Goal: Information Seeking & Learning: Learn about a topic

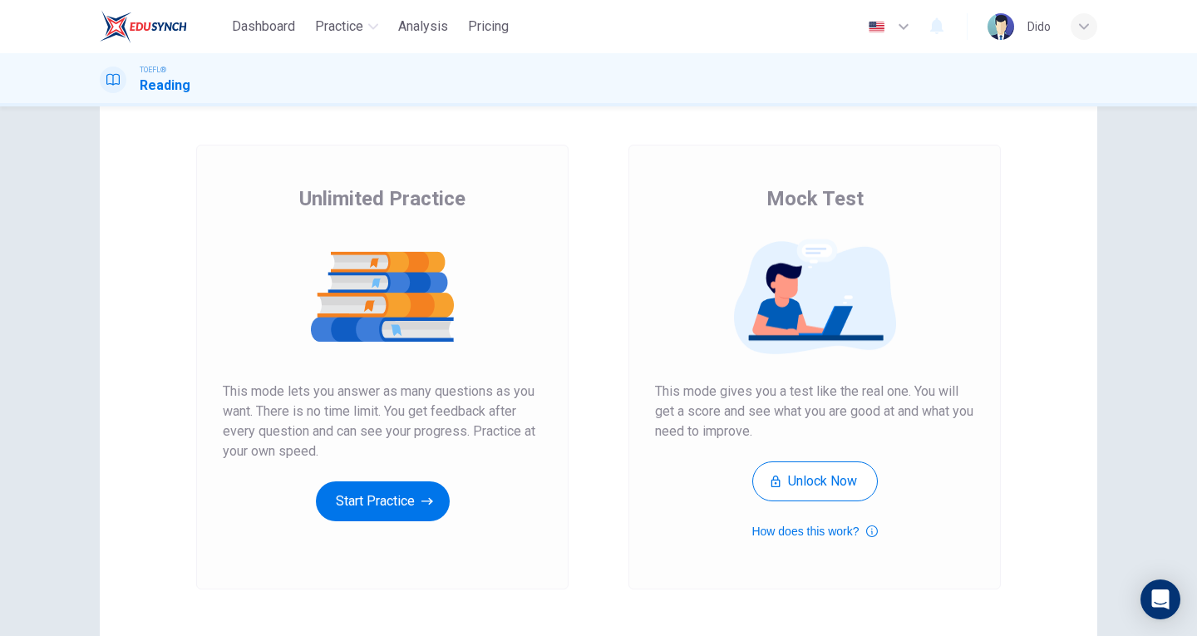
scroll to position [166, 0]
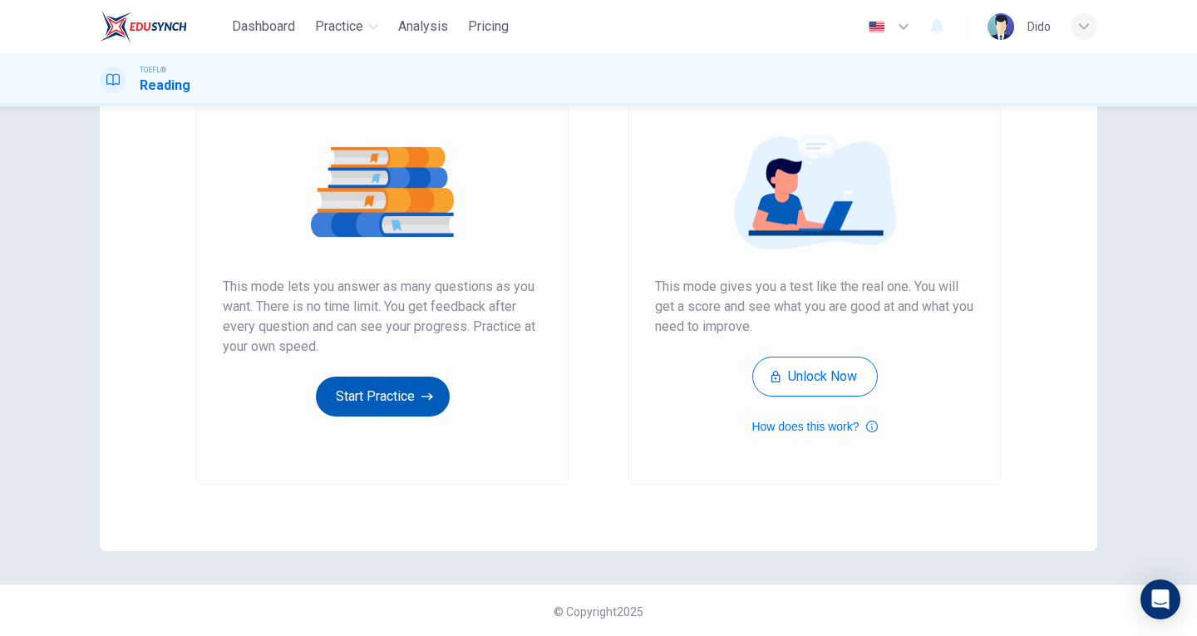
click at [391, 395] on button "Start Practice" at bounding box center [383, 397] width 134 height 40
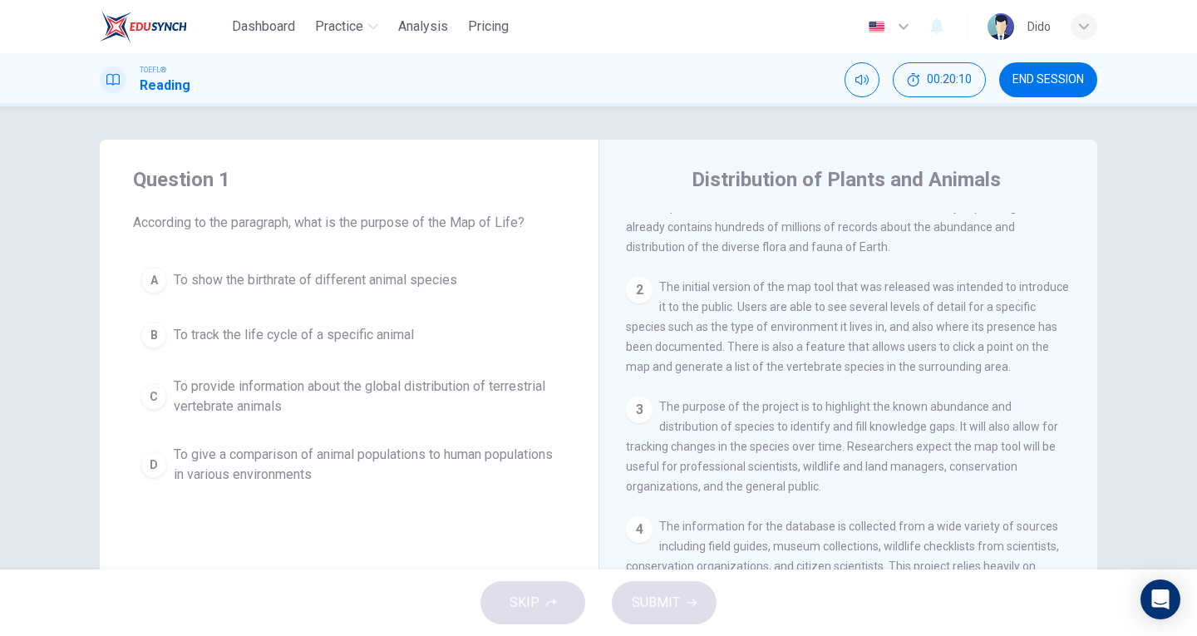
scroll to position [0, 0]
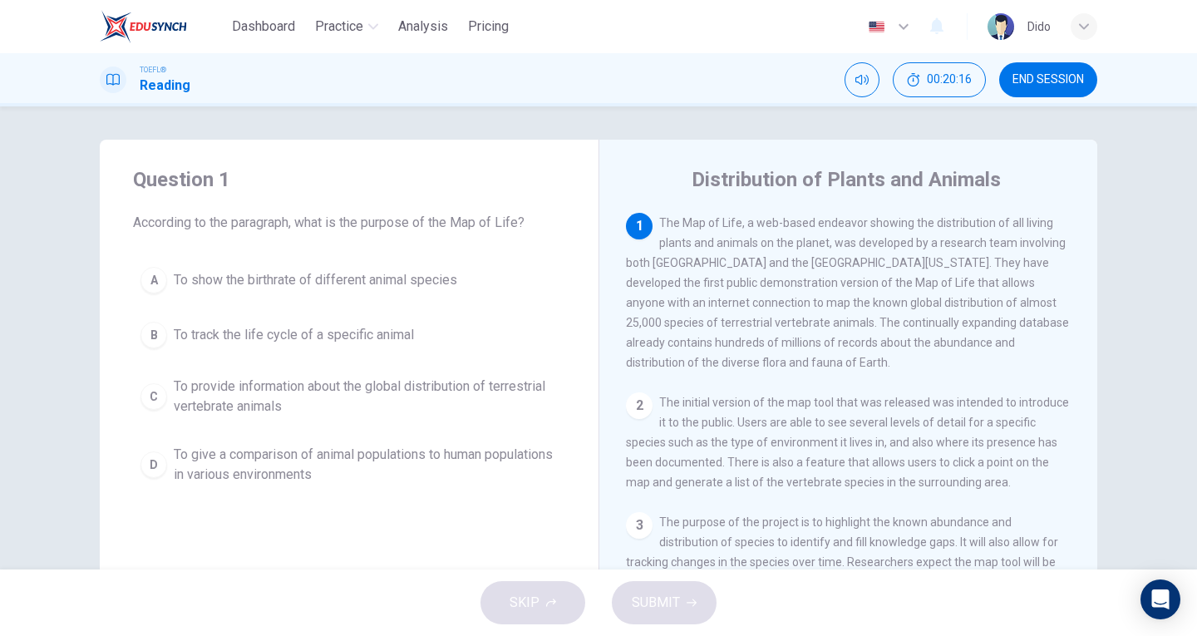
drag, startPoint x: 1061, startPoint y: 71, endPoint x: 740, endPoint y: 102, distance: 322.3
click at [1061, 71] on button "END SESSION" at bounding box center [1048, 79] width 98 height 35
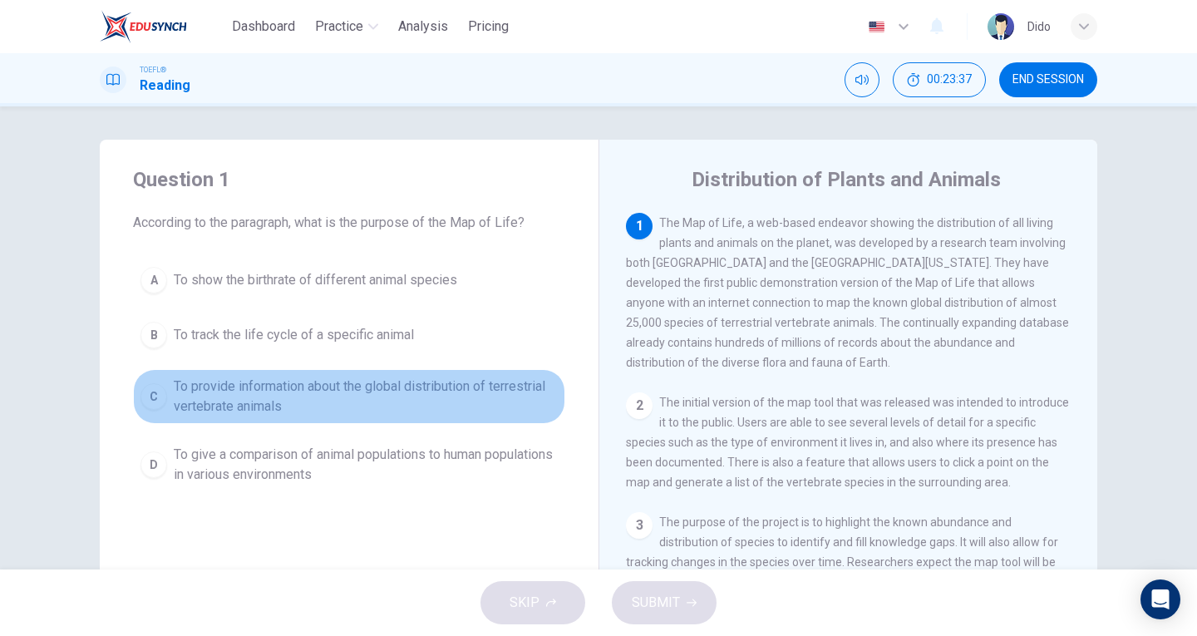
click at [469, 391] on span "To provide information about the global distribution of terrestrial vertebrate …" at bounding box center [366, 397] width 384 height 40
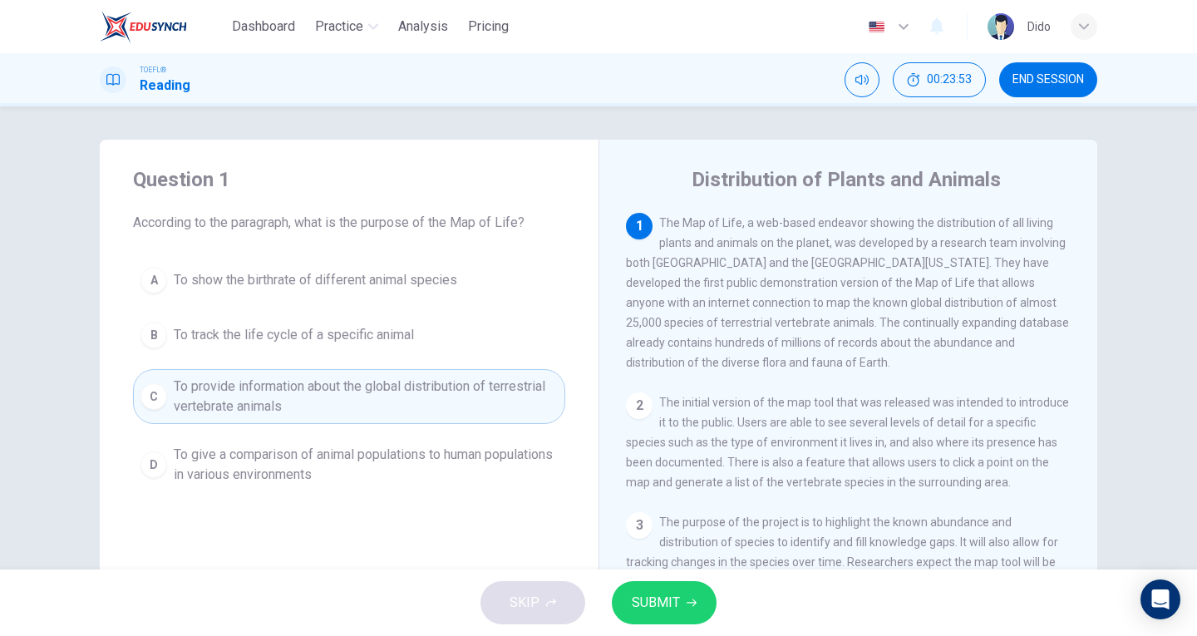
click at [657, 610] on span "SUBMIT" at bounding box center [656, 602] width 48 height 23
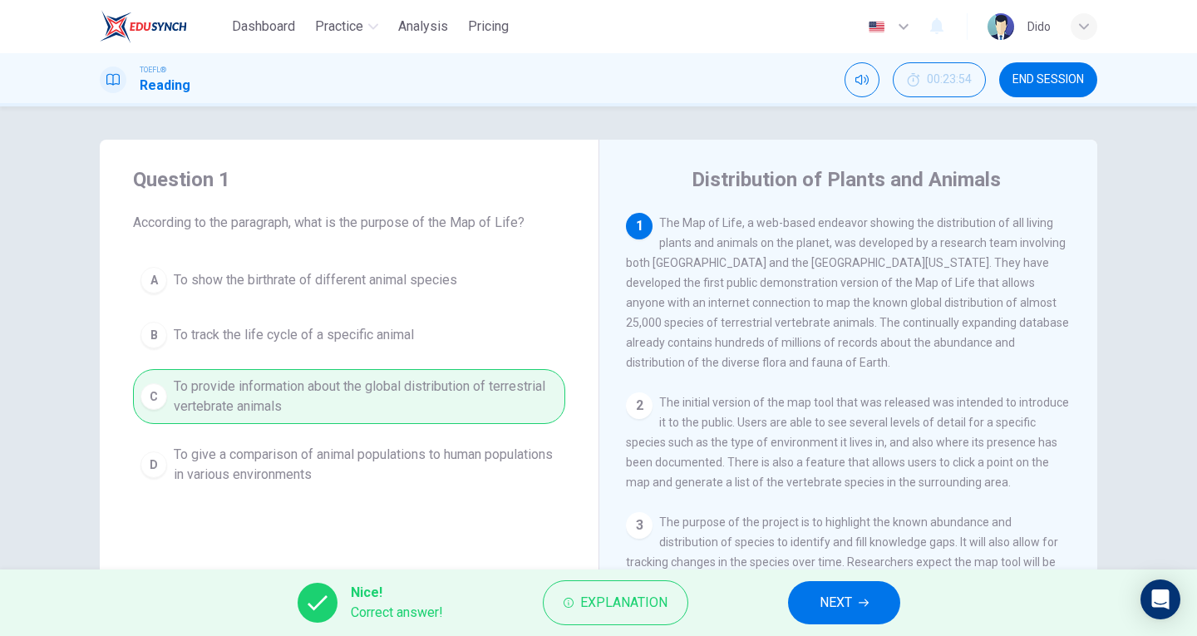
click at [834, 608] on span "NEXT" at bounding box center [836, 602] width 32 height 23
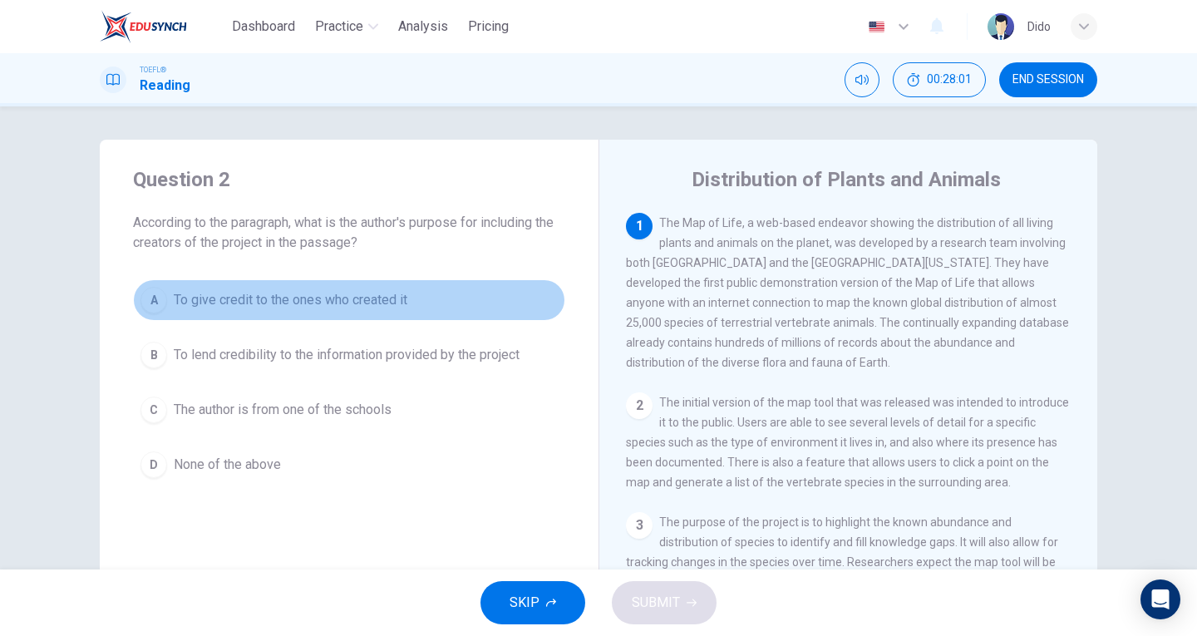
click at [246, 306] on span "To give credit to the ones who created it" at bounding box center [291, 300] width 234 height 20
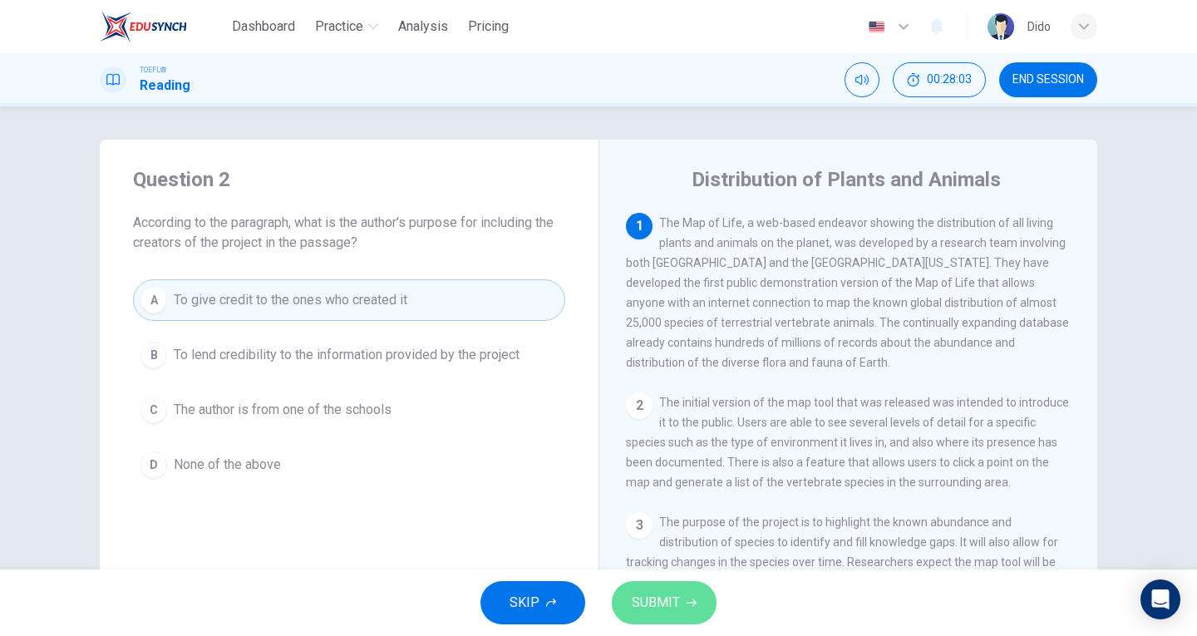
click at [674, 602] on span "SUBMIT" at bounding box center [656, 602] width 48 height 23
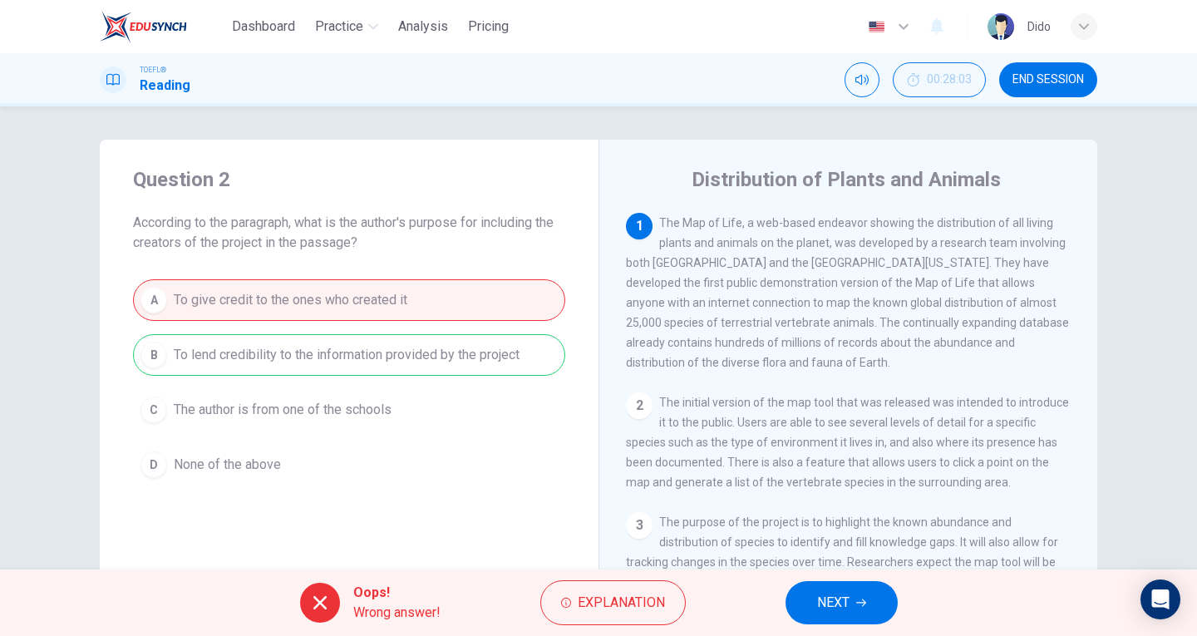
drag, startPoint x: 170, startPoint y: 350, endPoint x: 407, endPoint y: 372, distance: 238.7
click at [407, 372] on div "A To give credit to the ones who created it B To lend credibility to the inform…" at bounding box center [349, 382] width 432 height 206
drag, startPoint x: 449, startPoint y: 357, endPoint x: 507, endPoint y: 370, distance: 59.7
click at [507, 370] on div "A To give credit to the ones who created it B To lend credibility to the inform…" at bounding box center [349, 382] width 432 height 206
click at [512, 358] on div "A To give credit to the ones who created it B To lend credibility to the inform…" at bounding box center [349, 382] width 432 height 206
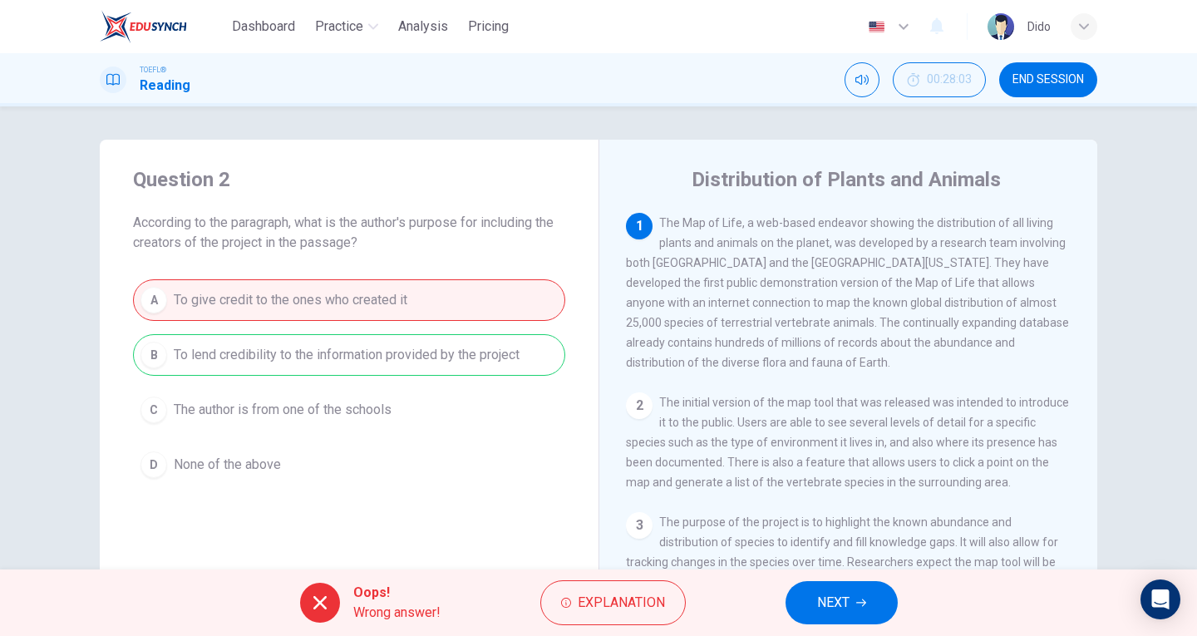
click at [318, 605] on icon at bounding box center [320, 603] width 20 height 20
drag, startPoint x: 338, startPoint y: 298, endPoint x: 426, endPoint y: 307, distance: 88.5
click at [426, 307] on div "A To give credit to the ones who created it B To lend credibility to the inform…" at bounding box center [349, 382] width 432 height 206
click at [538, 550] on div "Question 2 According to the paragraph, what is the author's purpose for includi…" at bounding box center [349, 429] width 499 height 578
click at [830, 606] on span "NEXT" at bounding box center [833, 602] width 32 height 23
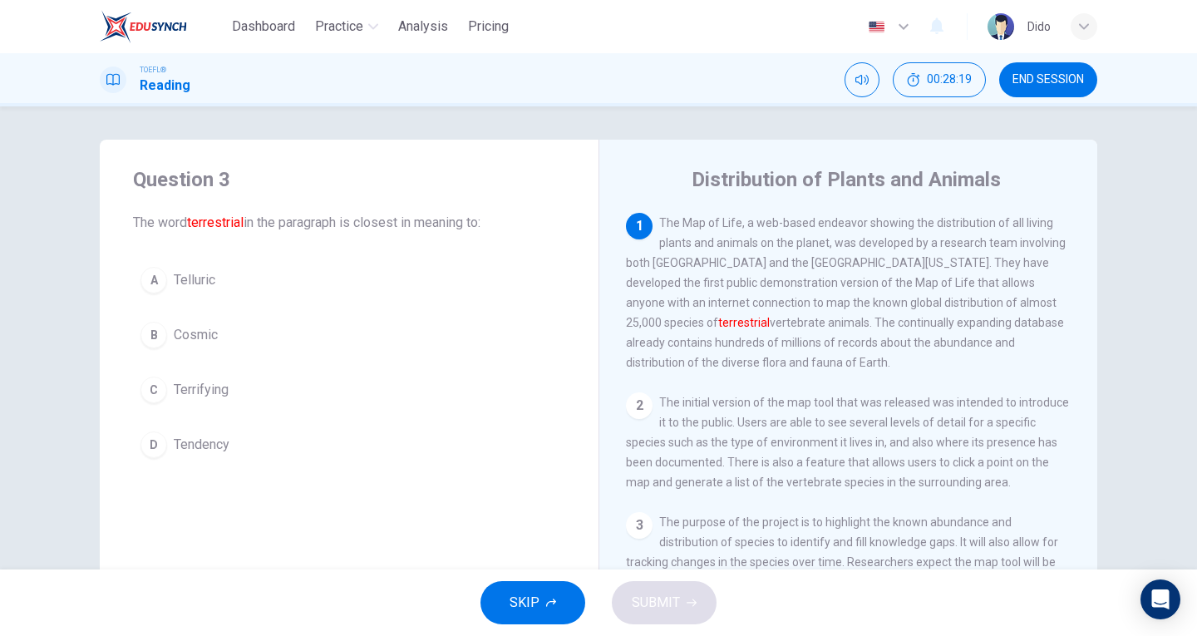
click at [199, 455] on button "D Tendency" at bounding box center [349, 445] width 432 height 42
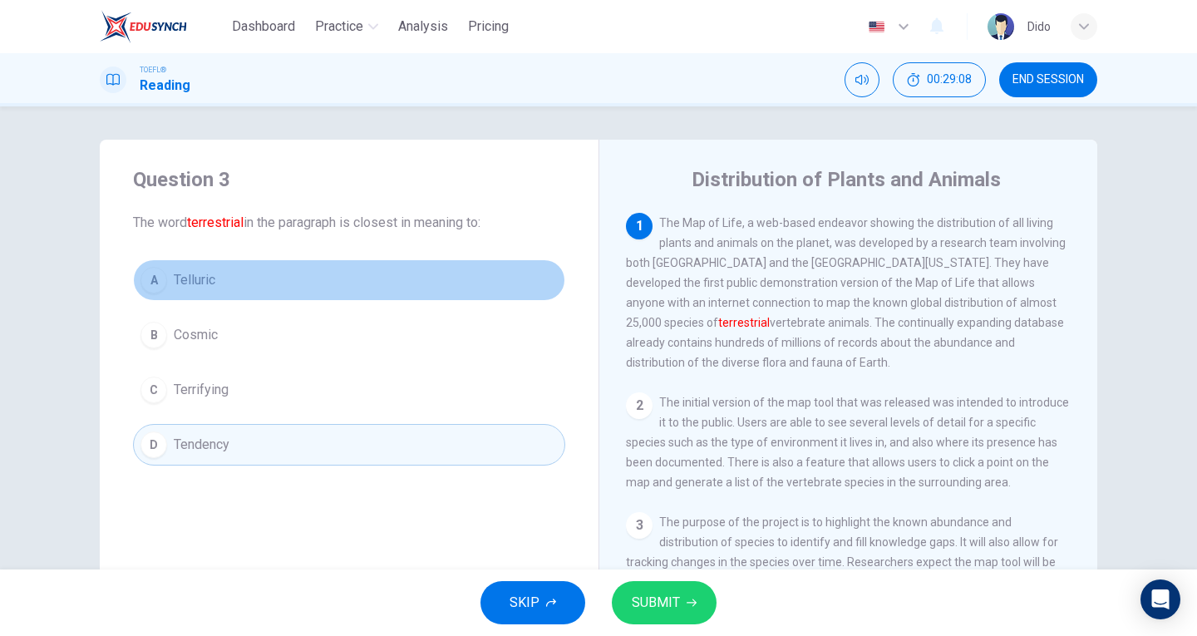
click at [192, 278] on span "Telluric" at bounding box center [195, 280] width 42 height 20
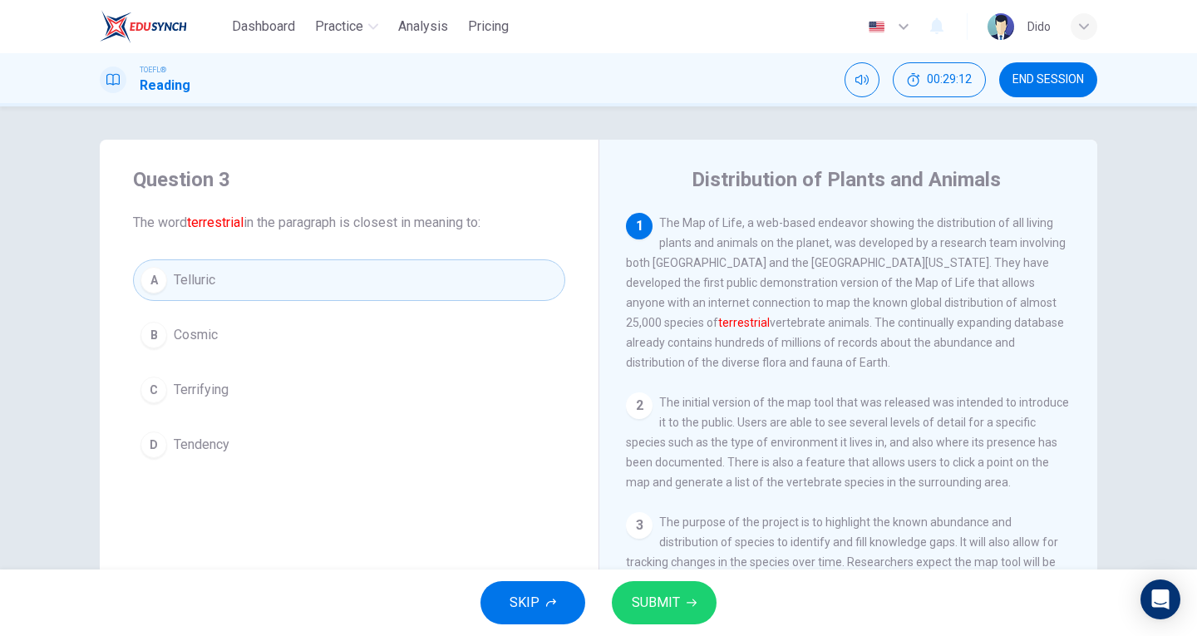
click at [681, 608] on button "SUBMIT" at bounding box center [664, 602] width 105 height 43
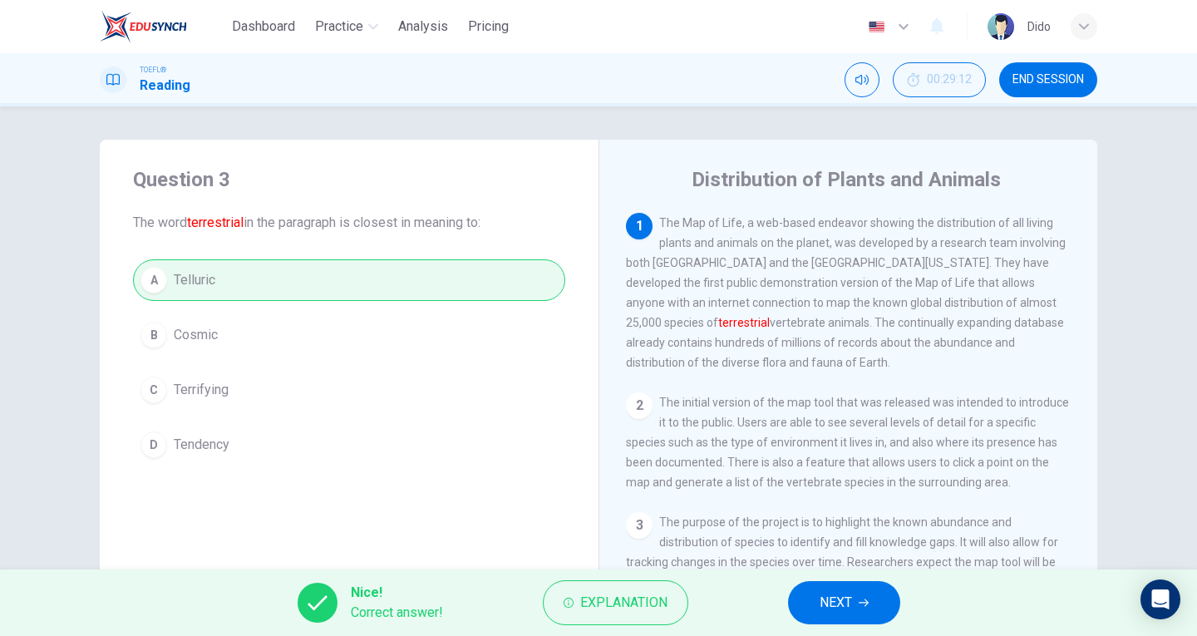
click at [843, 607] on span "NEXT" at bounding box center [836, 602] width 32 height 23
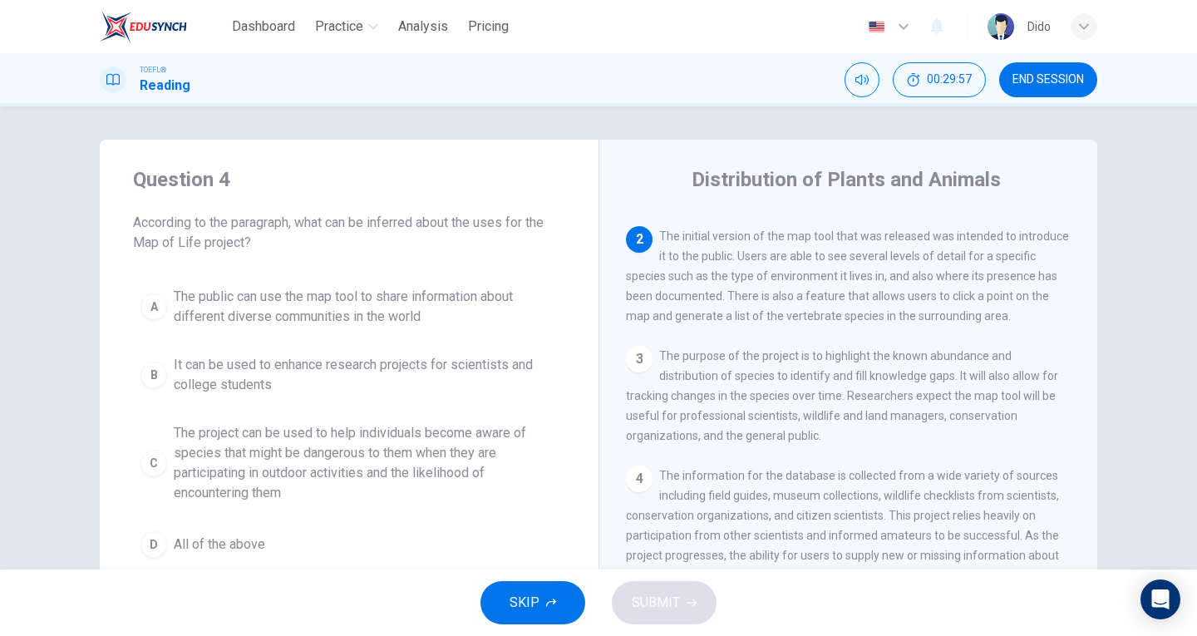
scroll to position [83, 0]
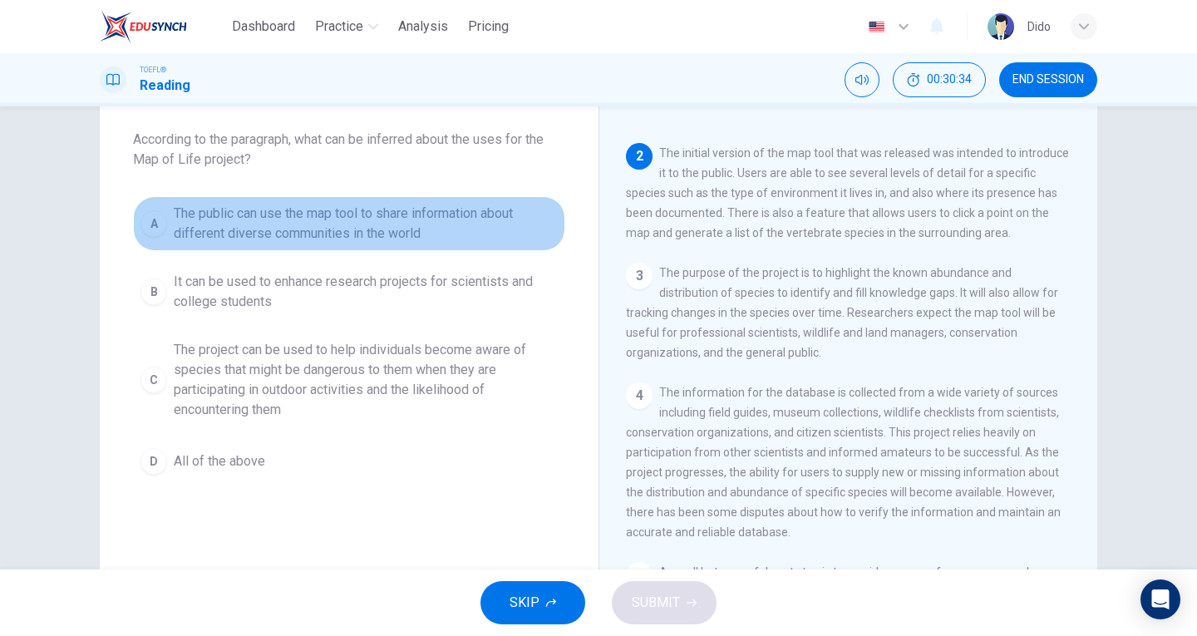
click at [203, 234] on span "The public can use the map tool to share information about different diverse co…" at bounding box center [366, 224] width 384 height 40
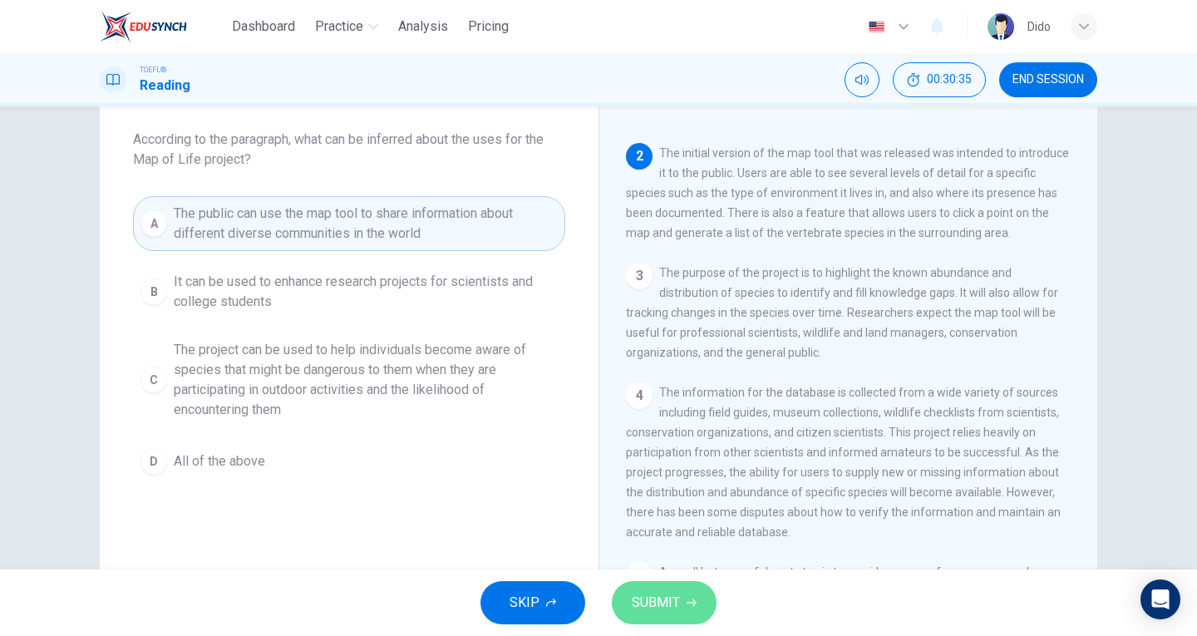
click at [634, 602] on span "SUBMIT" at bounding box center [656, 602] width 48 height 23
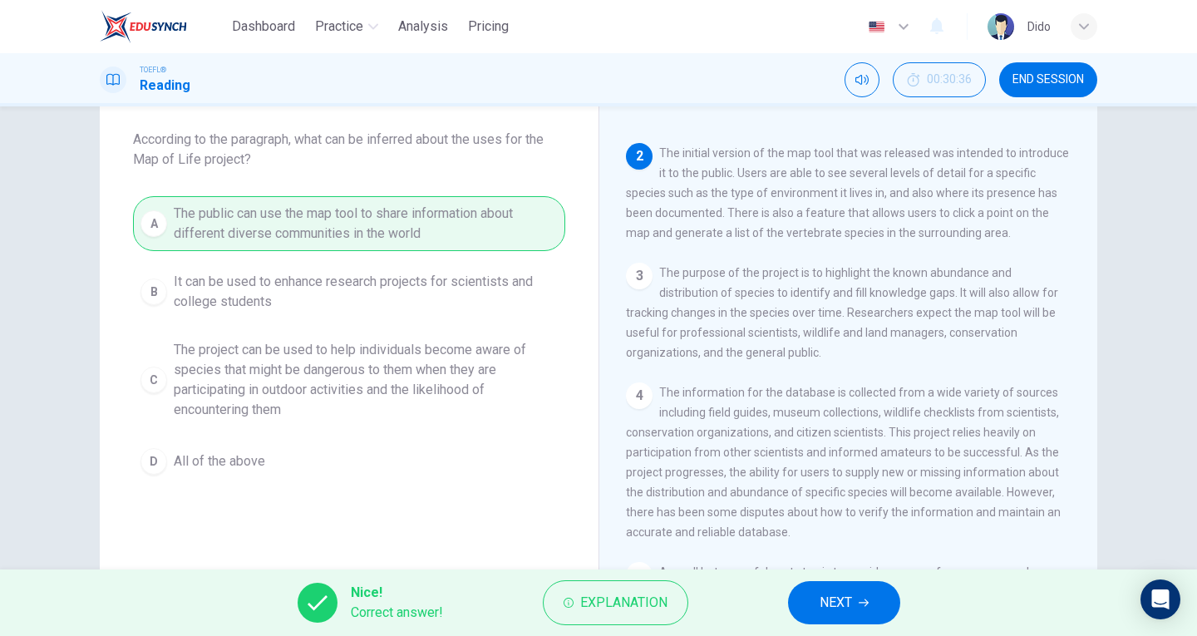
click at [874, 606] on button "NEXT" at bounding box center [844, 602] width 112 height 43
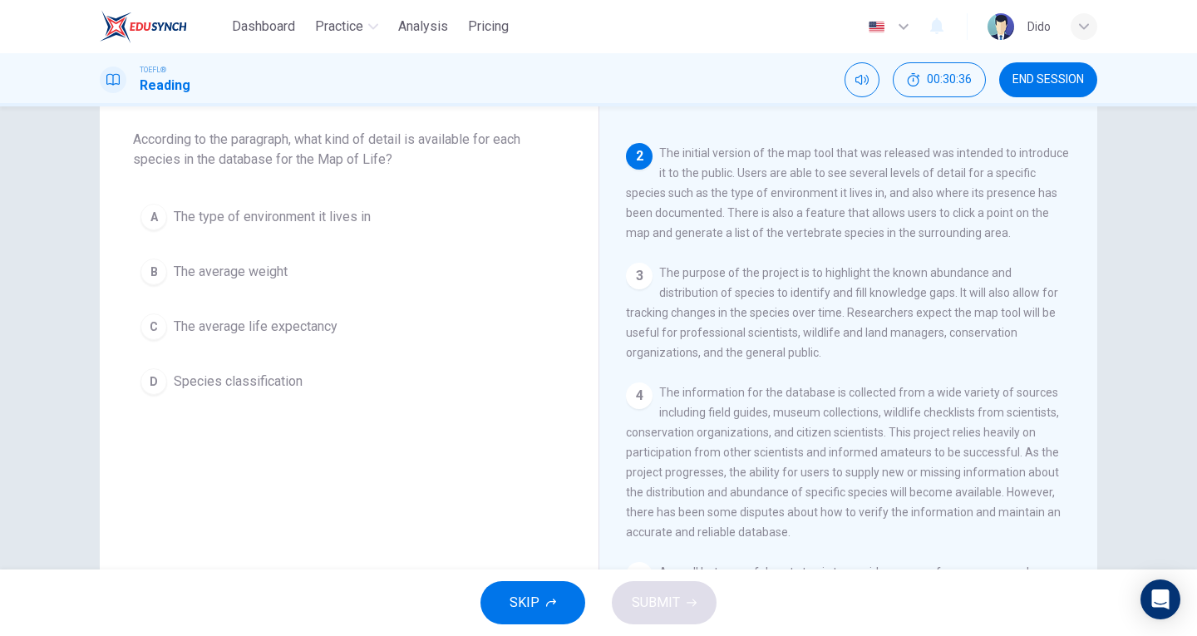
scroll to position [183, 0]
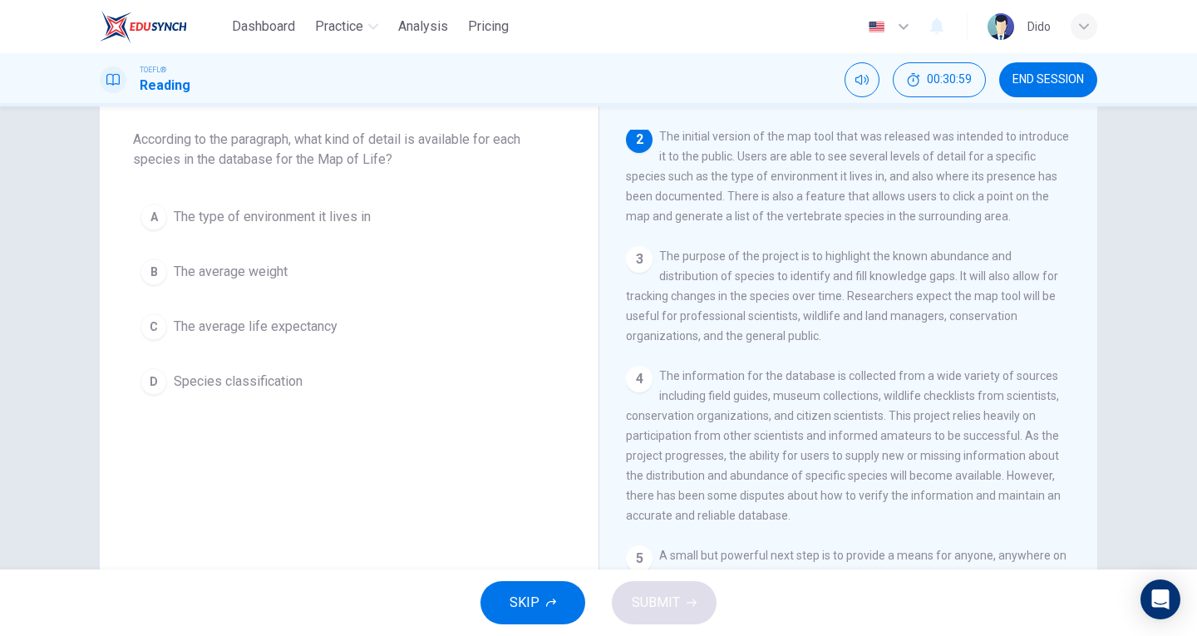
click at [292, 218] on span "The type of environment it lives in" at bounding box center [272, 217] width 197 height 20
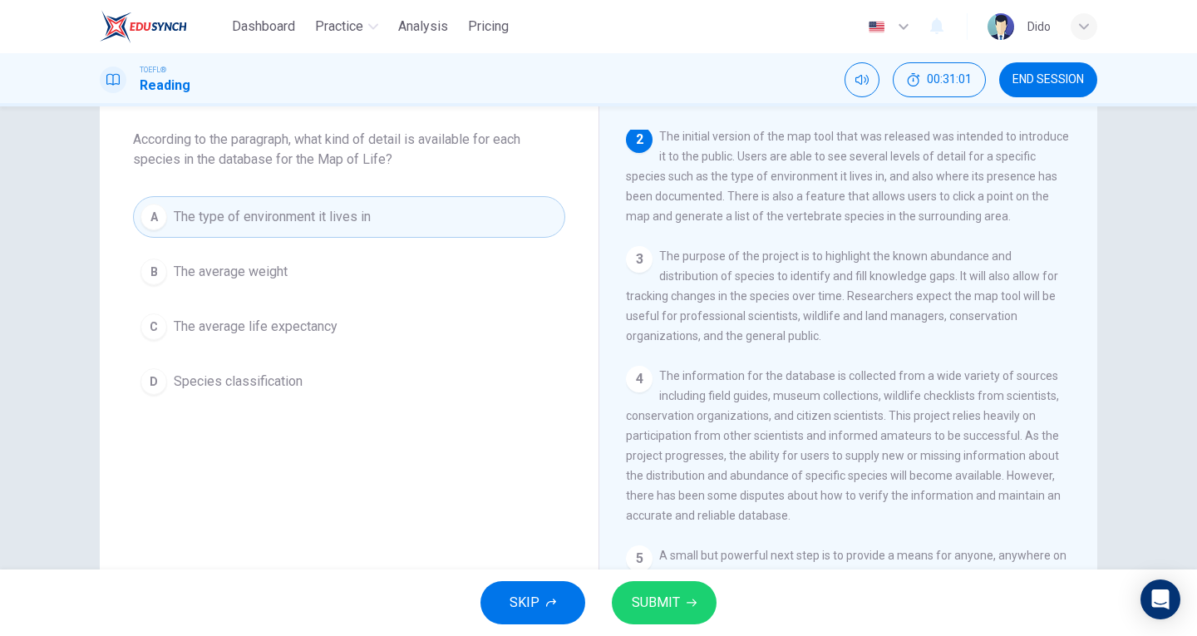
click at [668, 598] on span "SUBMIT" at bounding box center [656, 602] width 48 height 23
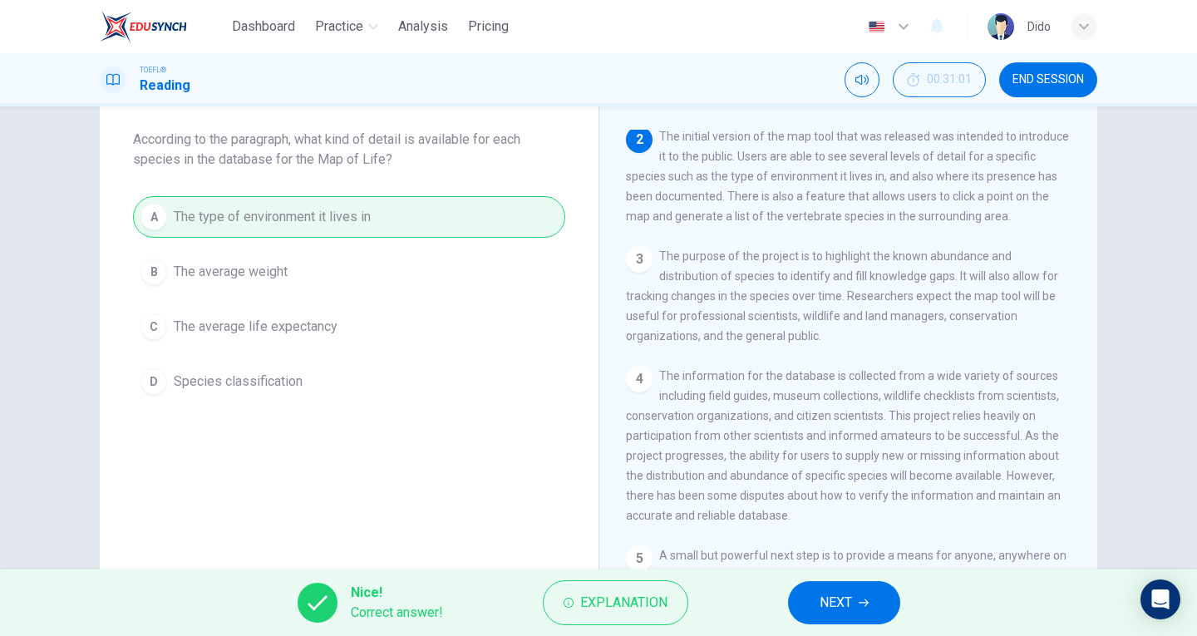
click at [854, 595] on button "NEXT" at bounding box center [844, 602] width 112 height 43
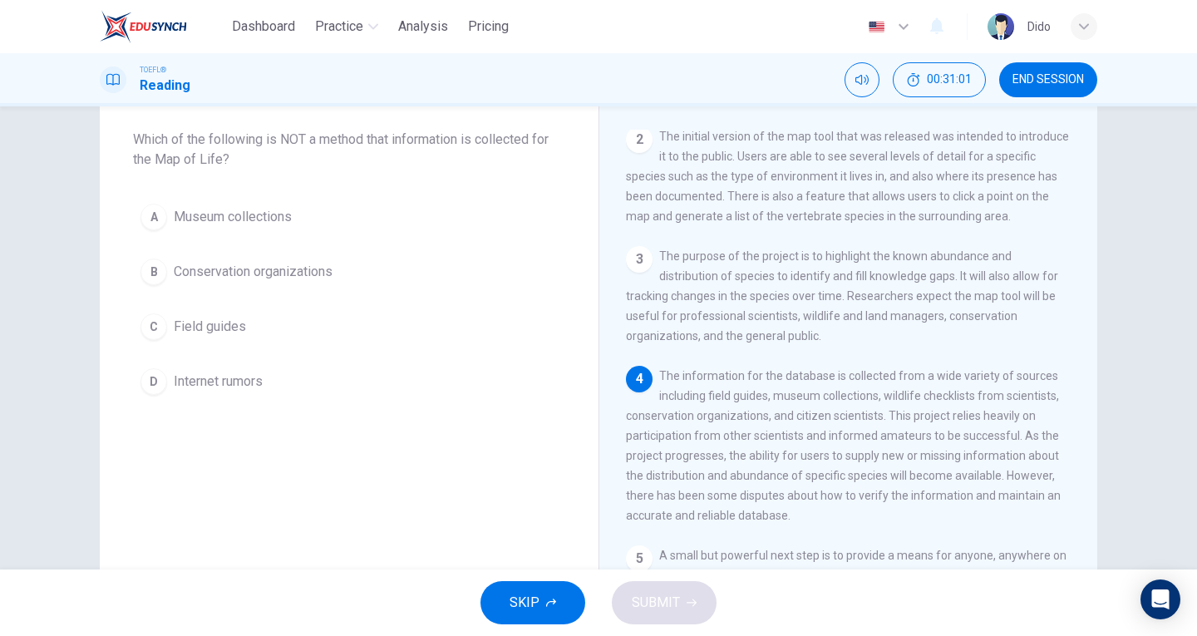
scroll to position [278, 0]
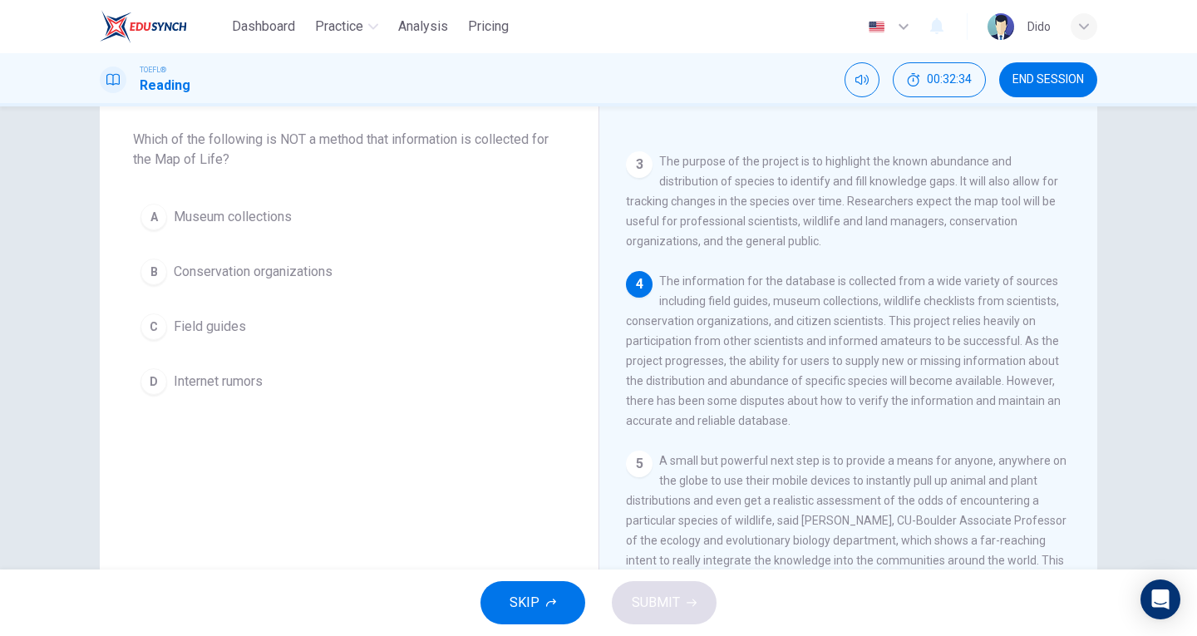
click at [249, 383] on span "Internet rumors" at bounding box center [218, 382] width 89 height 20
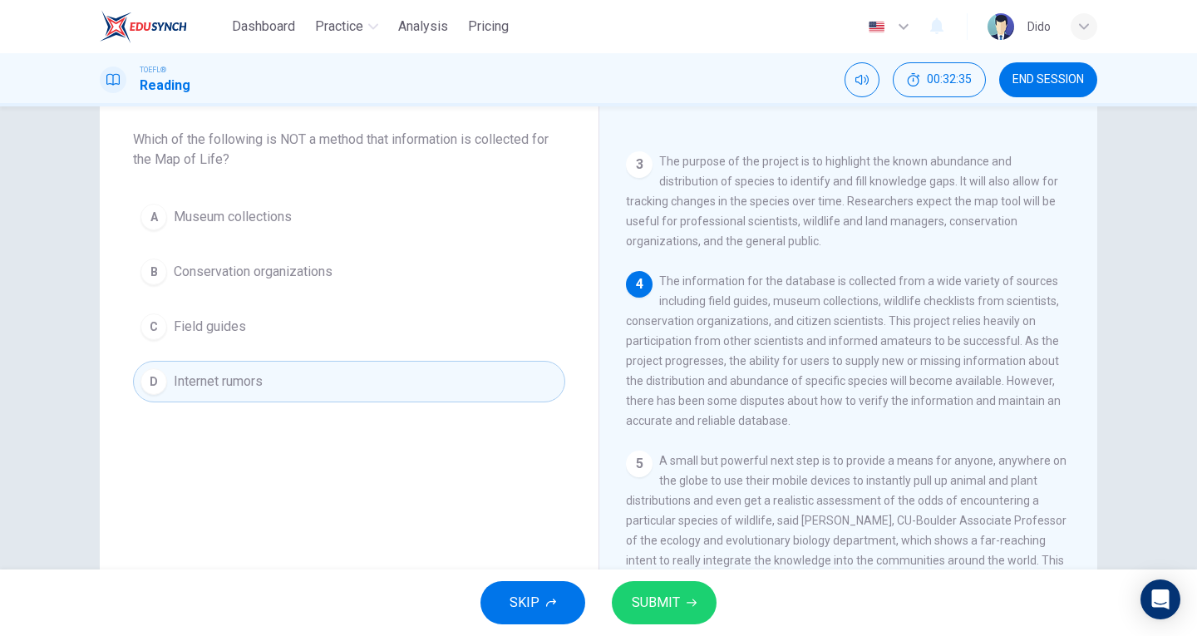
click at [679, 593] on button "SUBMIT" at bounding box center [664, 602] width 105 height 43
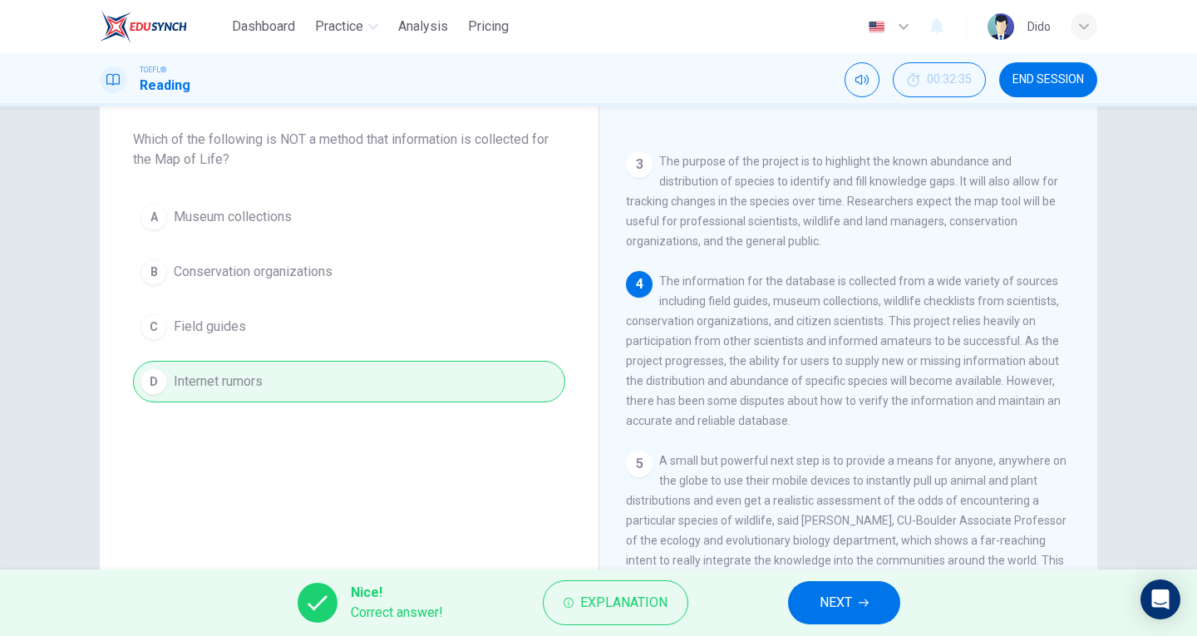
click at [347, 466] on div "Question 6 Which of the following is NOT a method that information is collected…" at bounding box center [349, 346] width 499 height 578
click at [874, 604] on button "NEXT" at bounding box center [844, 602] width 112 height 43
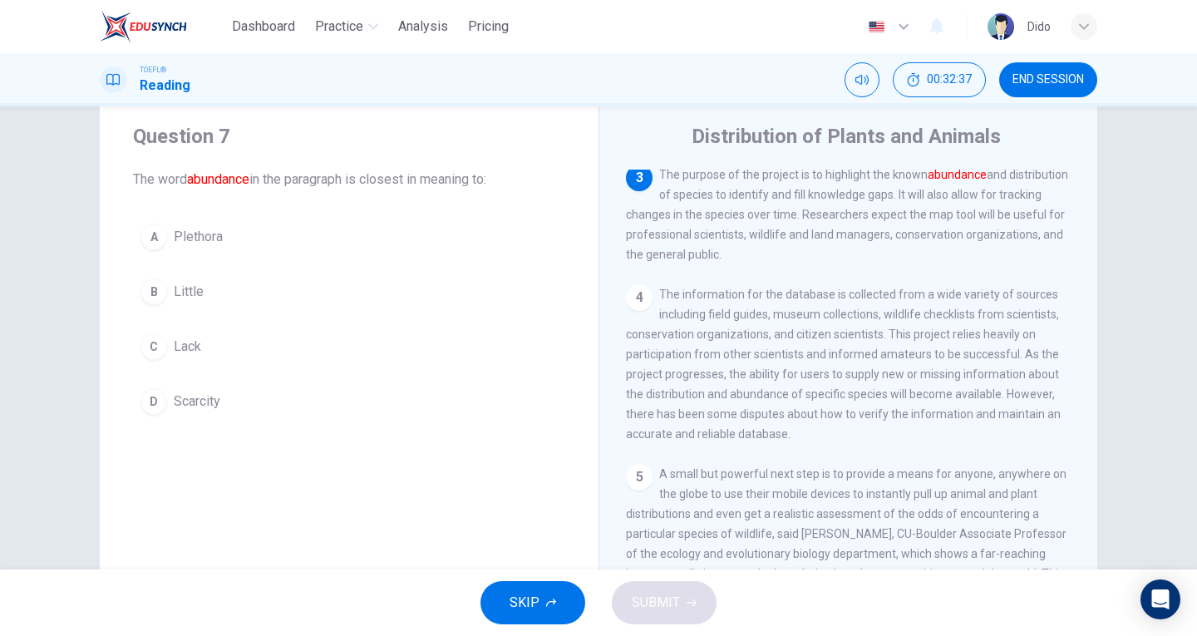
scroll to position [0, 0]
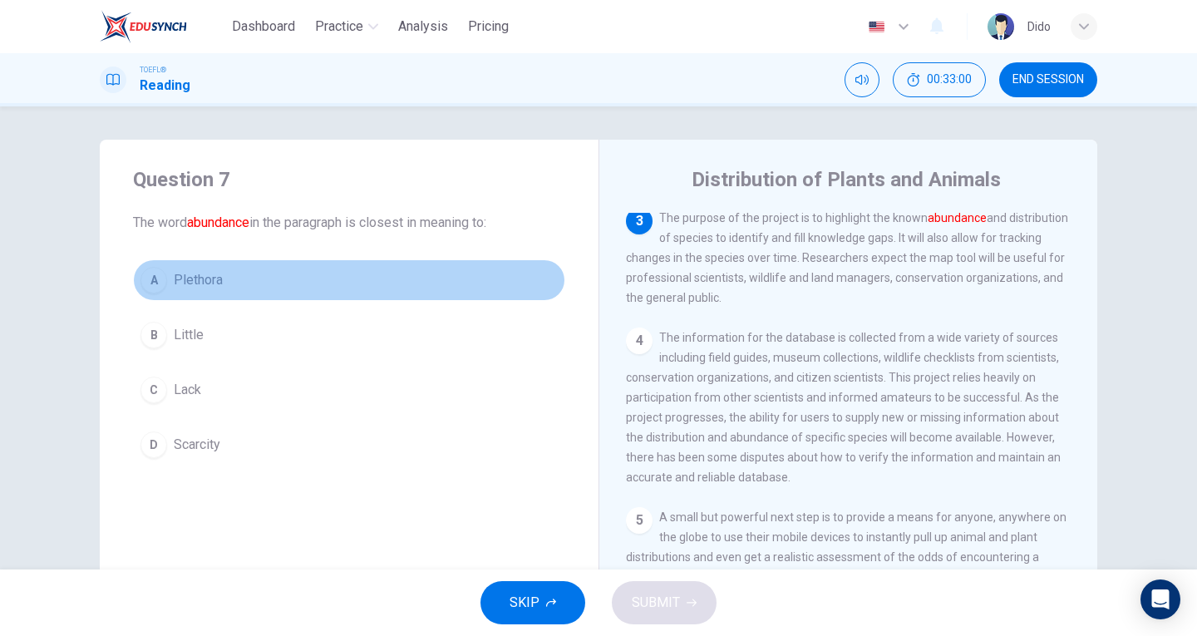
click at [202, 278] on span "Plethora" at bounding box center [198, 280] width 49 height 20
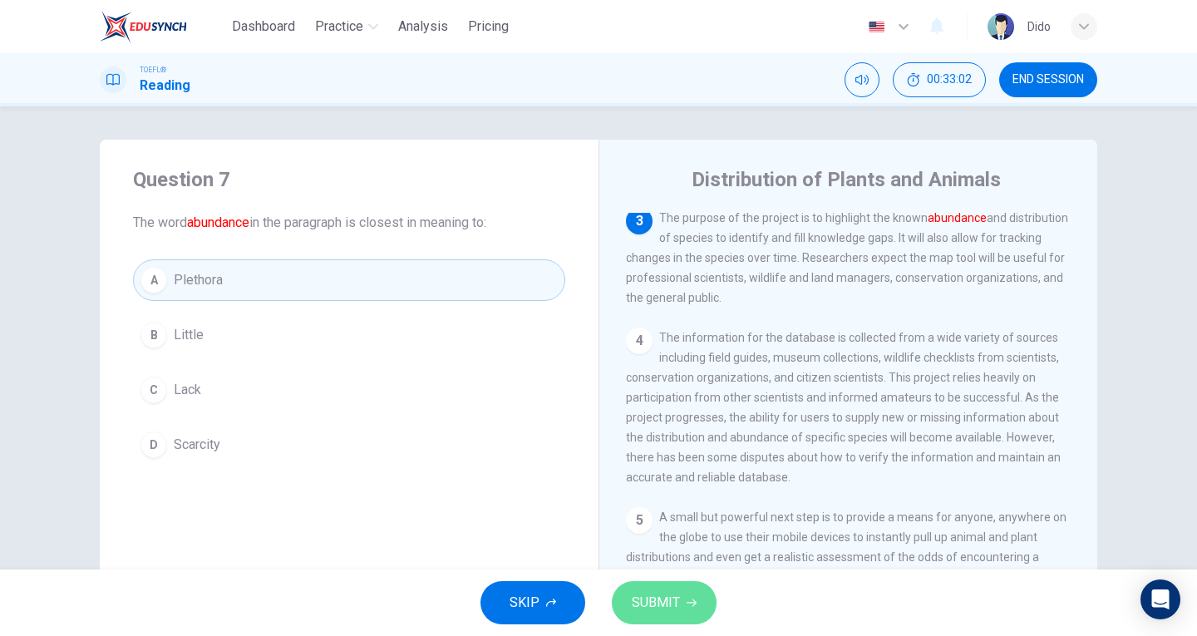
click at [672, 607] on span "SUBMIT" at bounding box center [656, 602] width 48 height 23
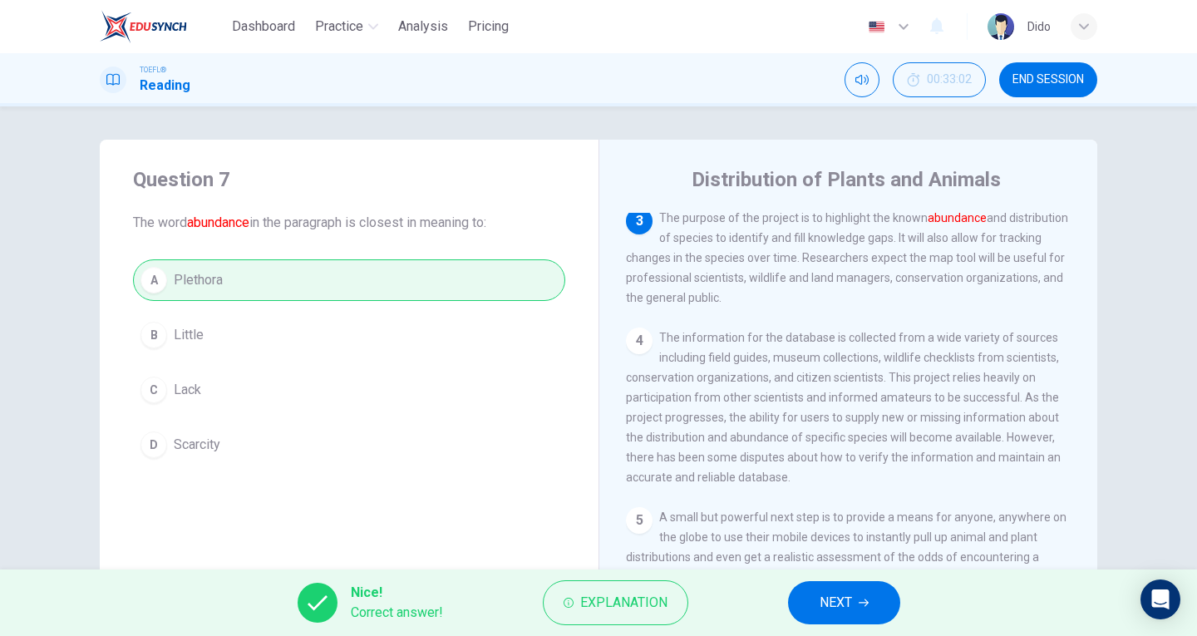
click at [491, 440] on div "A Plethora B Little C Lack D Scarcity" at bounding box center [349, 362] width 432 height 206
click at [864, 594] on button "NEXT" at bounding box center [844, 602] width 112 height 43
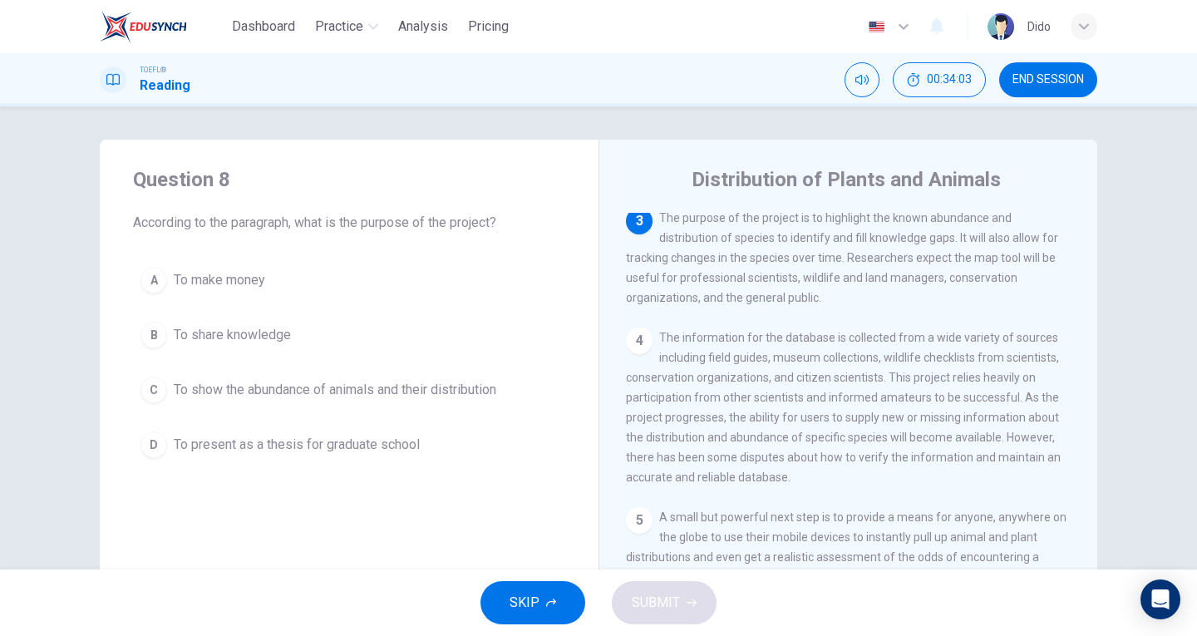
drag, startPoint x: 435, startPoint y: 386, endPoint x: 425, endPoint y: 389, distance: 10.3
click at [425, 389] on span "To show the abundance of animals and their distribution" at bounding box center [335, 390] width 322 height 20
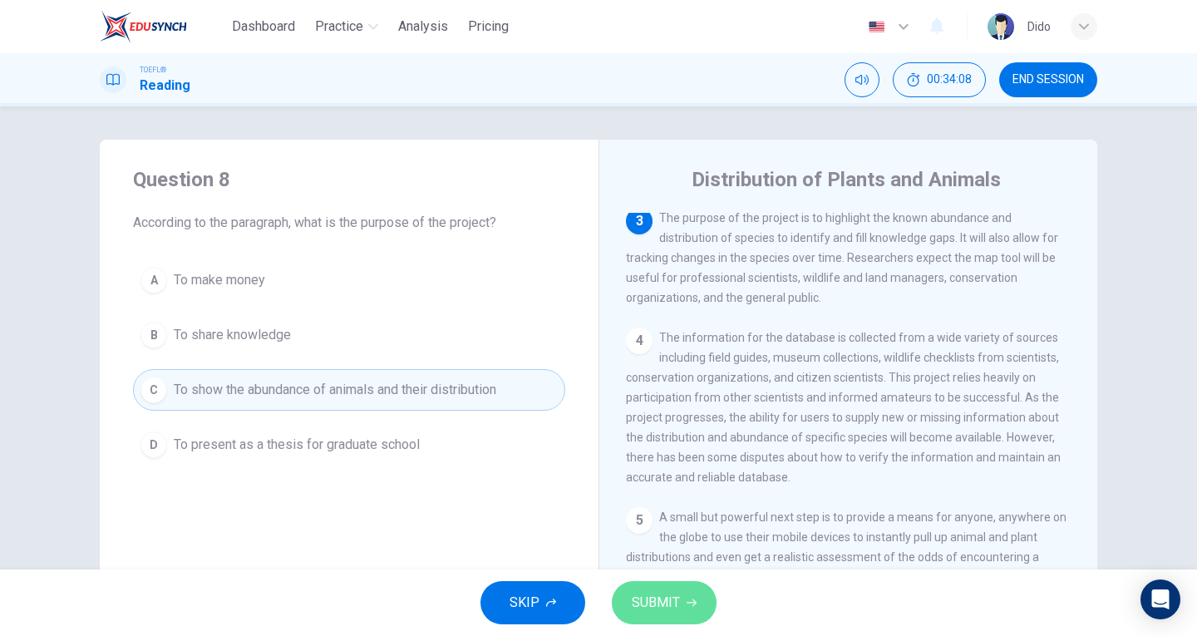
click at [660, 602] on span "SUBMIT" at bounding box center [656, 602] width 48 height 23
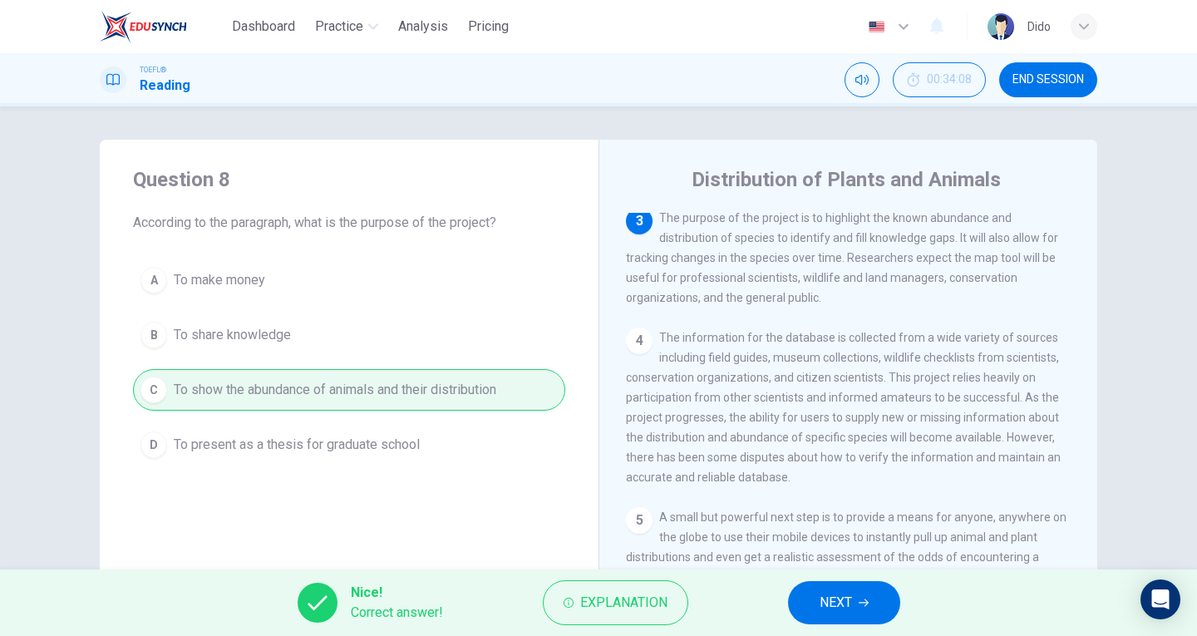
click at [882, 605] on button "NEXT" at bounding box center [844, 602] width 112 height 43
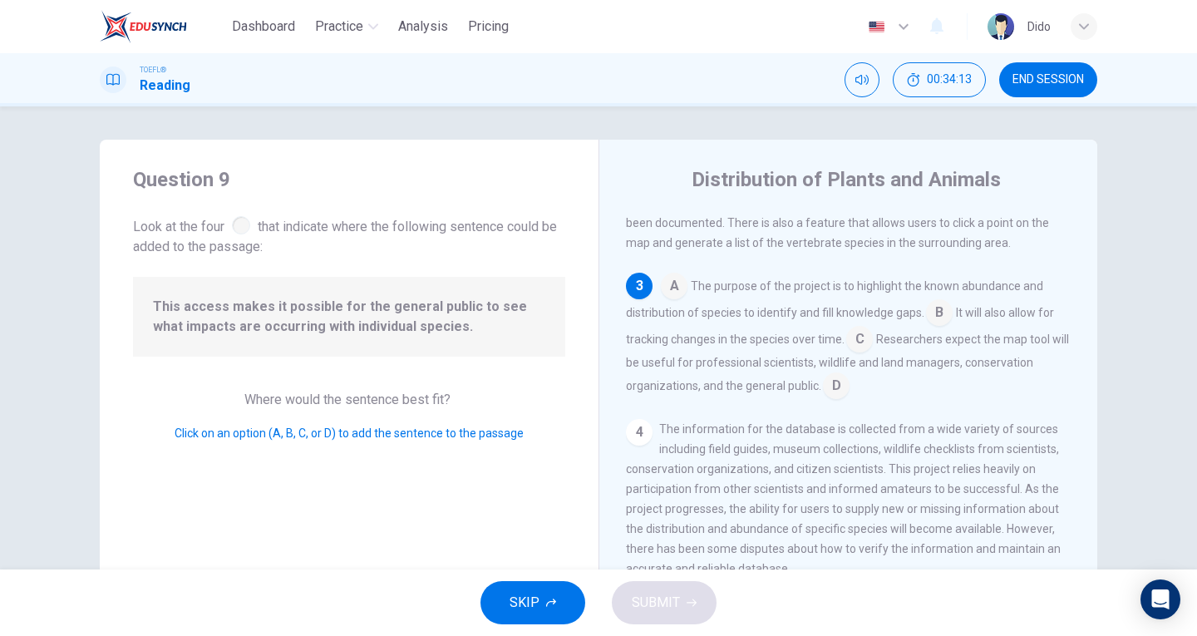
scroll to position [285, 0]
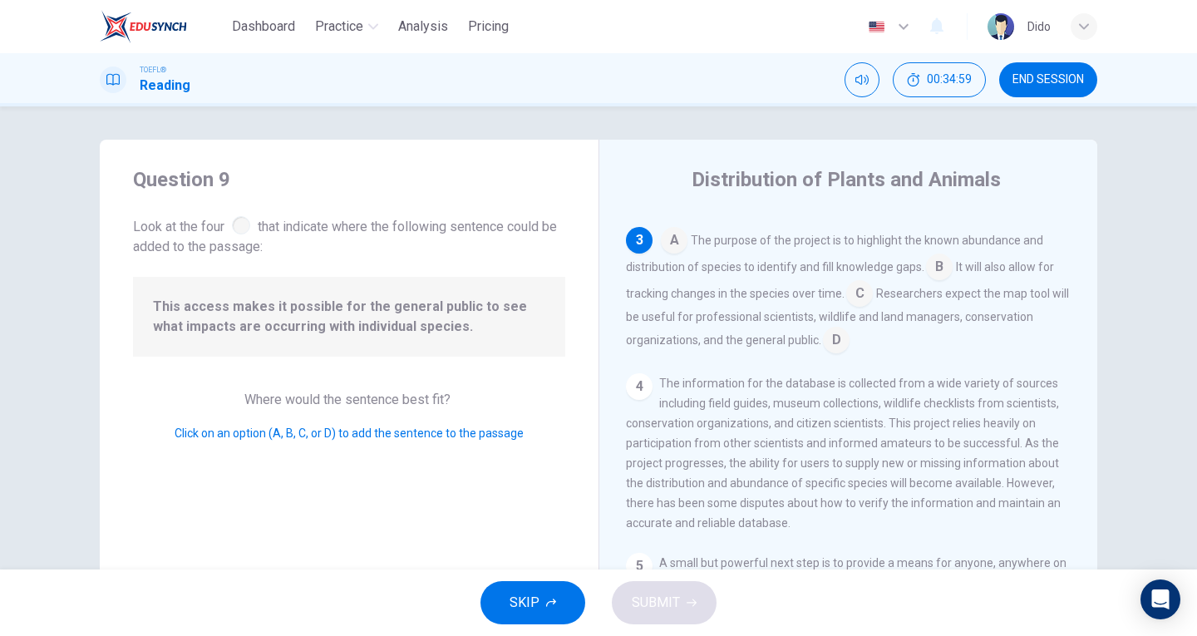
click at [839, 342] on input at bounding box center [836, 341] width 27 height 27
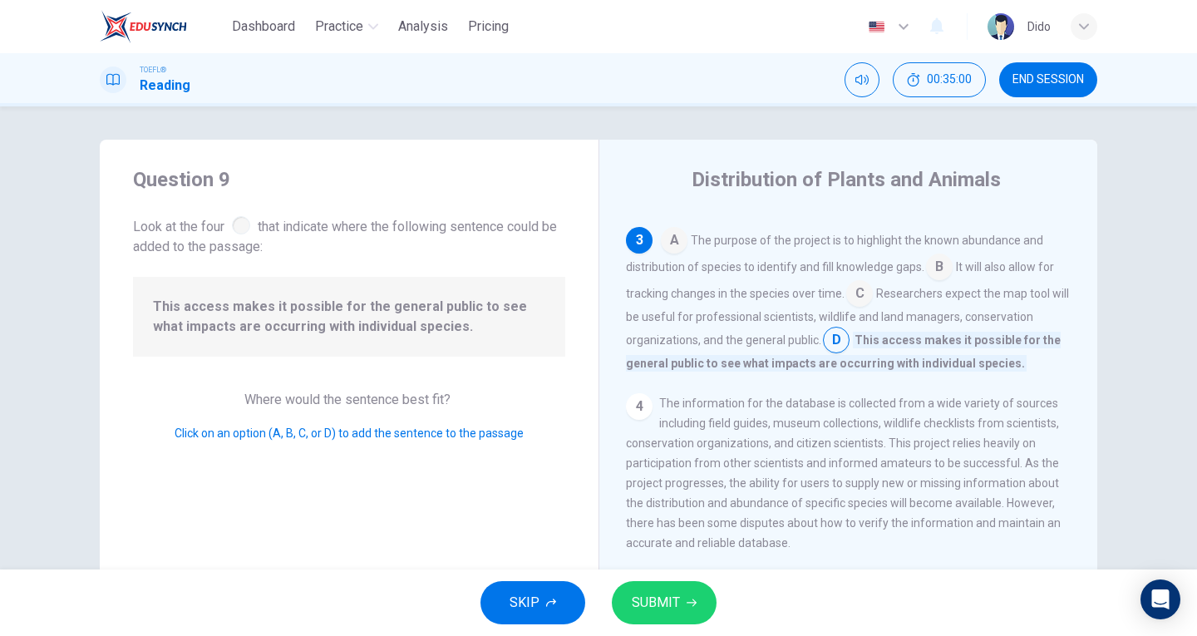
click at [657, 603] on span "SUBMIT" at bounding box center [656, 602] width 48 height 23
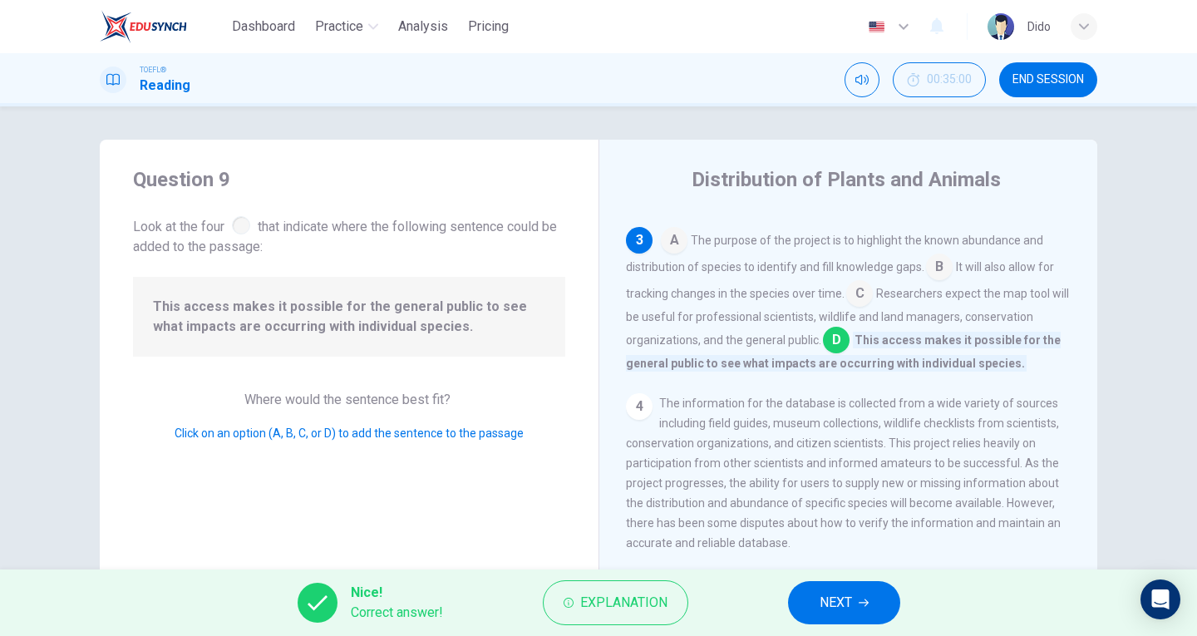
click at [861, 602] on icon "button" at bounding box center [864, 603] width 10 height 10
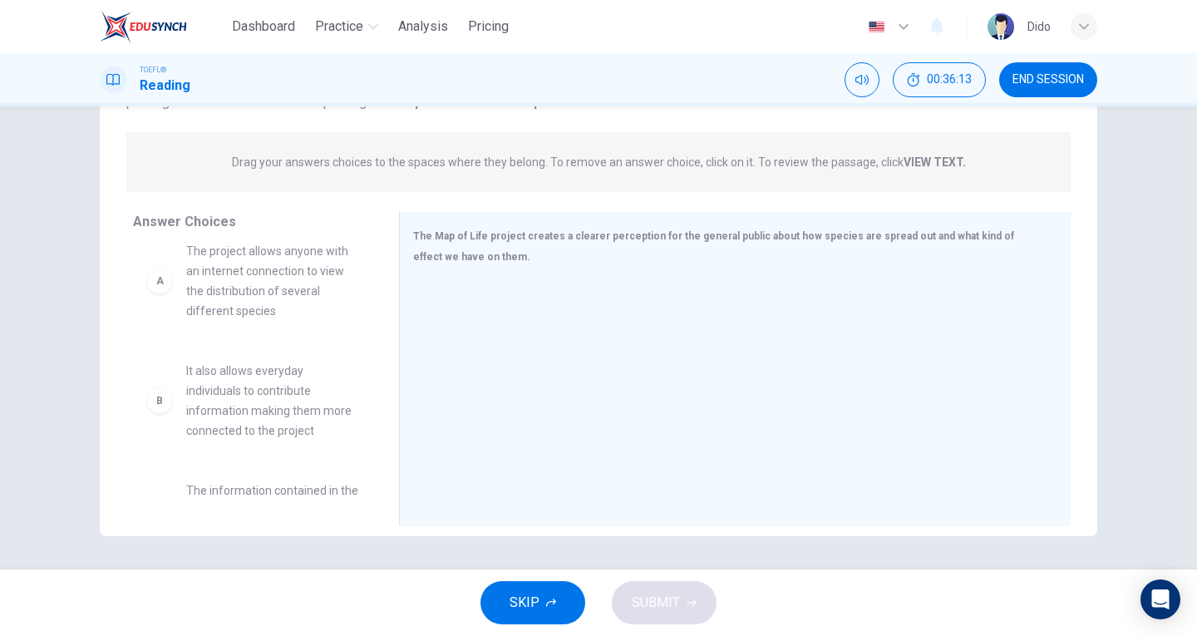
scroll to position [22, 0]
click at [260, 288] on span "The project allows anyone with an internet connection to view the distribution …" at bounding box center [272, 276] width 173 height 80
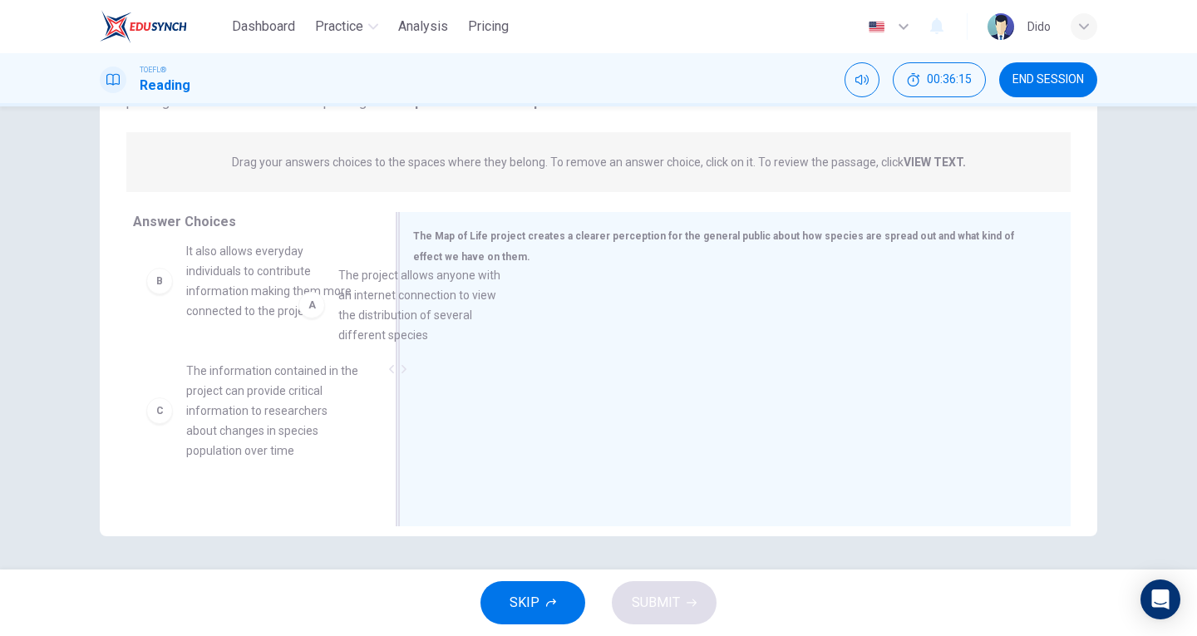
scroll to position [15, 0]
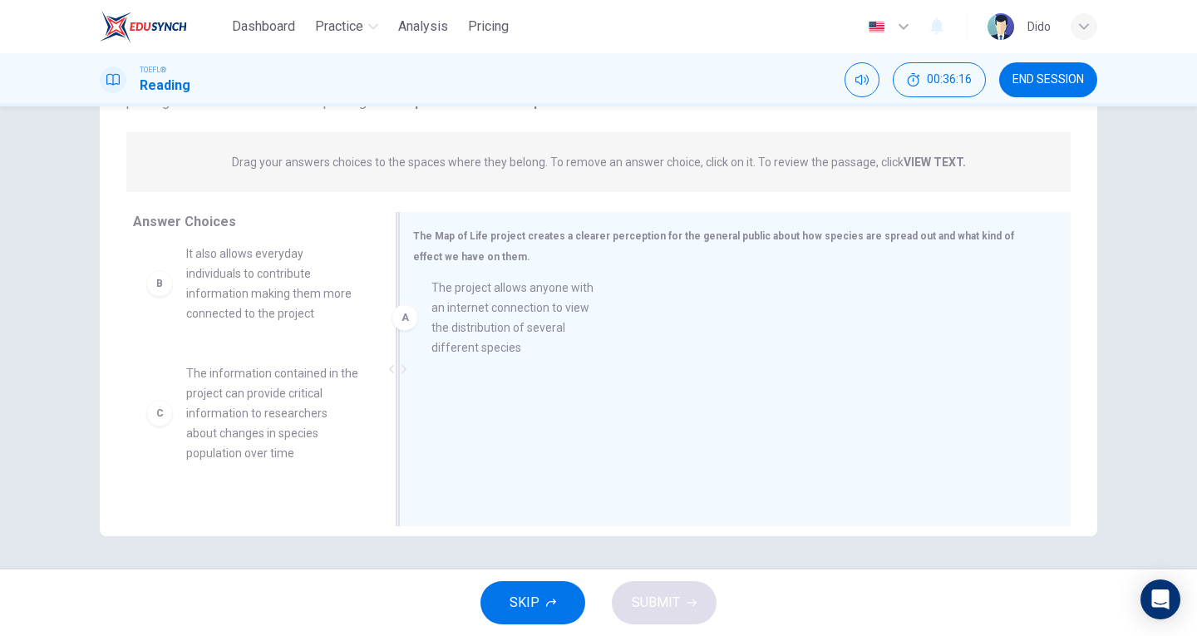
drag, startPoint x: 260, startPoint y: 288, endPoint x: 516, endPoint y: 330, distance: 259.5
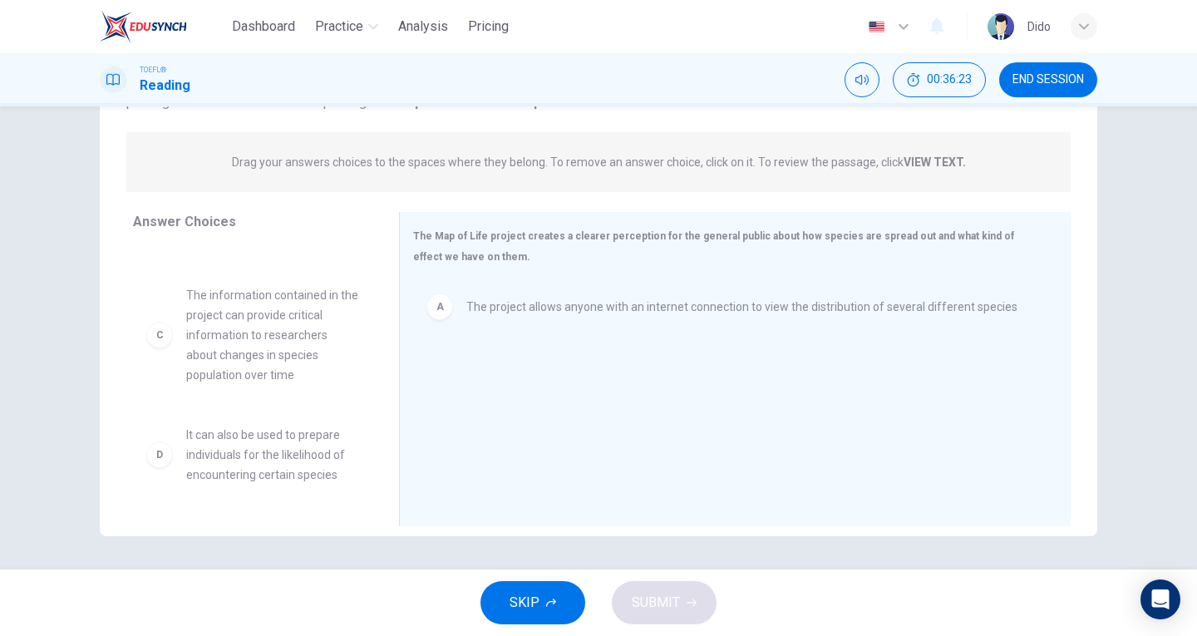
scroll to position [0, 0]
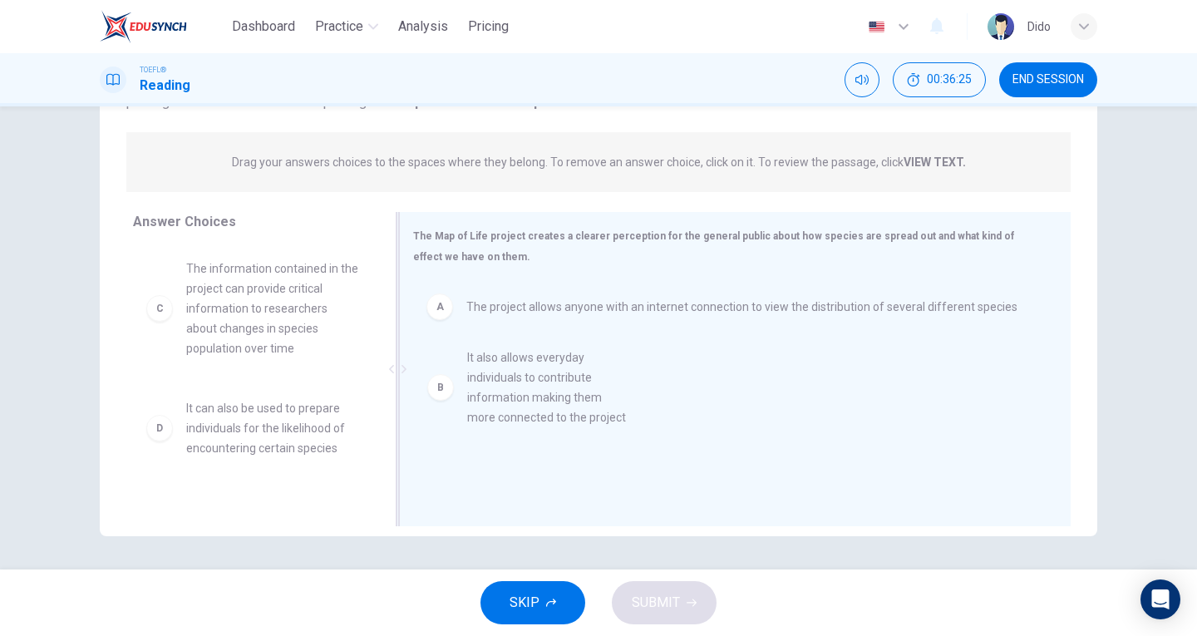
drag, startPoint x: 283, startPoint y: 307, endPoint x: 576, endPoint y: 398, distance: 307.3
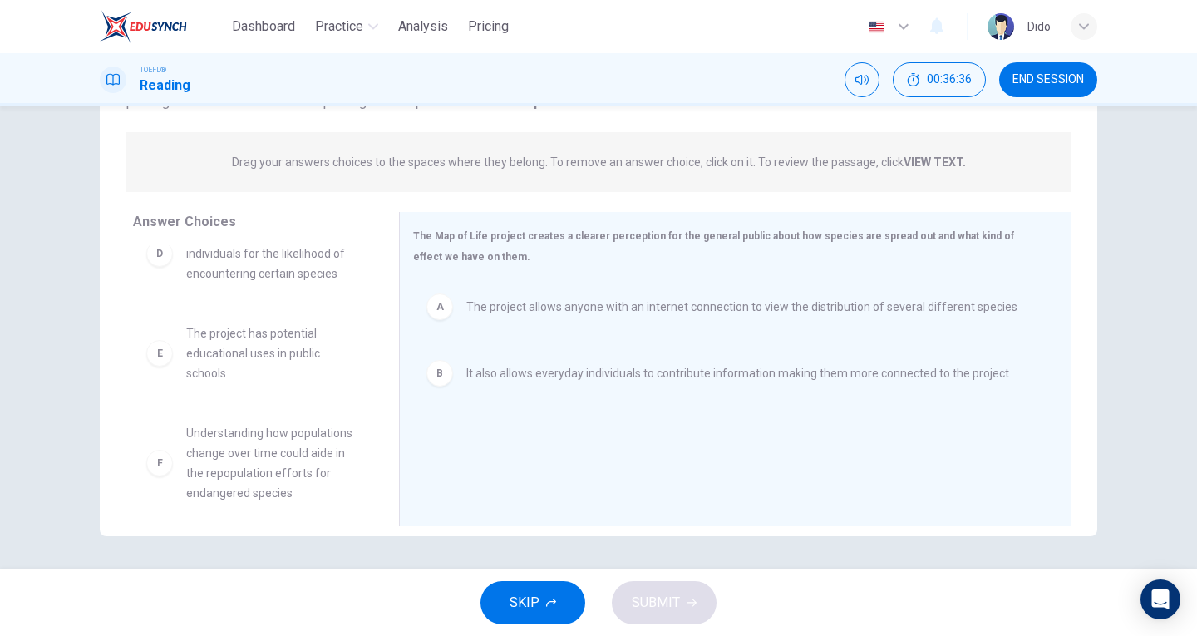
scroll to position [190, 0]
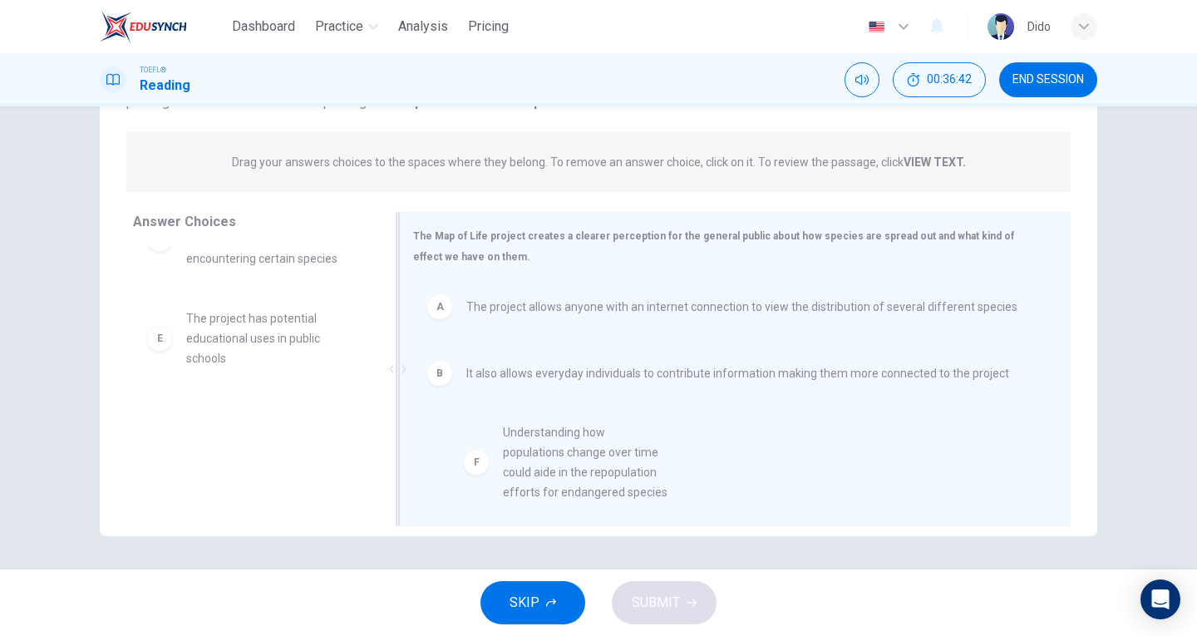
drag, startPoint x: 254, startPoint y: 428, endPoint x: 582, endPoint y: 442, distance: 327.8
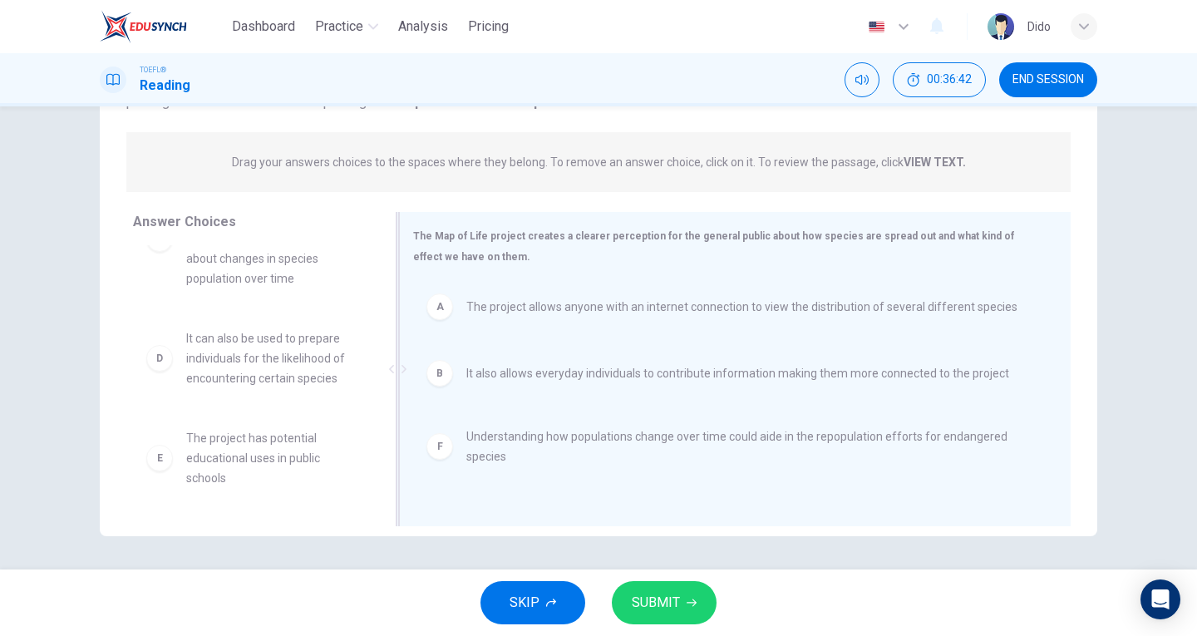
scroll to position [70, 0]
click at [687, 596] on button "SUBMIT" at bounding box center [664, 602] width 105 height 43
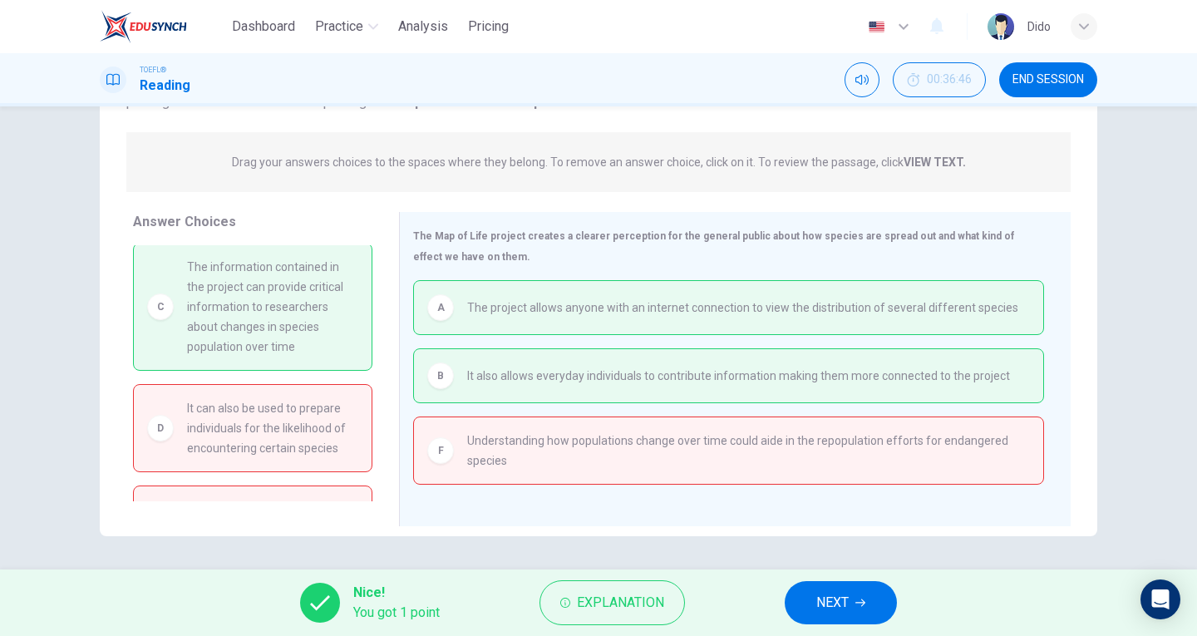
scroll to position [0, 0]
click at [841, 611] on span "NEXT" at bounding box center [832, 602] width 32 height 23
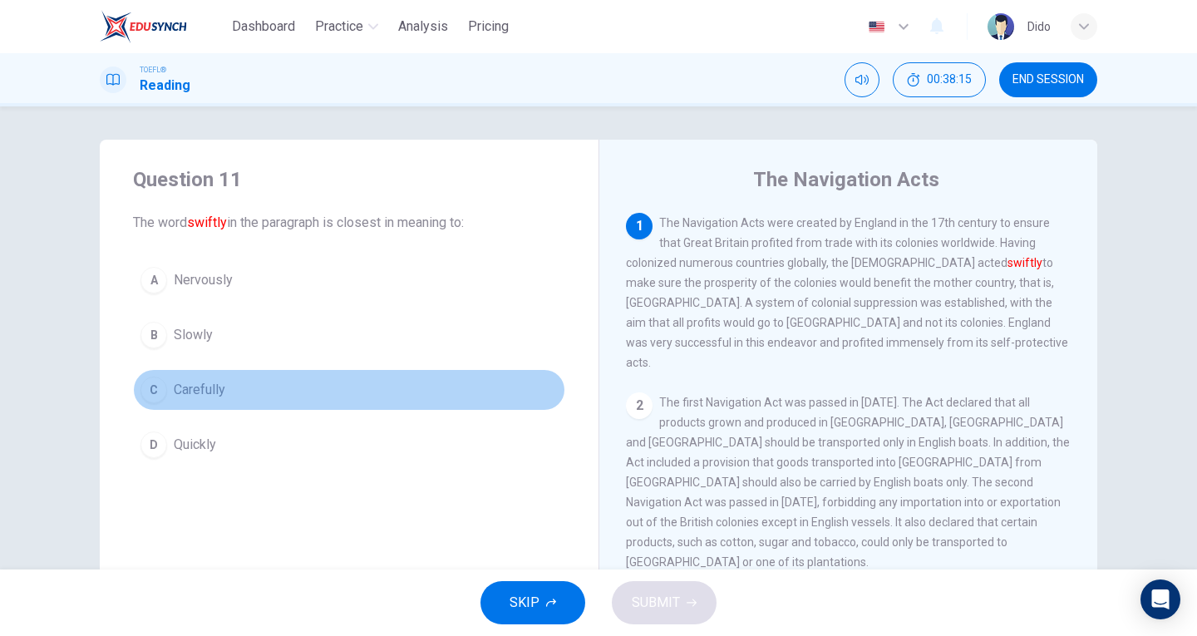
click at [193, 382] on span "Carefully" at bounding box center [200, 390] width 52 height 20
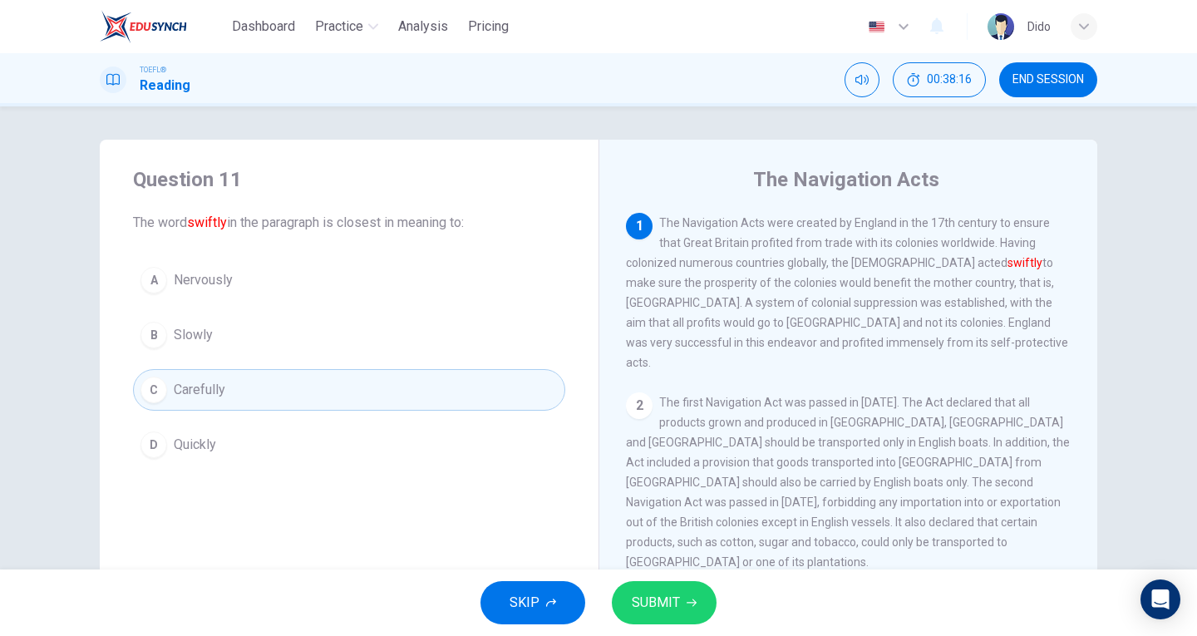
click at [659, 597] on span "SUBMIT" at bounding box center [656, 602] width 48 height 23
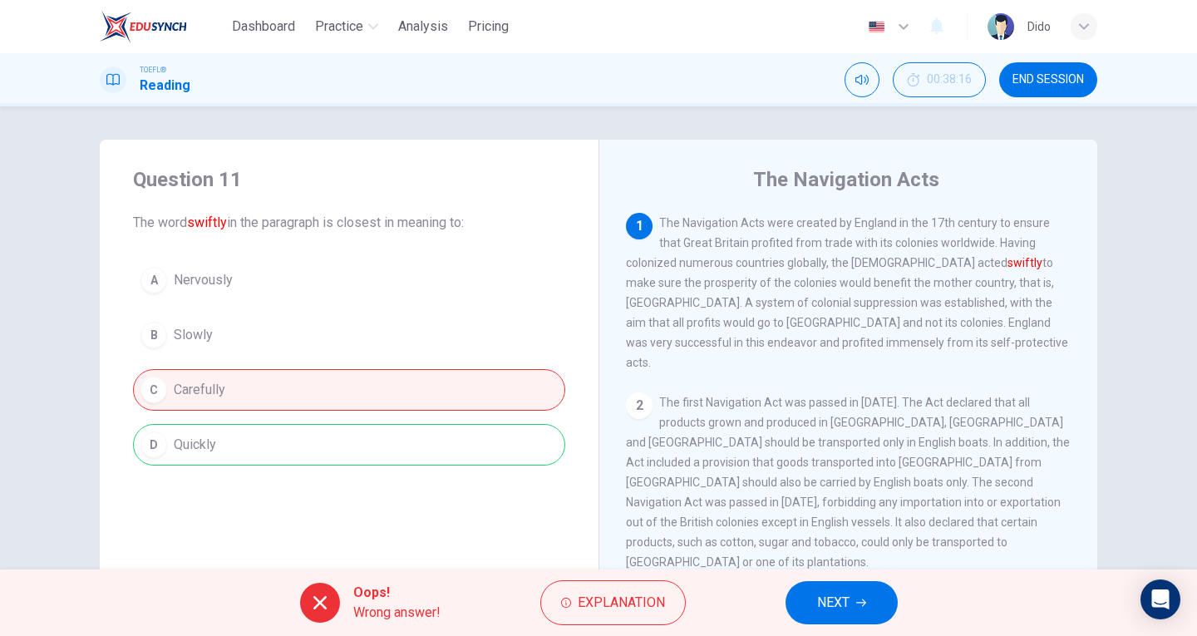
click at [465, 519] on div "Question 11 The word swiftly in the paragraph is closest in meaning to: A Nervo…" at bounding box center [349, 429] width 499 height 578
click at [858, 598] on icon "button" at bounding box center [861, 603] width 10 height 10
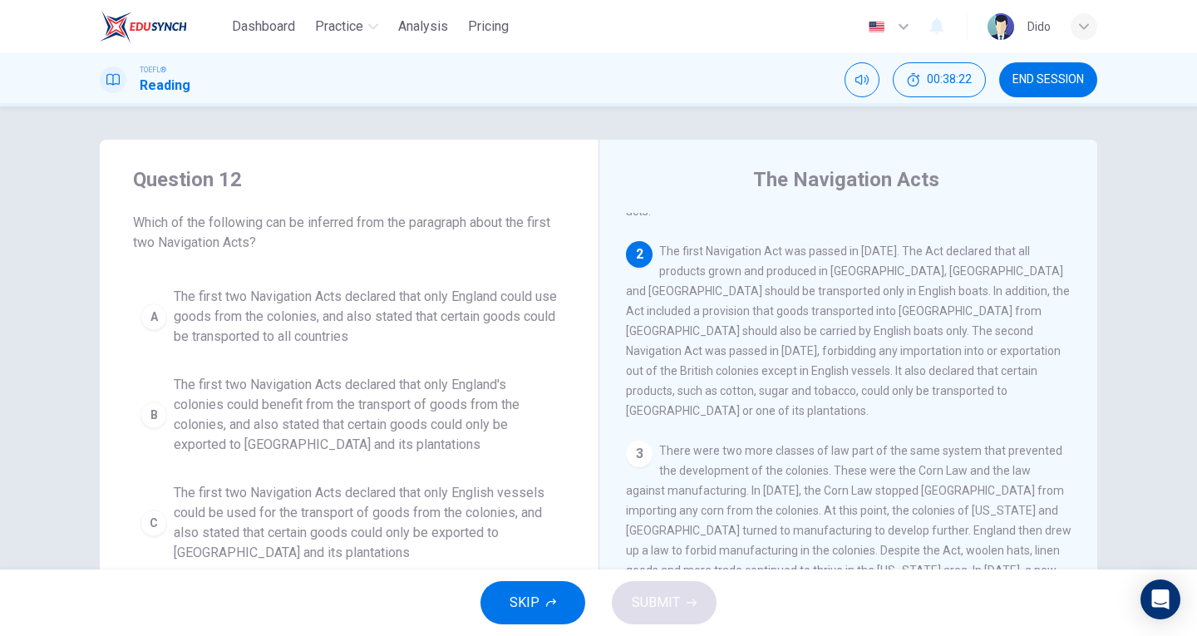
scroll to position [166, 0]
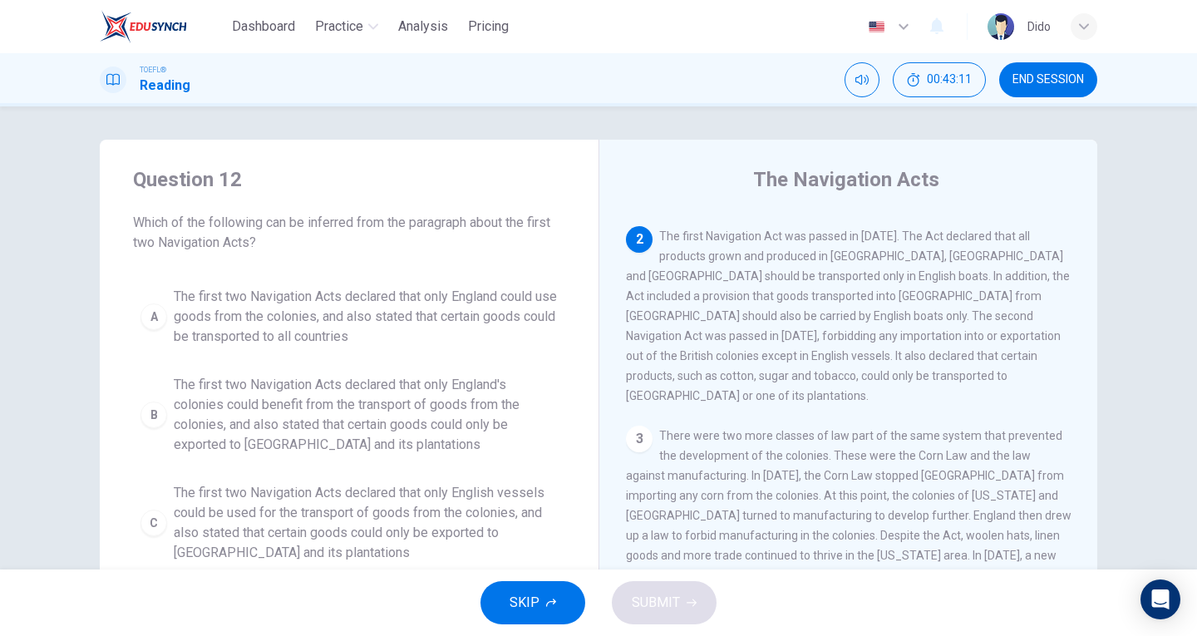
click at [20, 254] on div "Question 12 Which of the following can be inferred from the paragraph about the…" at bounding box center [598, 337] width 1197 height 463
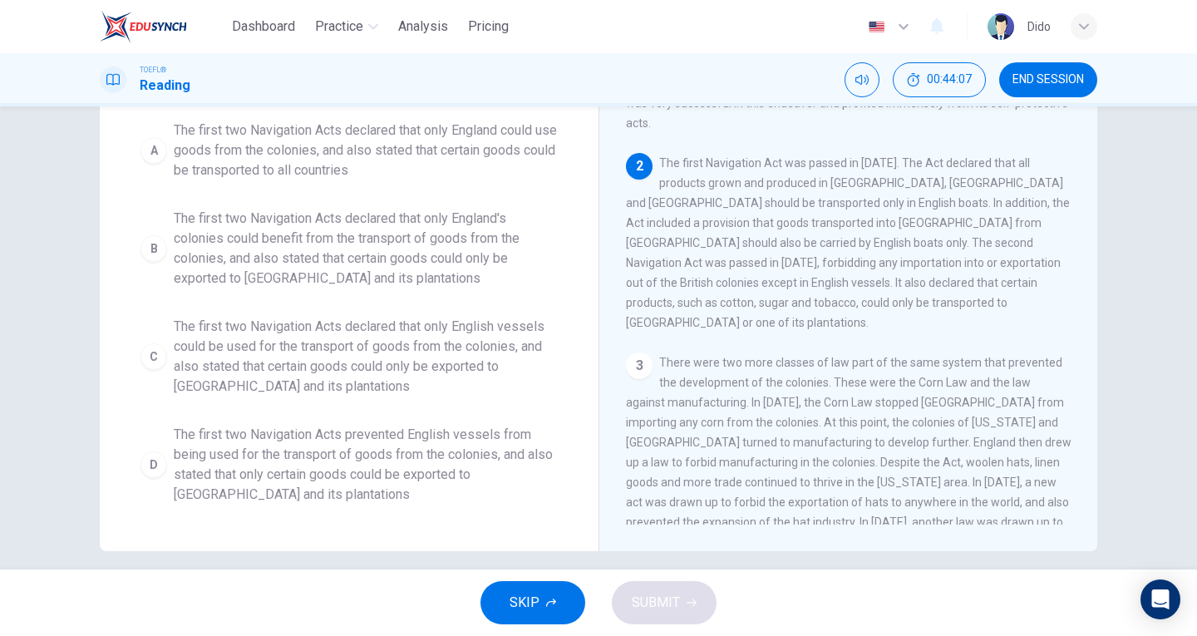
scroll to position [0, 0]
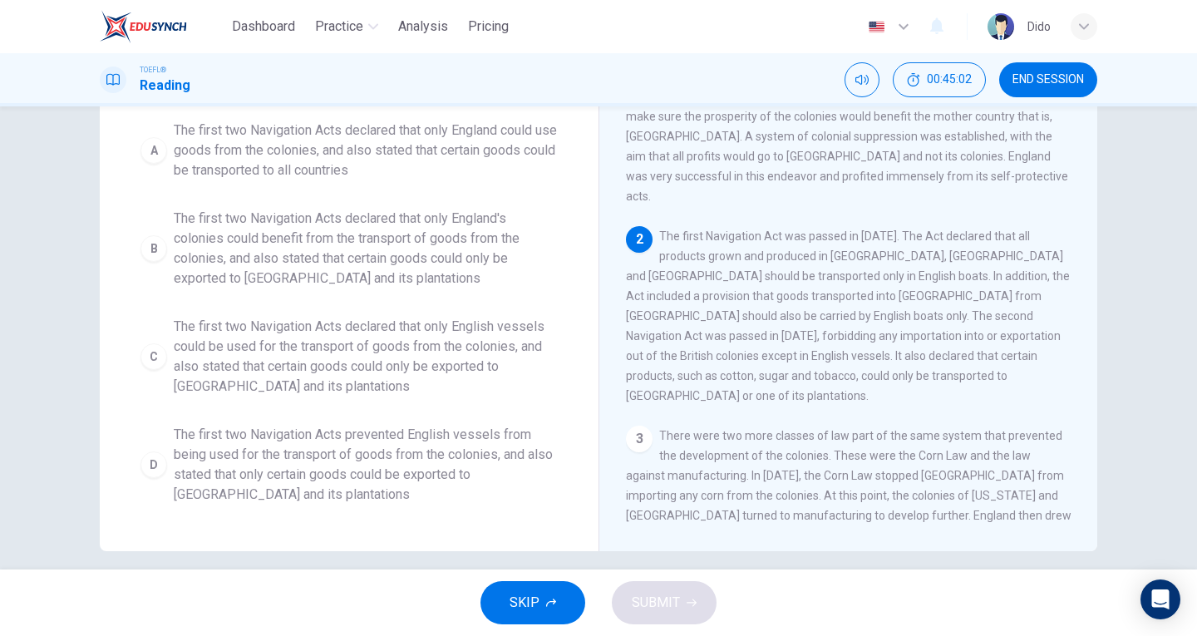
click at [149, 474] on div "D" at bounding box center [153, 464] width 27 height 27
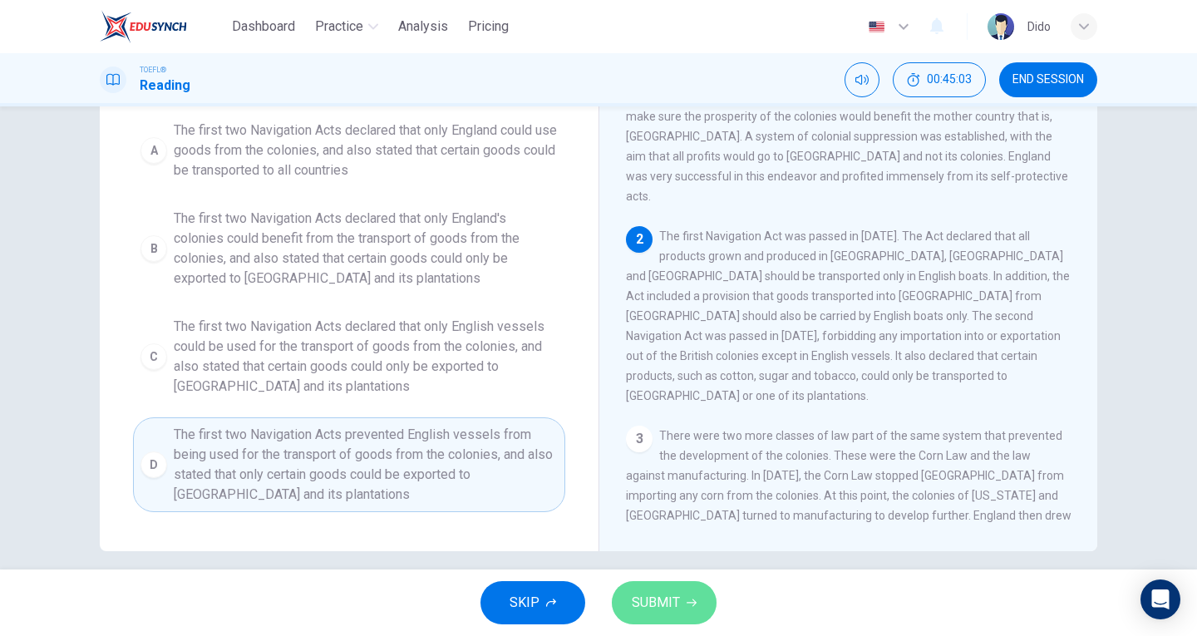
click at [661, 598] on span "SUBMIT" at bounding box center [656, 602] width 48 height 23
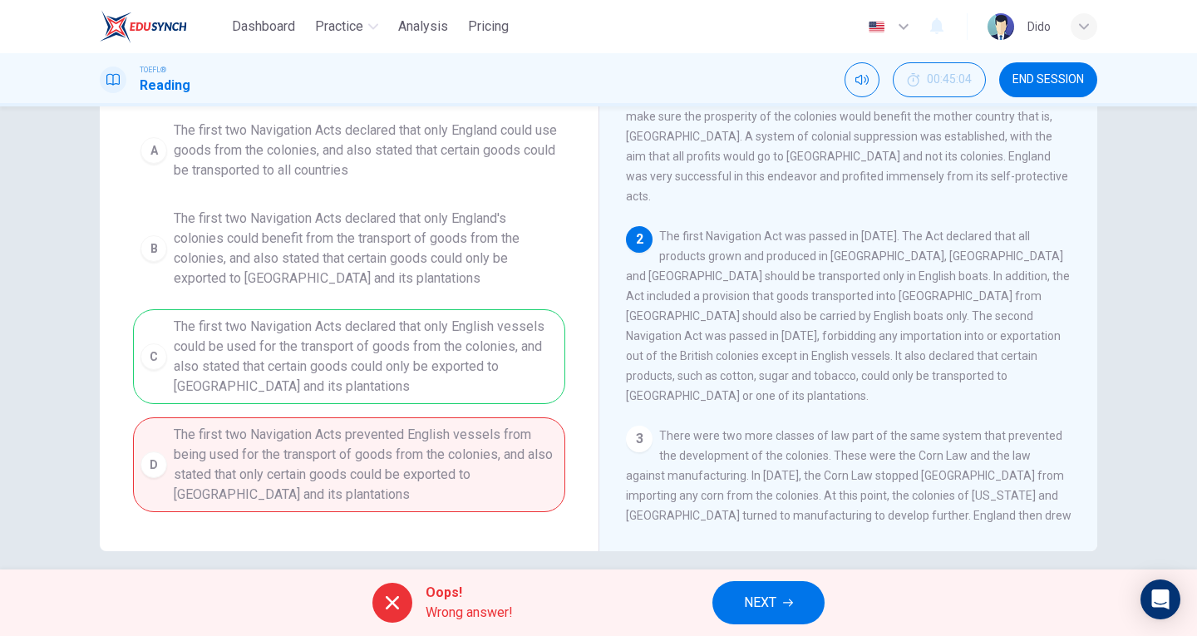
click at [330, 436] on div "A The first two Navigation Acts declared that only England could use goods from…" at bounding box center [349, 312] width 432 height 399
click at [799, 589] on button "NEXT" at bounding box center [768, 602] width 112 height 43
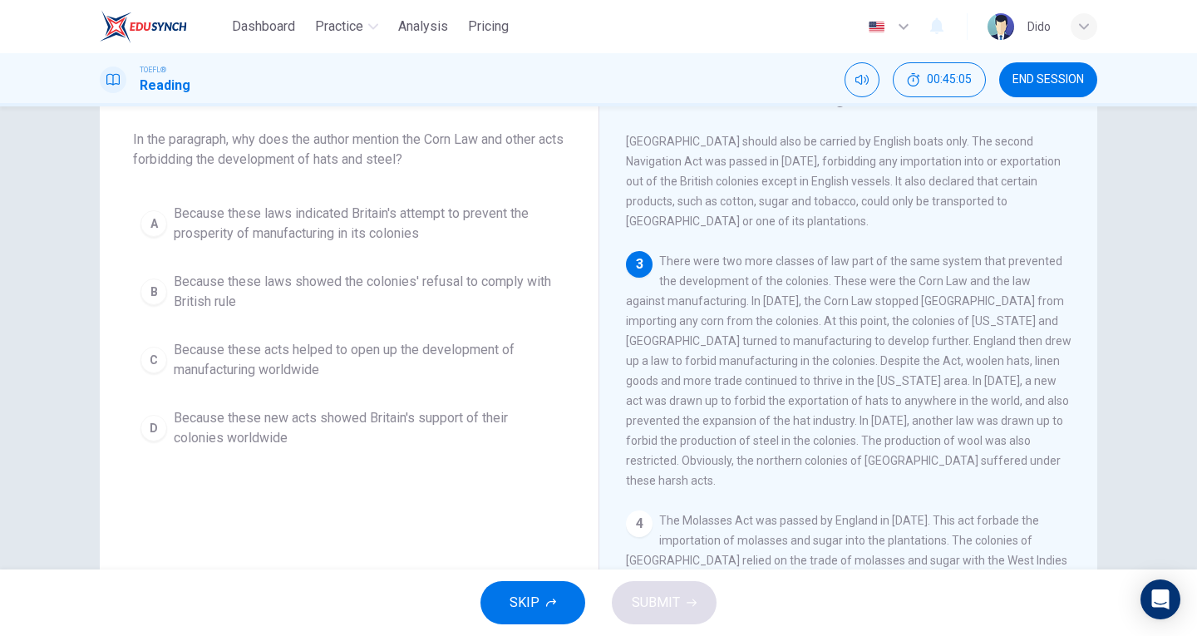
scroll to position [83, 0]
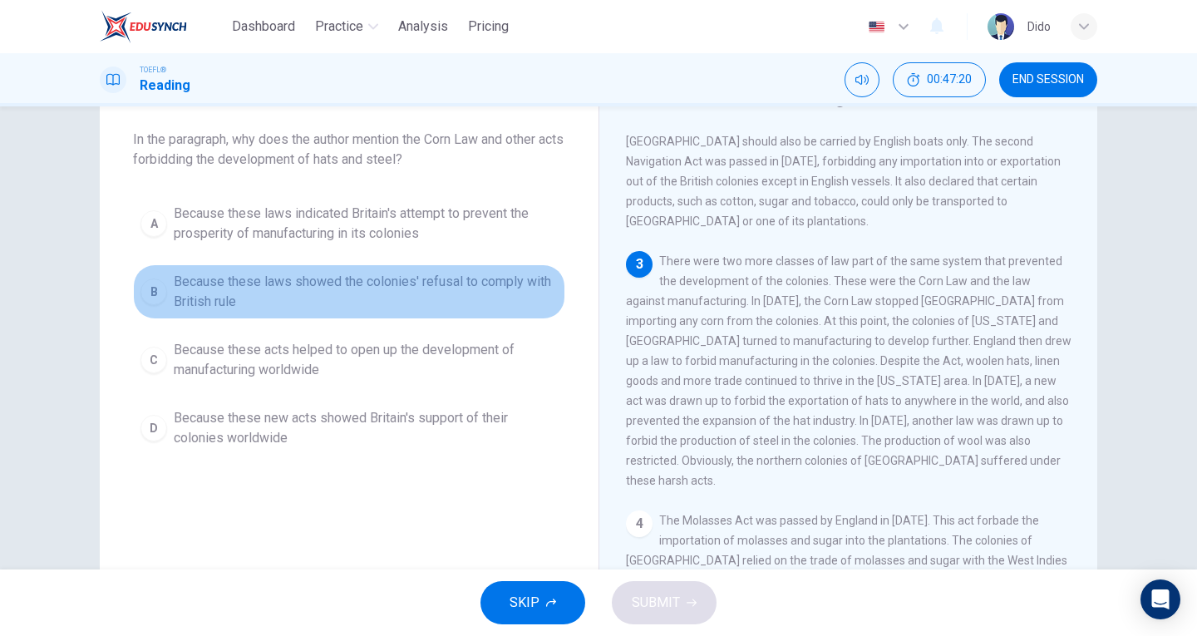
click at [543, 283] on span "Because these laws showed the colonies' refusal to comply with British rule" at bounding box center [366, 292] width 384 height 40
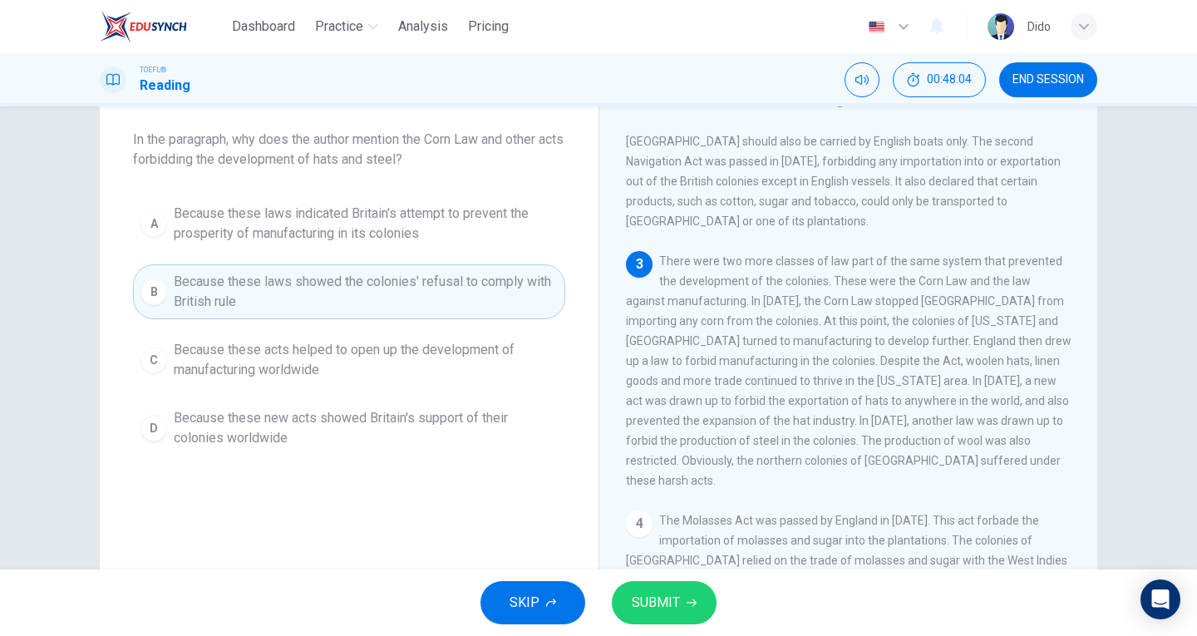
click at [669, 612] on span "SUBMIT" at bounding box center [656, 602] width 48 height 23
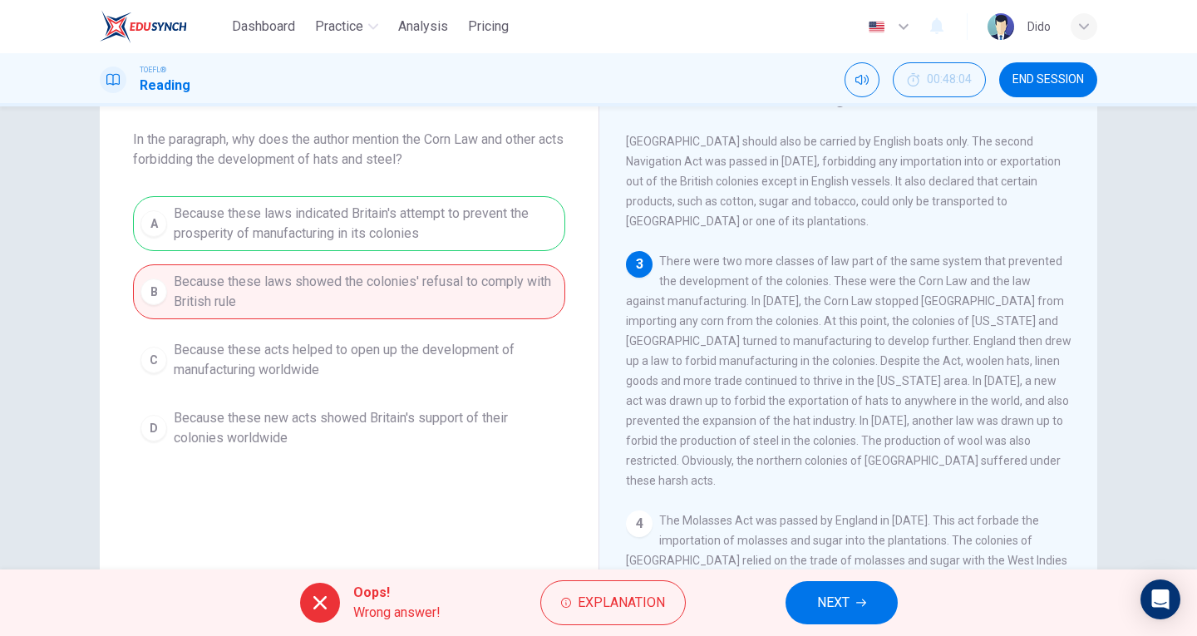
drag, startPoint x: 318, startPoint y: 235, endPoint x: 200, endPoint y: 226, distance: 118.4
click at [199, 229] on div "A Because these laws indicated Britain's attempt to prevent the prosperity of m…" at bounding box center [349, 325] width 432 height 259
click at [850, 606] on button "NEXT" at bounding box center [841, 602] width 112 height 43
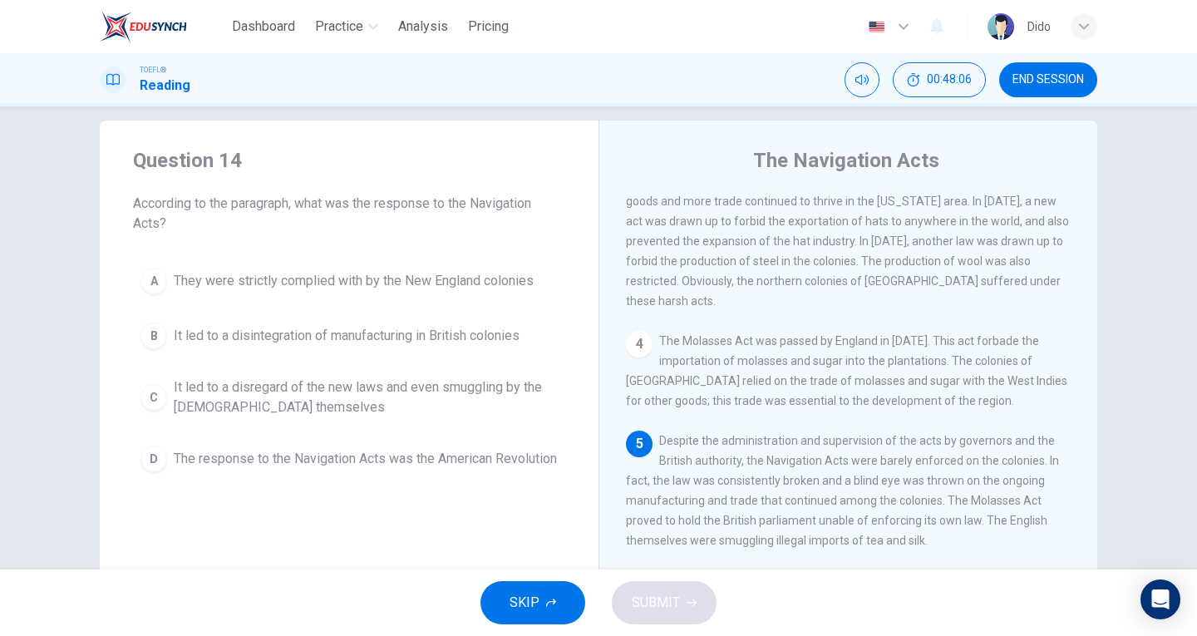
scroll to position [0, 0]
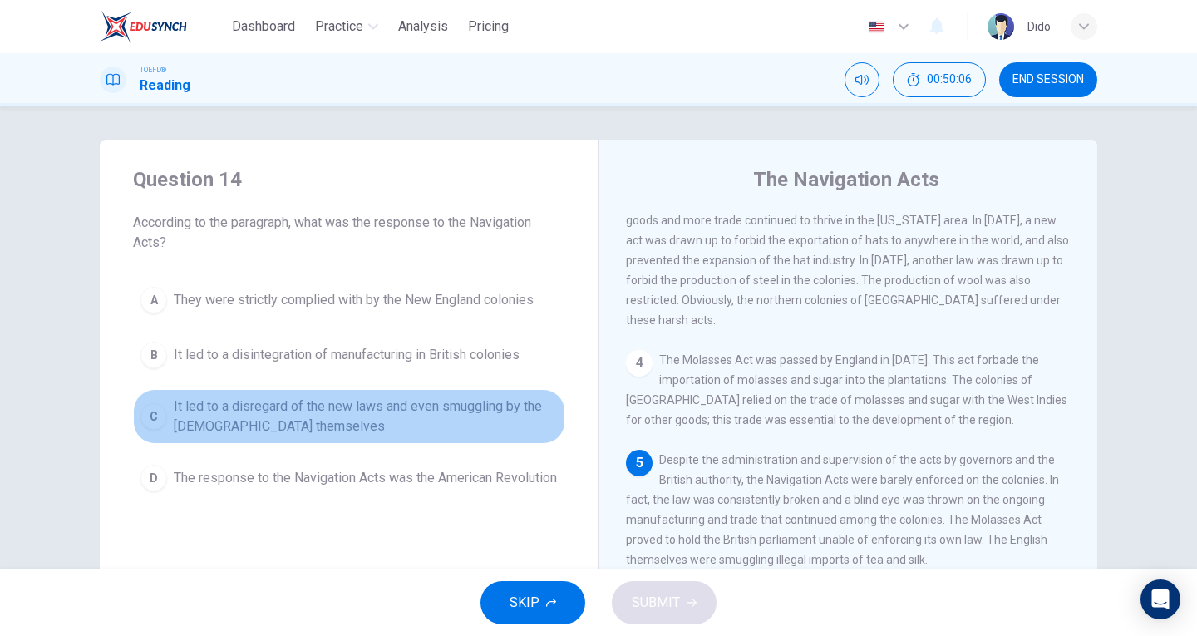
click at [225, 411] on span "It led to a disregard of the new laws and even smuggling by the [DEMOGRAPHIC_DA…" at bounding box center [366, 416] width 384 height 40
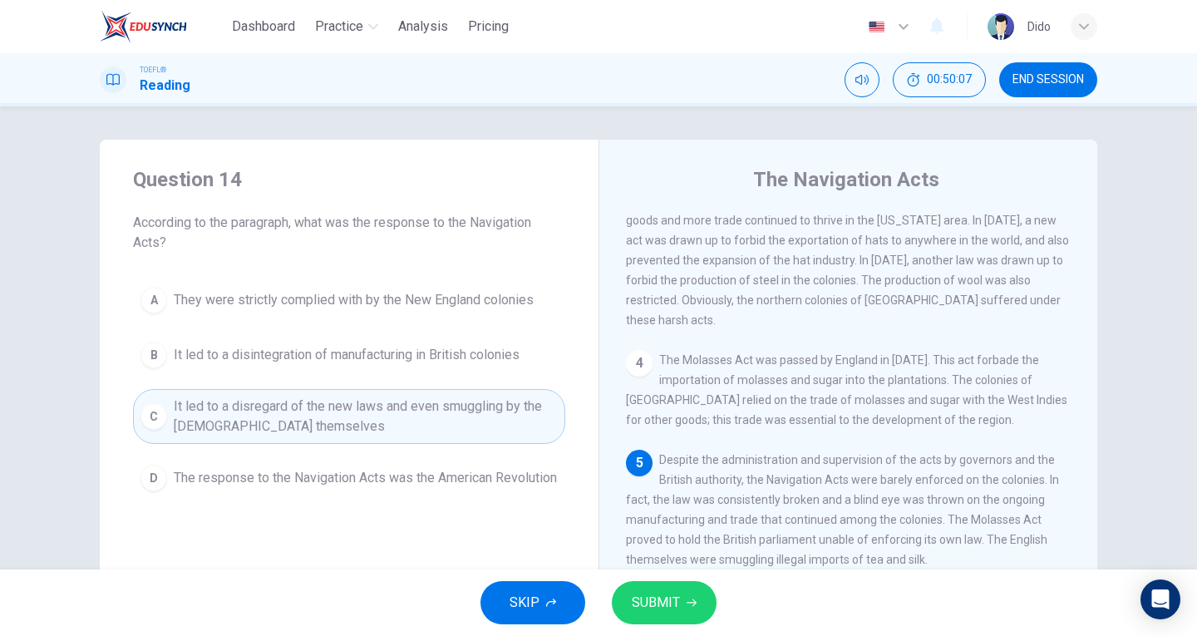
click at [677, 605] on span "SUBMIT" at bounding box center [656, 602] width 48 height 23
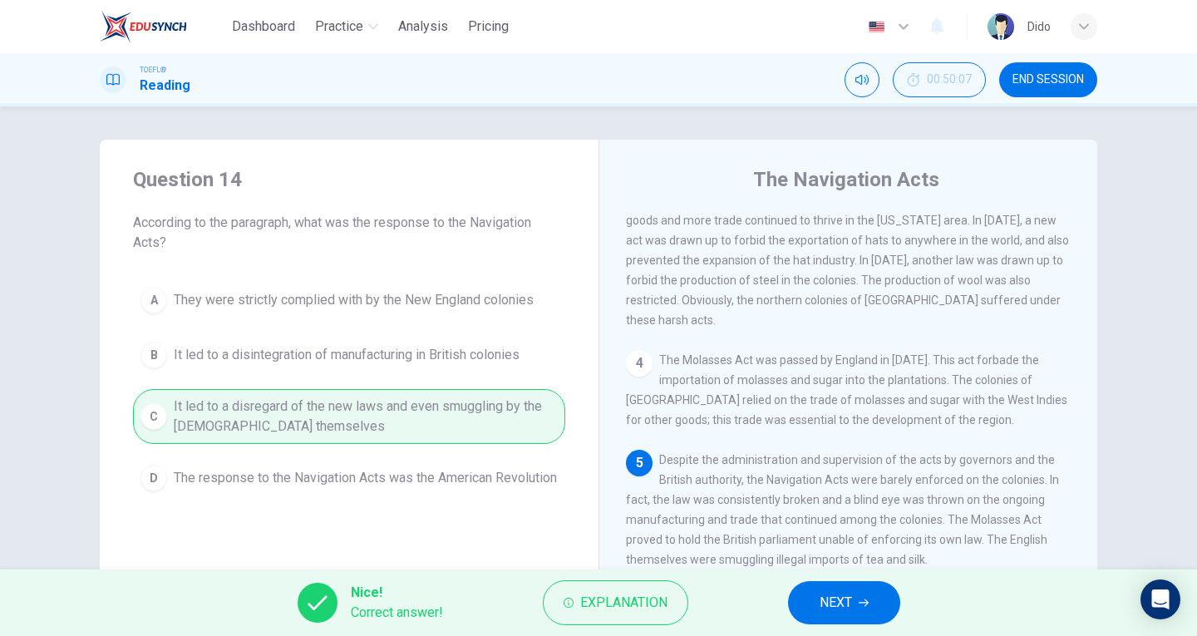
click at [861, 595] on button "NEXT" at bounding box center [844, 602] width 112 height 43
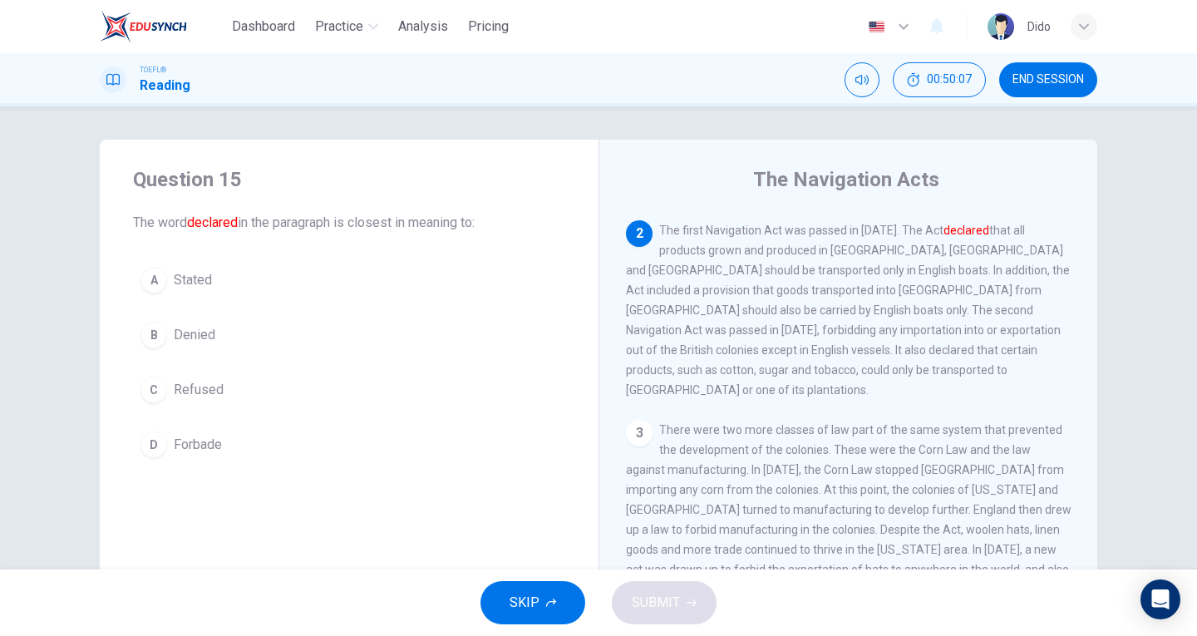
scroll to position [162, 0]
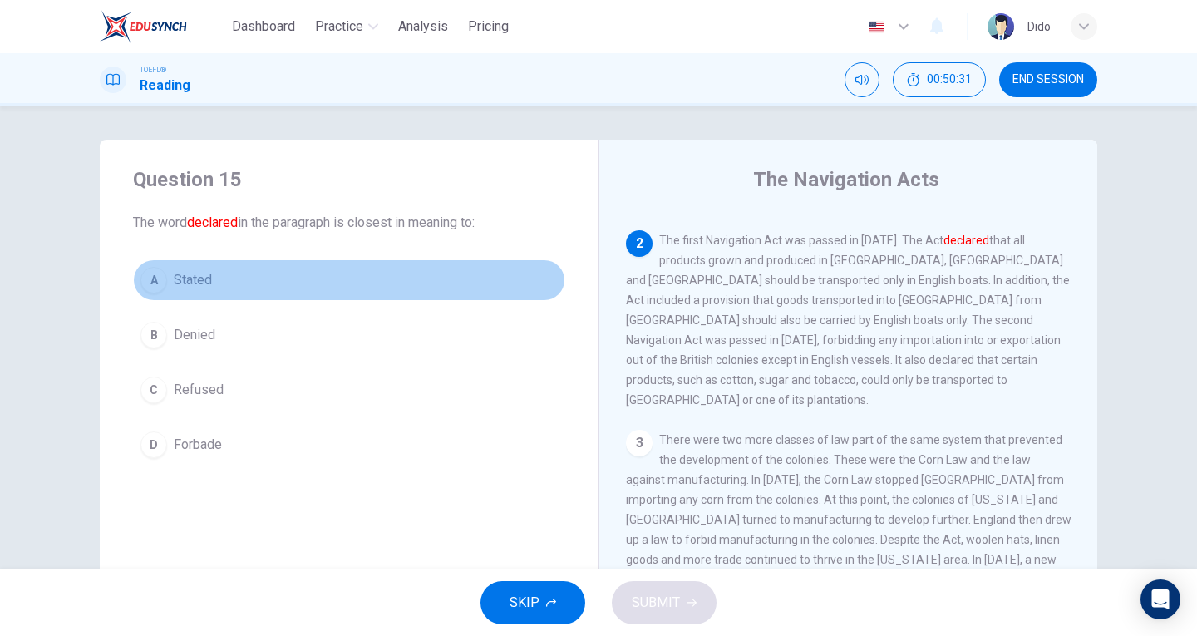
click at [195, 273] on span "Stated" at bounding box center [193, 280] width 38 height 20
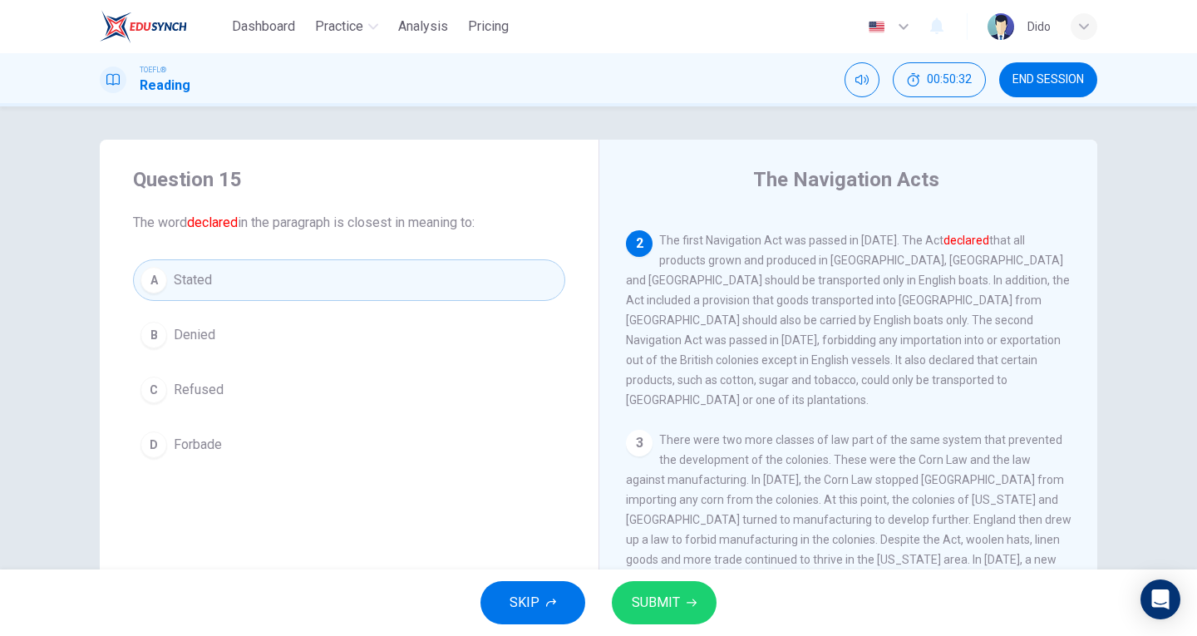
click at [652, 610] on span "SUBMIT" at bounding box center [656, 602] width 48 height 23
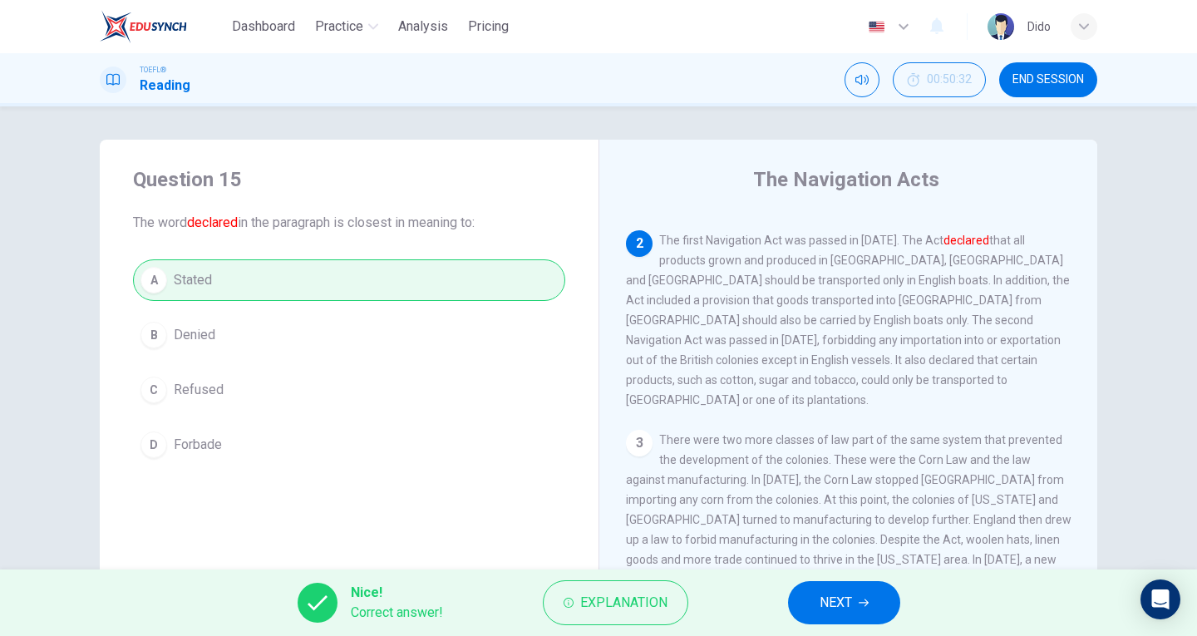
click at [861, 593] on button "NEXT" at bounding box center [844, 602] width 112 height 43
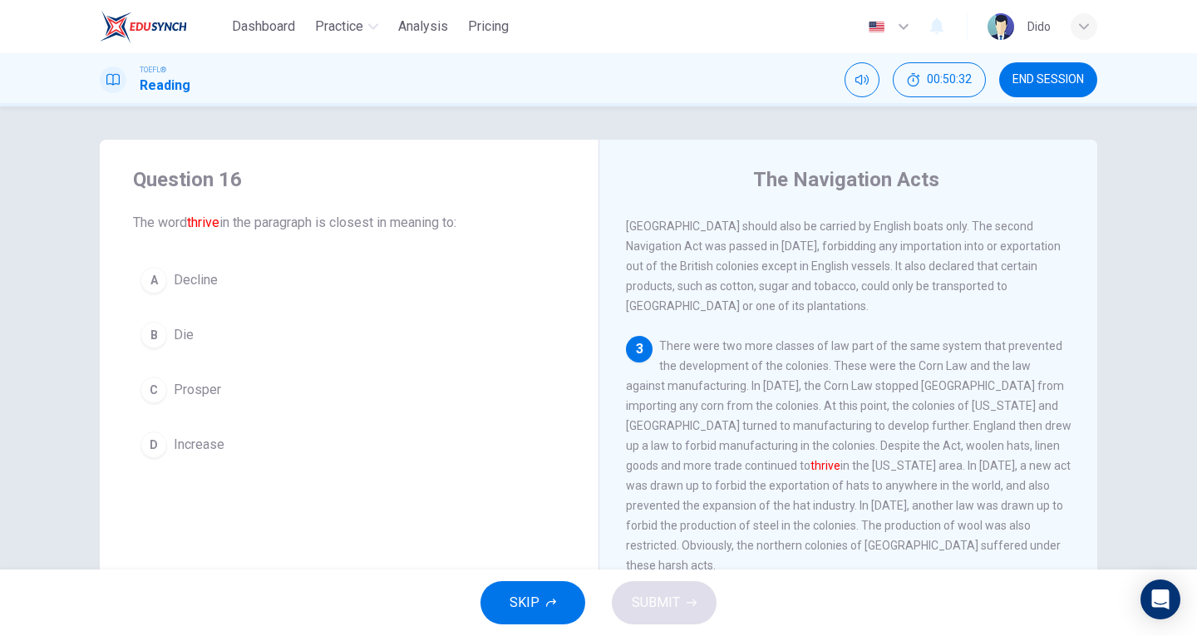
scroll to position [258, 0]
click at [206, 443] on span "Increase" at bounding box center [199, 445] width 51 height 20
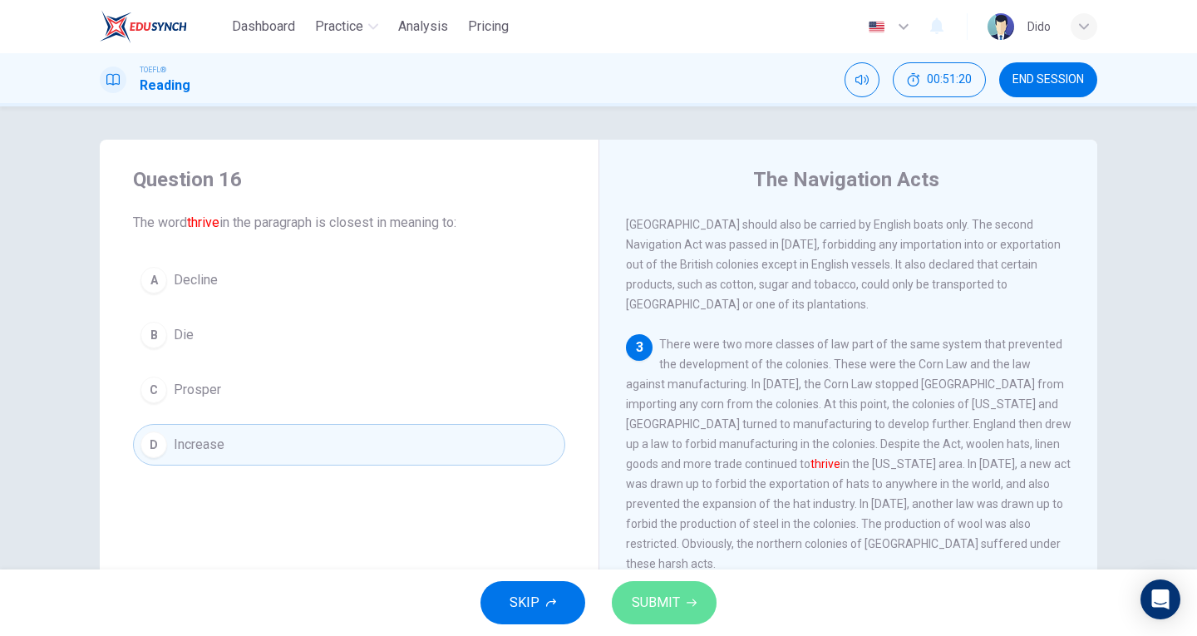
click at [647, 599] on span "SUBMIT" at bounding box center [656, 602] width 48 height 23
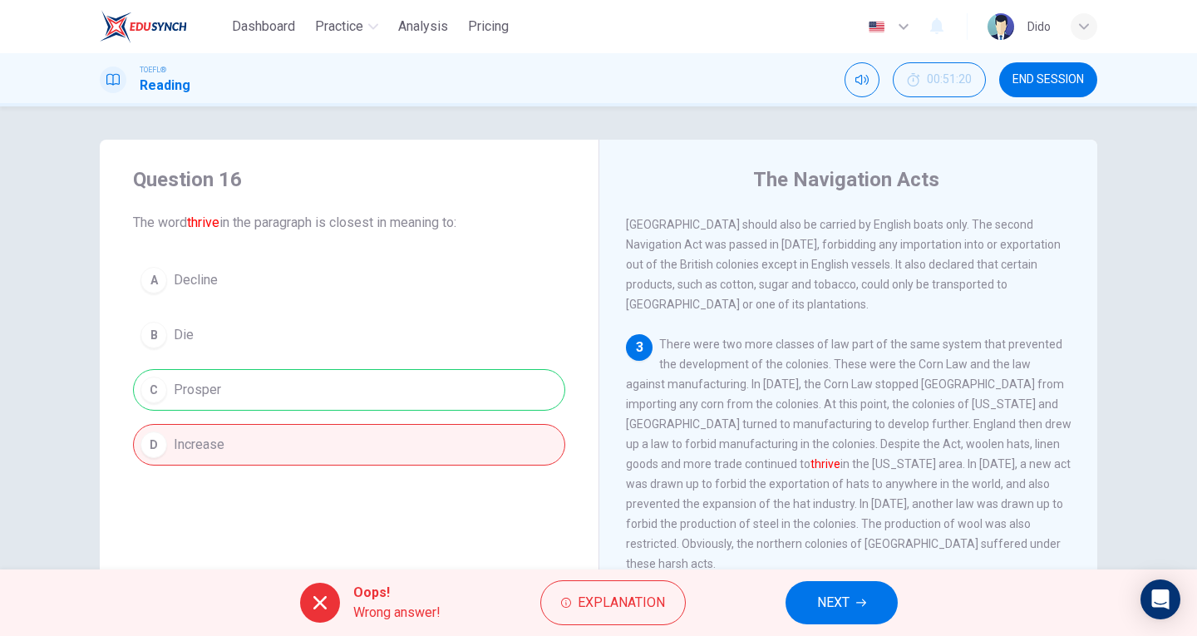
click at [870, 608] on button "NEXT" at bounding box center [841, 602] width 112 height 43
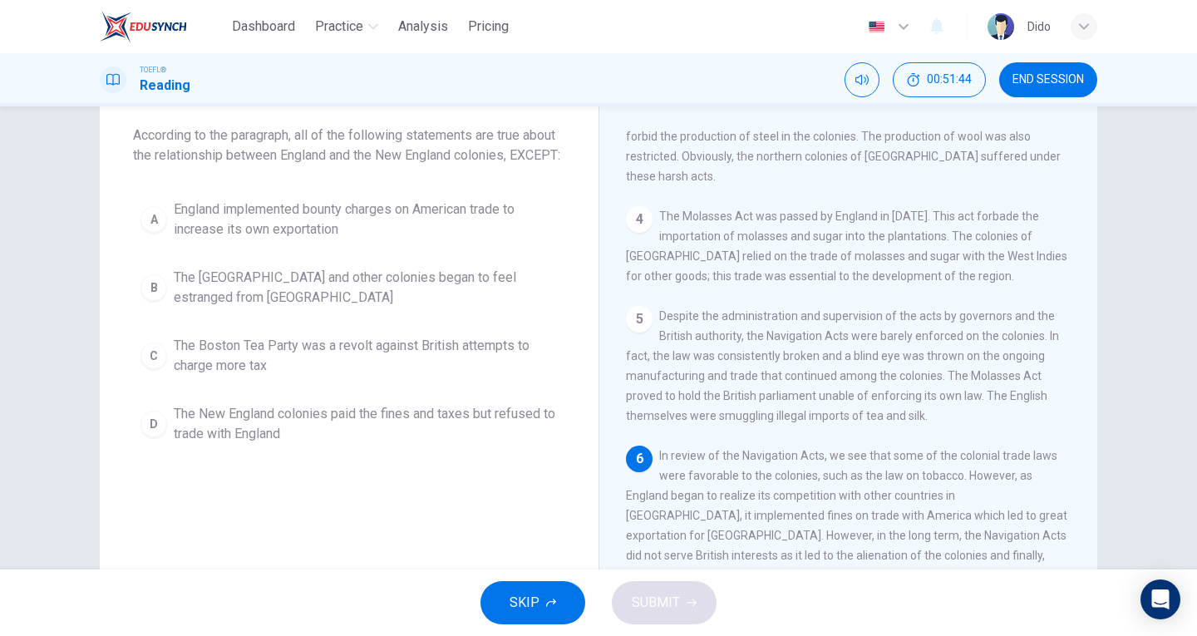
scroll to position [128, 0]
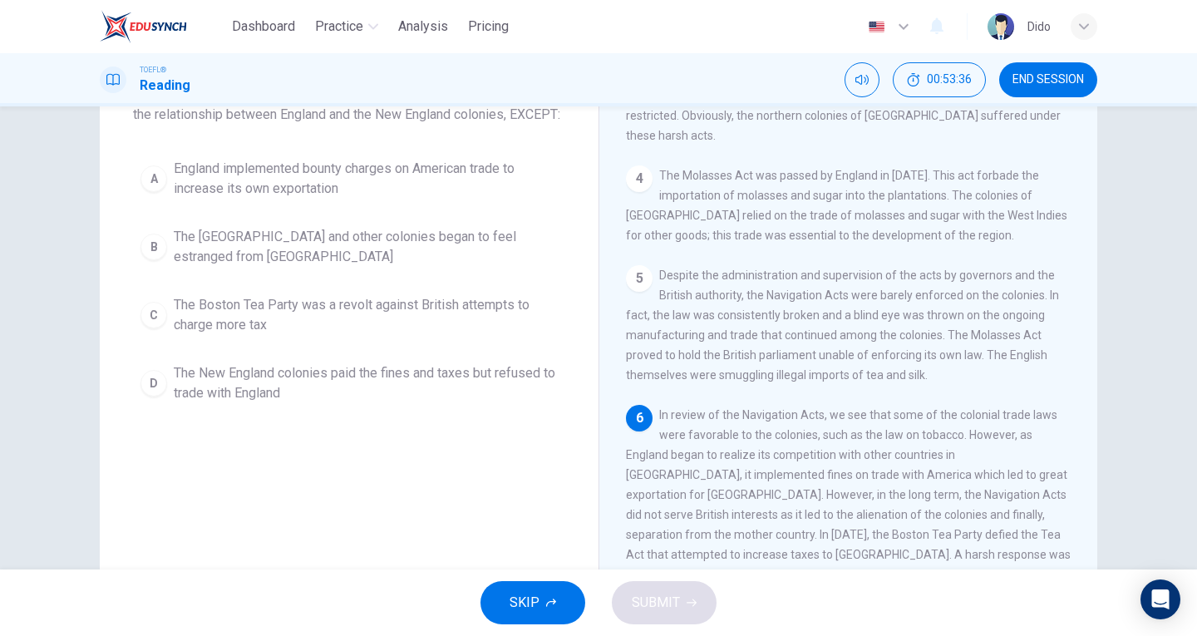
click at [270, 403] on span "The New England colonies paid the fines and taxes but refused to trade with Eng…" at bounding box center [366, 383] width 384 height 40
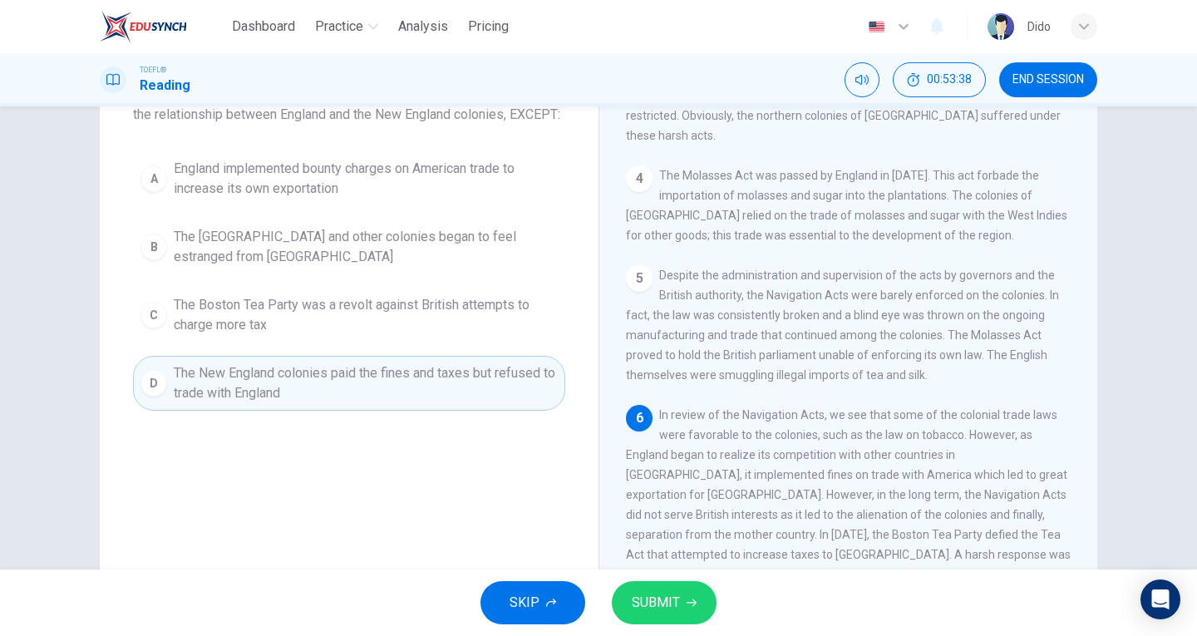
click at [667, 603] on span "SUBMIT" at bounding box center [656, 602] width 48 height 23
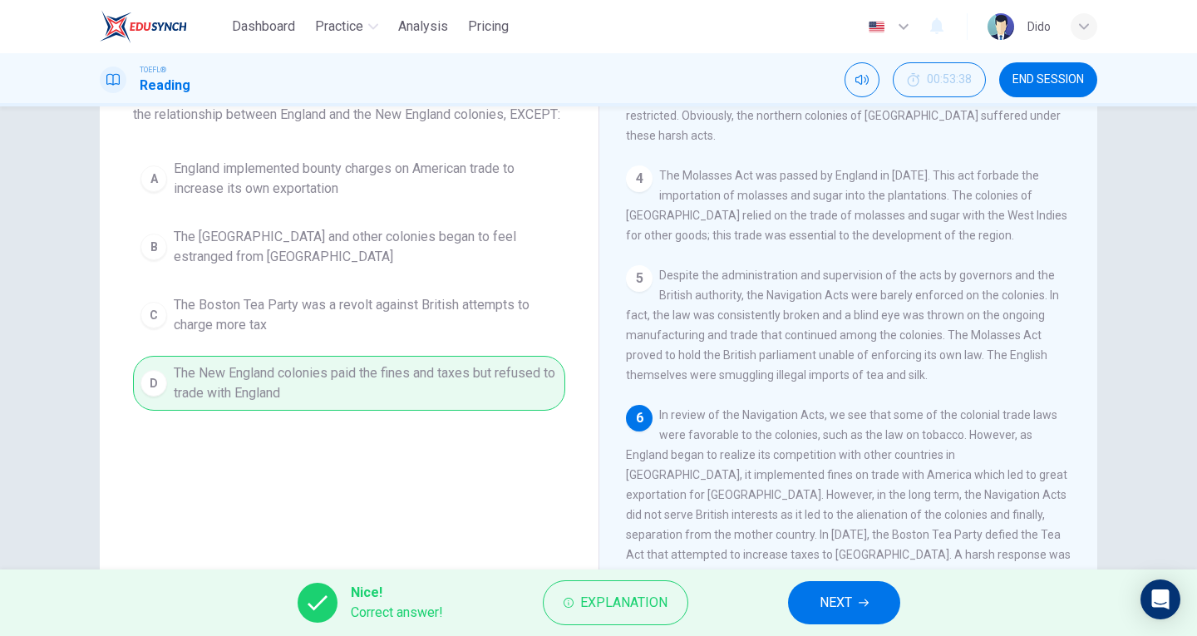
click at [839, 606] on span "NEXT" at bounding box center [836, 602] width 32 height 23
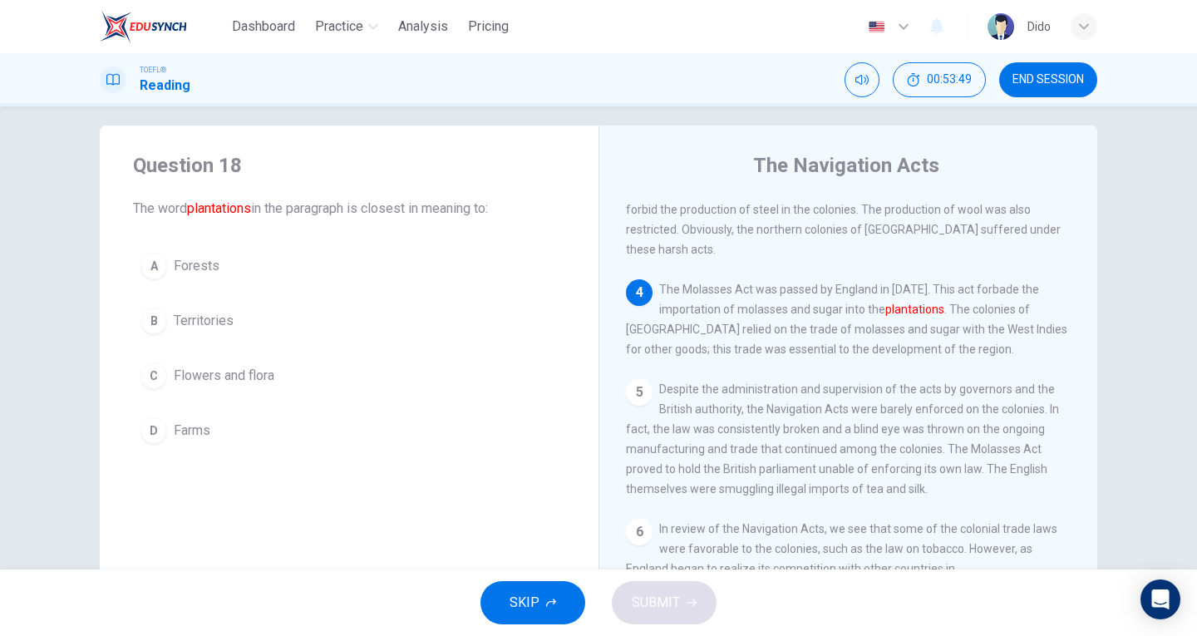
scroll to position [0, 0]
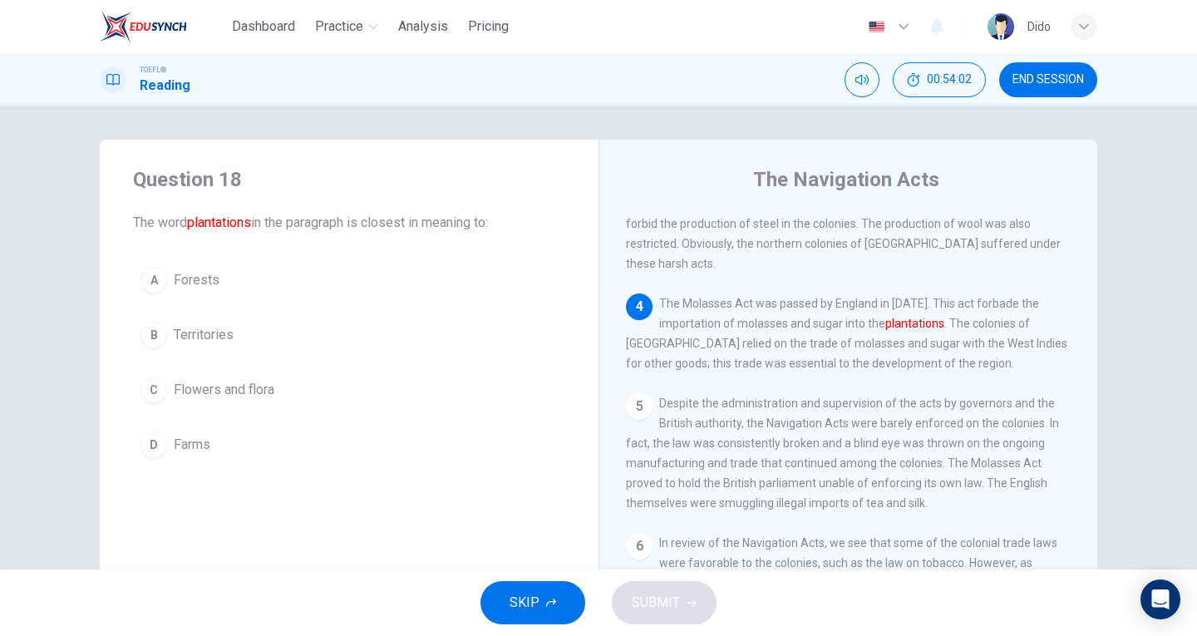
click at [436, 403] on button "C Flowers and flora" at bounding box center [349, 390] width 432 height 42
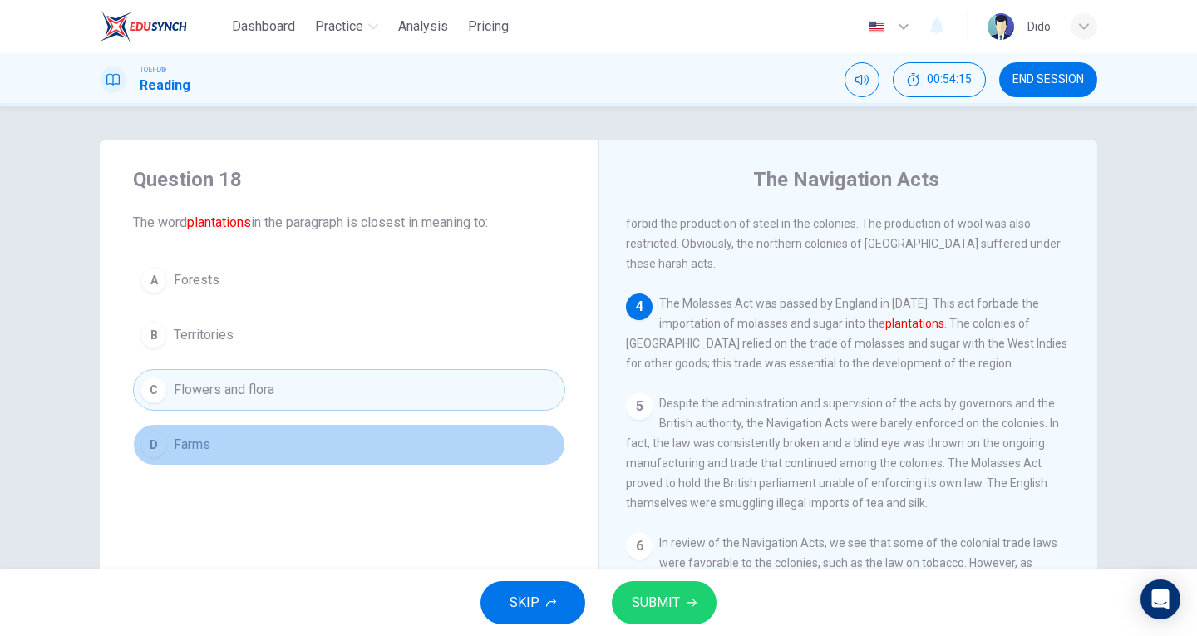
click at [195, 444] on span "Farms" at bounding box center [192, 445] width 37 height 20
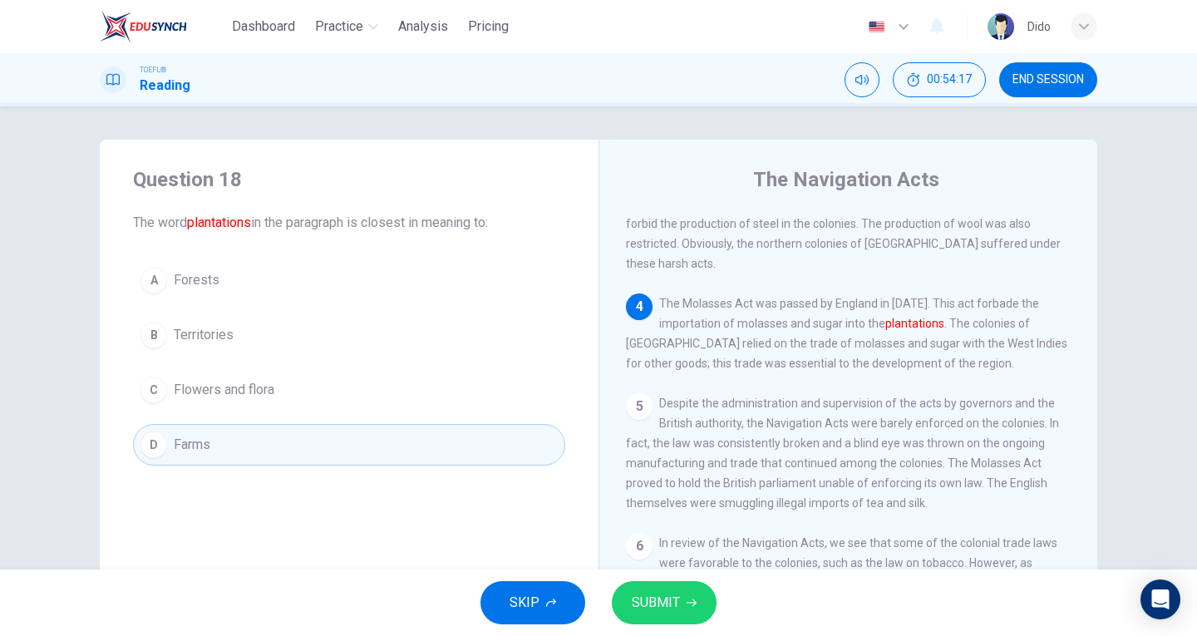
click at [657, 591] on span "SUBMIT" at bounding box center [656, 602] width 48 height 23
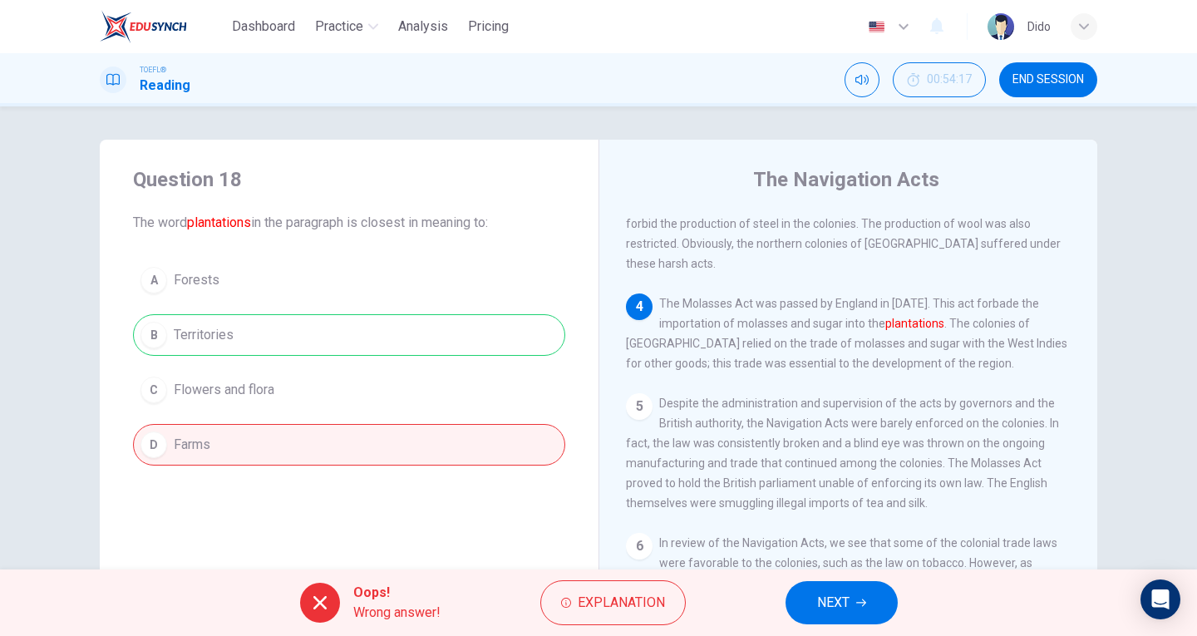
click at [429, 510] on div "Question 18 The word plantations in the paragraph is closest in meaning to: A F…" at bounding box center [349, 429] width 499 height 578
click at [817, 614] on button "NEXT" at bounding box center [841, 602] width 112 height 43
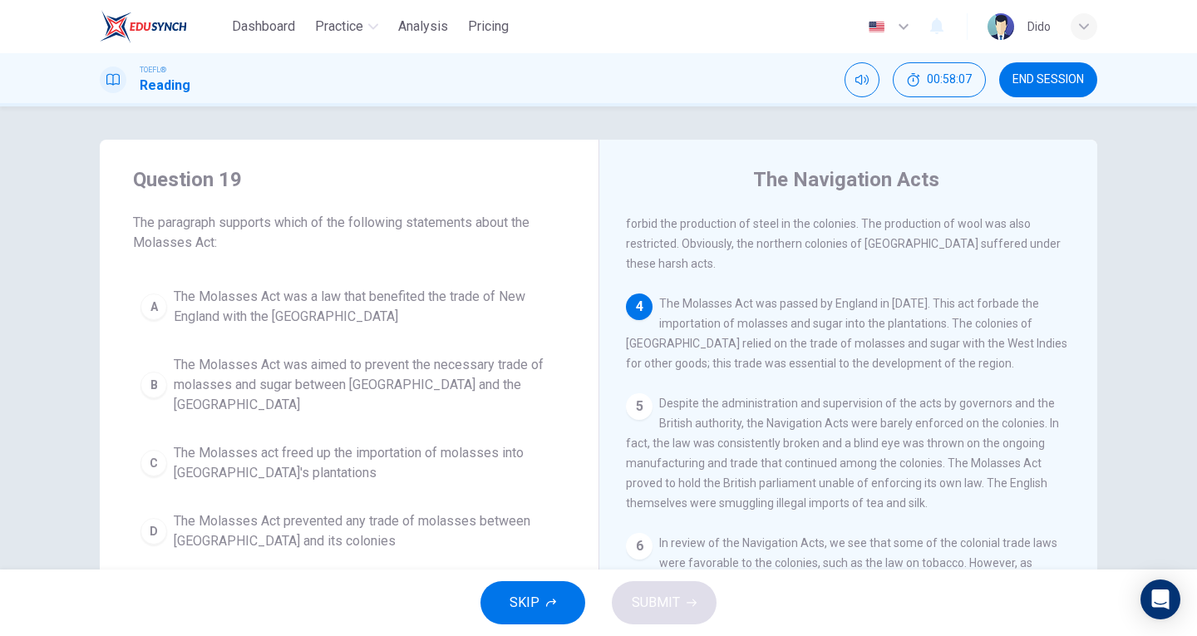
click at [391, 382] on span "The Molasses Act was aimed to prevent the necessary trade of molasses and sugar…" at bounding box center [366, 385] width 384 height 60
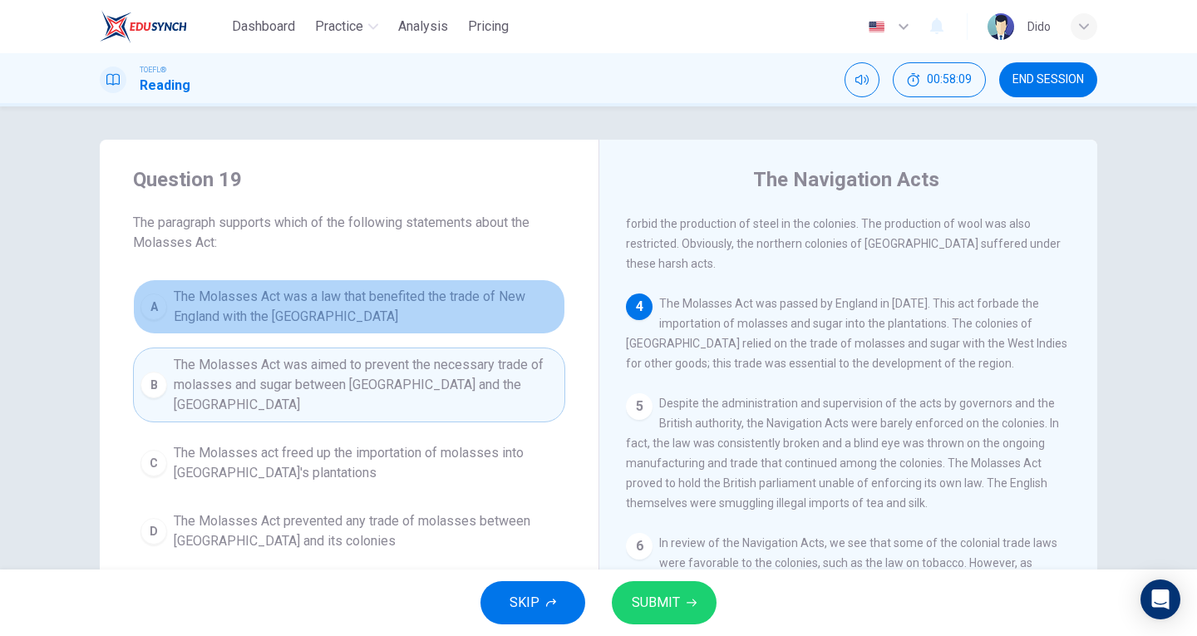
click at [381, 288] on span "The Molasses Act was a law that benefited the trade of New England with the [GE…" at bounding box center [366, 307] width 384 height 40
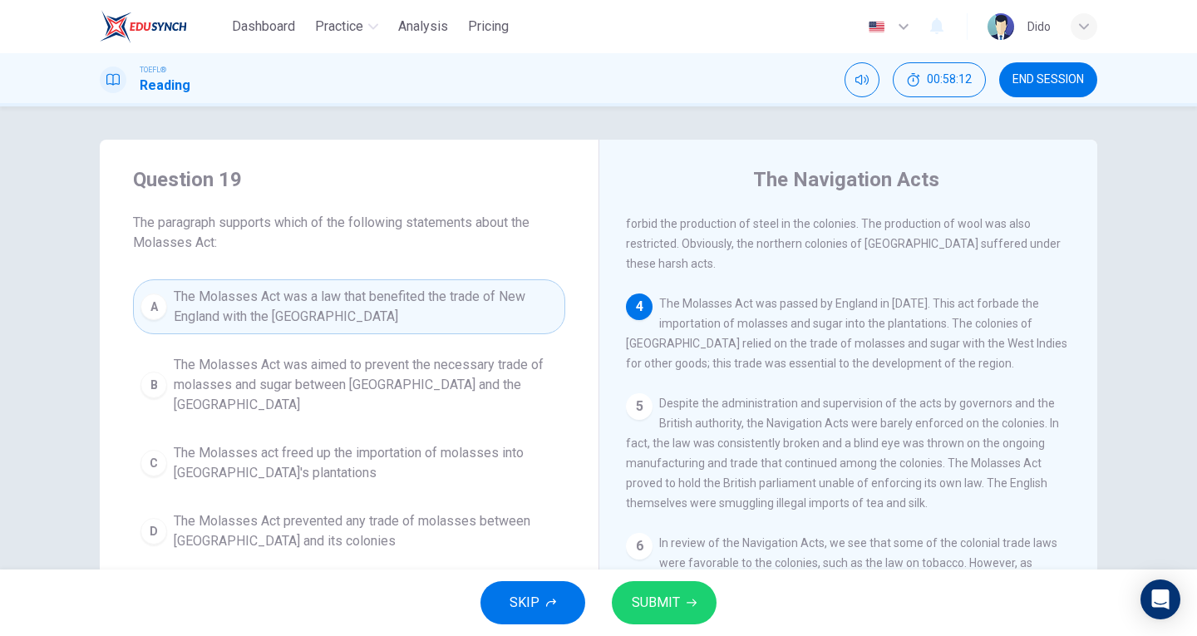
click at [688, 613] on button "SUBMIT" at bounding box center [664, 602] width 105 height 43
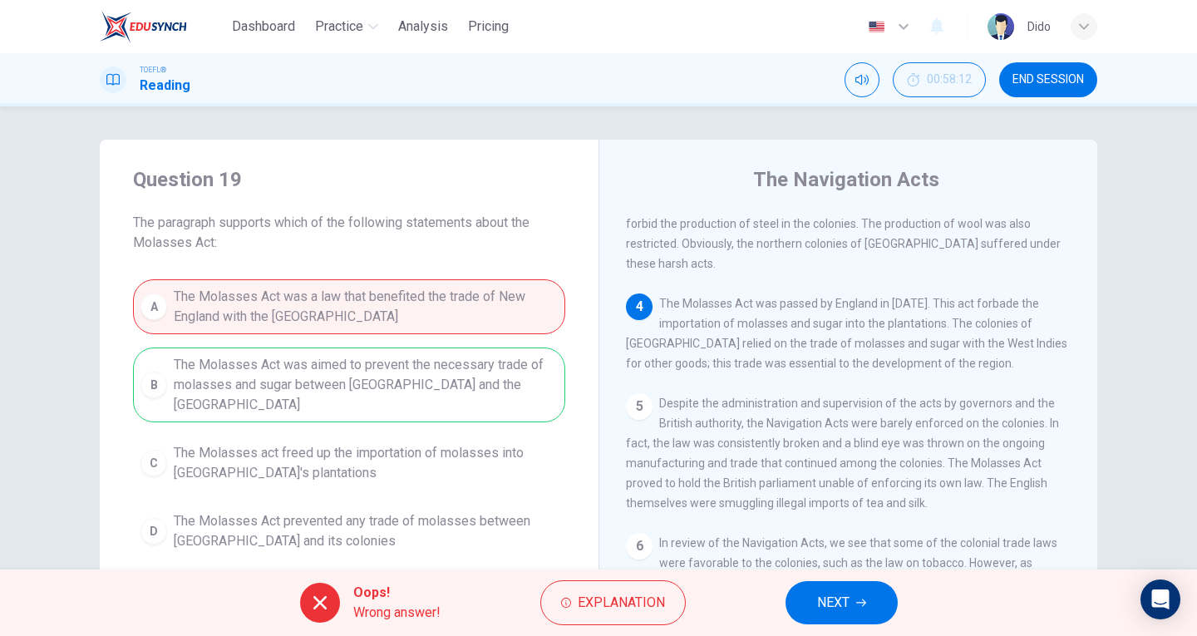
drag, startPoint x: 658, startPoint y: 256, endPoint x: 950, endPoint y: 315, distance: 297.6
click at [950, 315] on span "The Molasses Act was passed by England in [DATE]. This act forbade the importat…" at bounding box center [846, 333] width 441 height 73
drag, startPoint x: 918, startPoint y: 313, endPoint x: 662, endPoint y: 253, distance: 262.9
click at [675, 293] on div "4 The Molasses Act was passed by England in [DATE]. This act forbade the import…" at bounding box center [849, 333] width 446 height 80
drag, startPoint x: 670, startPoint y: 249, endPoint x: 955, endPoint y: 327, distance: 295.6
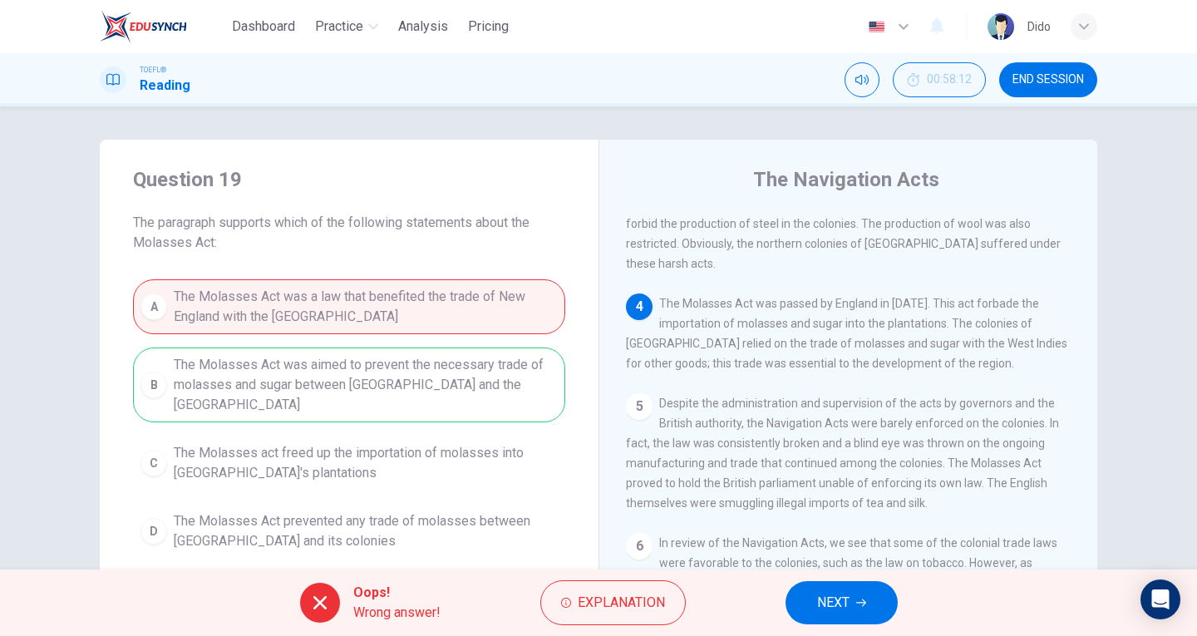
click at [946, 319] on span "The Molasses Act was passed by England in [DATE]. This act forbade the importat…" at bounding box center [846, 333] width 441 height 73
drag, startPoint x: 909, startPoint y: 303, endPoint x: 624, endPoint y: 271, distance: 286.9
click at [638, 293] on div "4 The Molasses Act was passed by England in [DATE]. This act forbade the import…" at bounding box center [849, 333] width 446 height 80
click at [820, 590] on button "NEXT" at bounding box center [841, 602] width 112 height 43
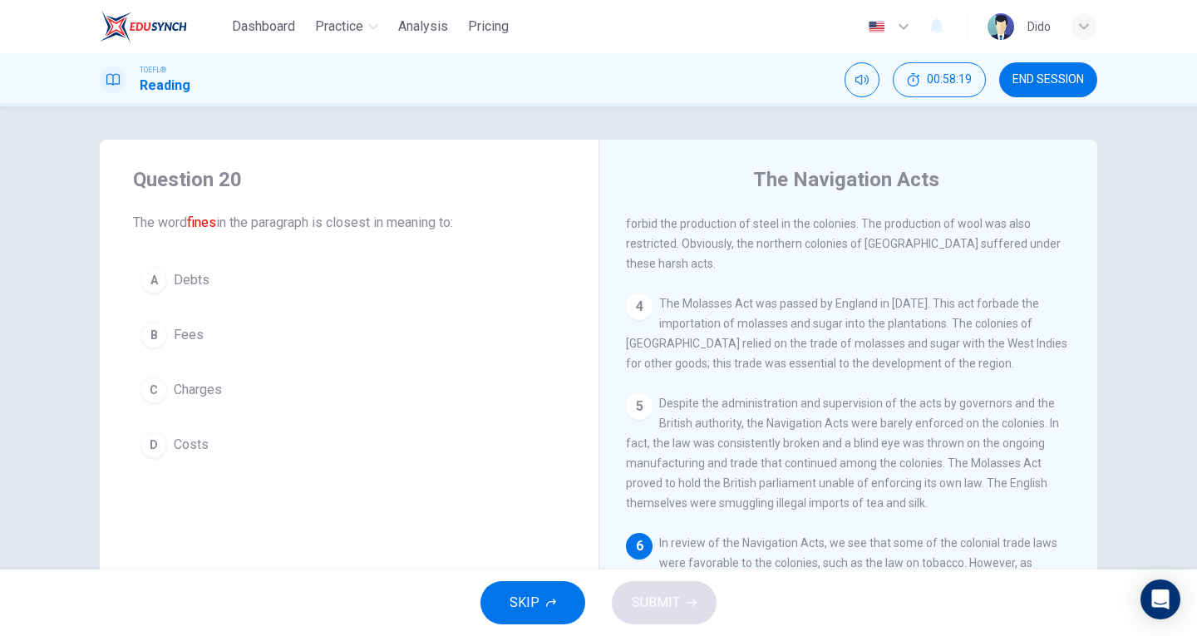
click at [195, 332] on span "Fees" at bounding box center [189, 335] width 30 height 20
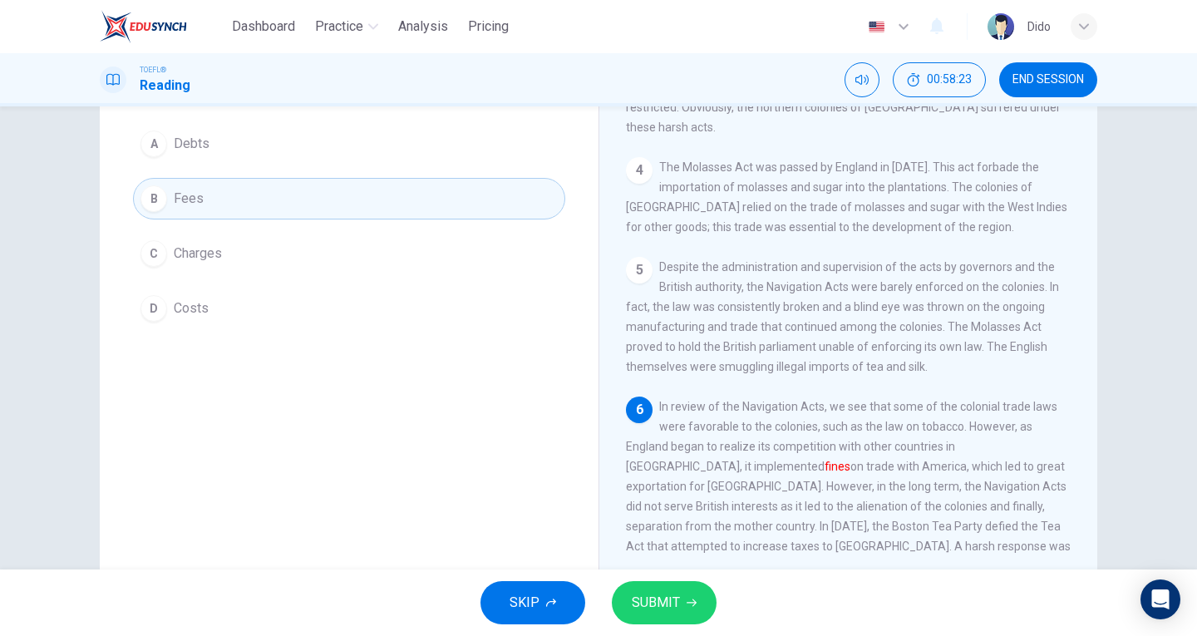
scroll to position [166, 0]
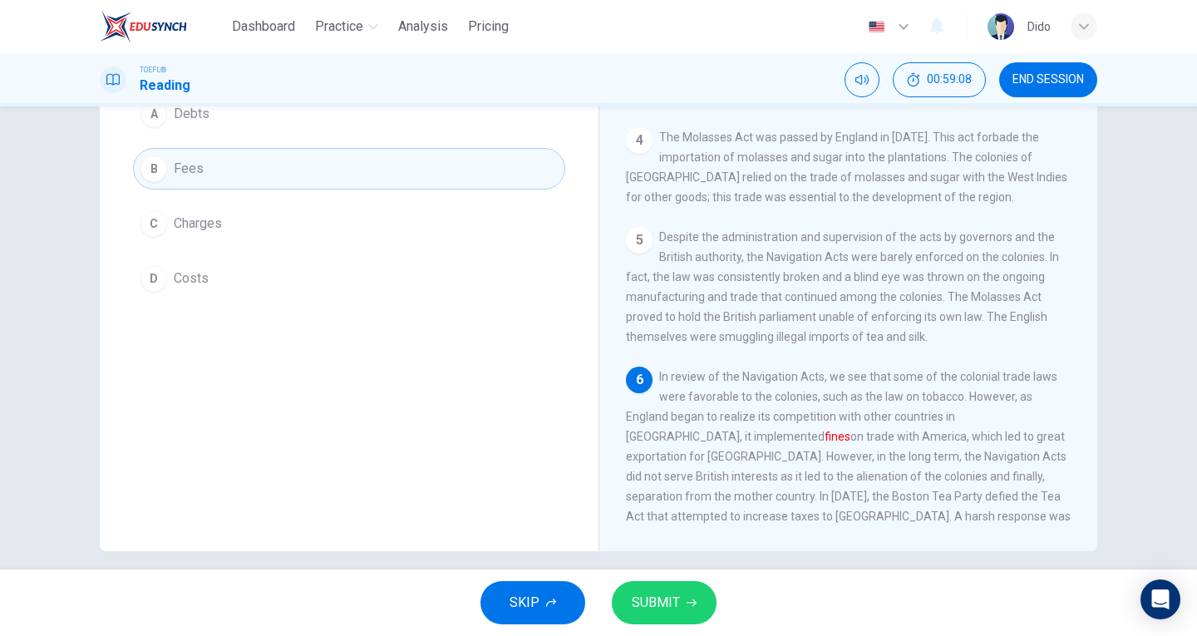
click at [663, 614] on button "SUBMIT" at bounding box center [664, 602] width 105 height 43
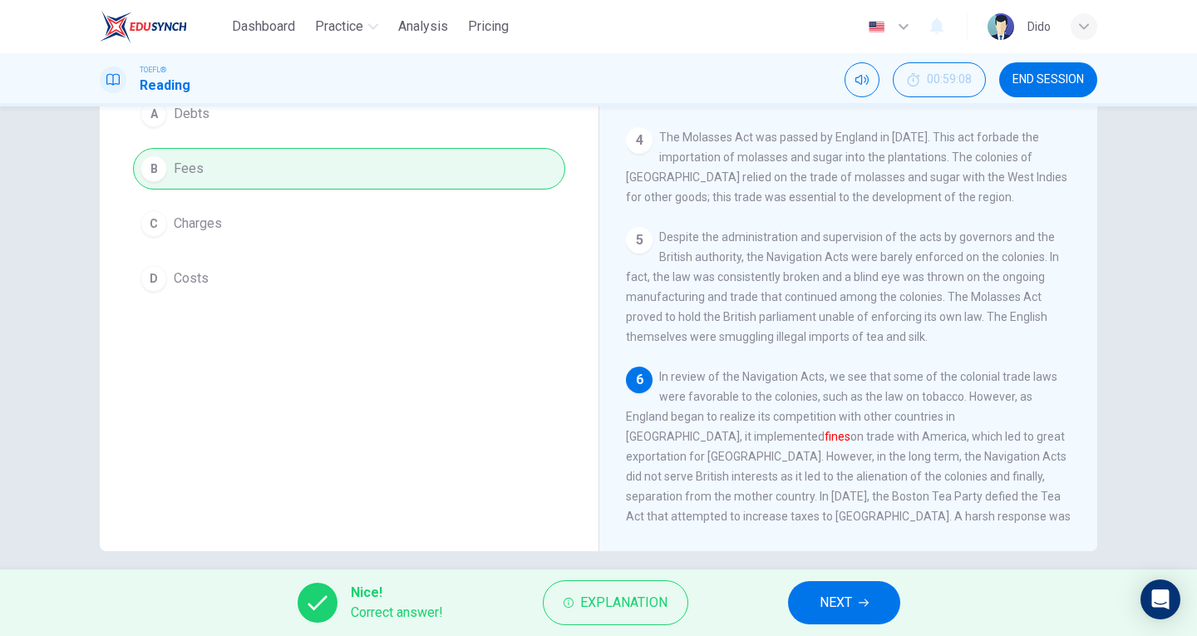
click at [854, 598] on button "NEXT" at bounding box center [844, 602] width 112 height 43
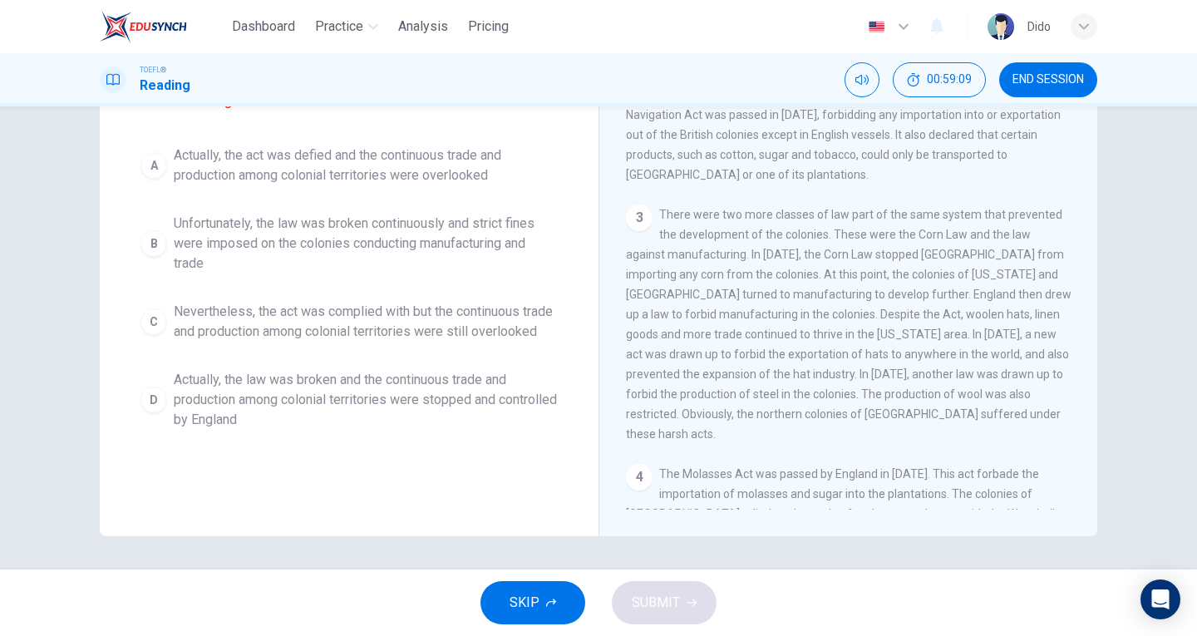
scroll to position [142, 0]
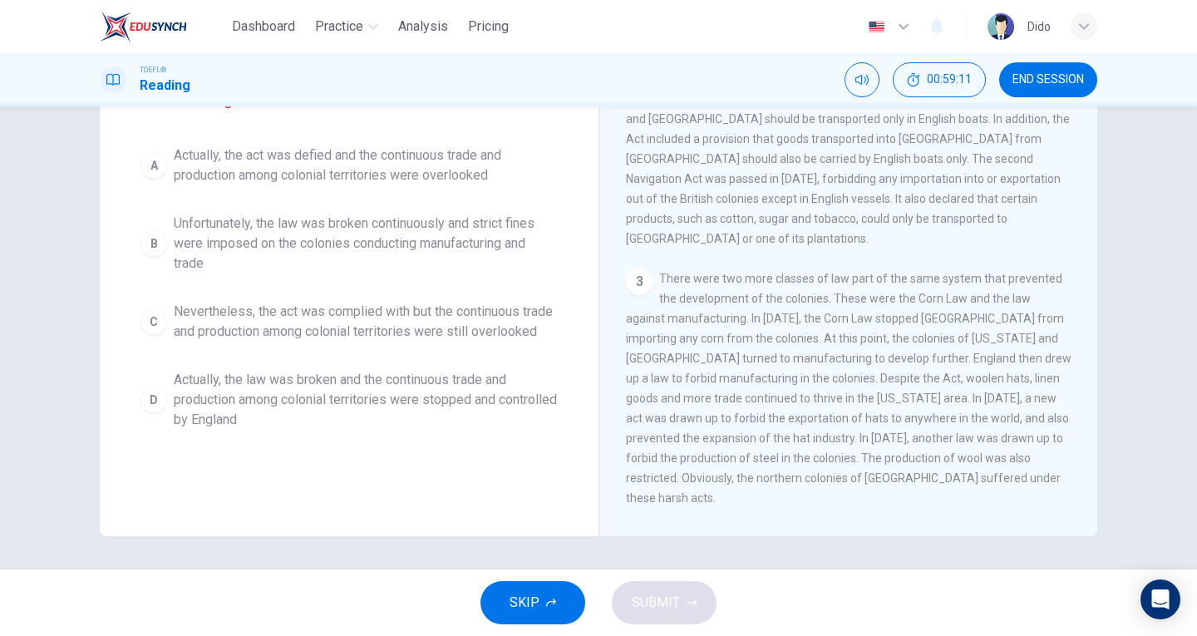
drag, startPoint x: 1187, startPoint y: 306, endPoint x: 1192, endPoint y: 178, distance: 128.1
click at [1192, 178] on div "Question 21 Which of the sentences below best expresses the essential informati…" at bounding box center [598, 337] width 1197 height 463
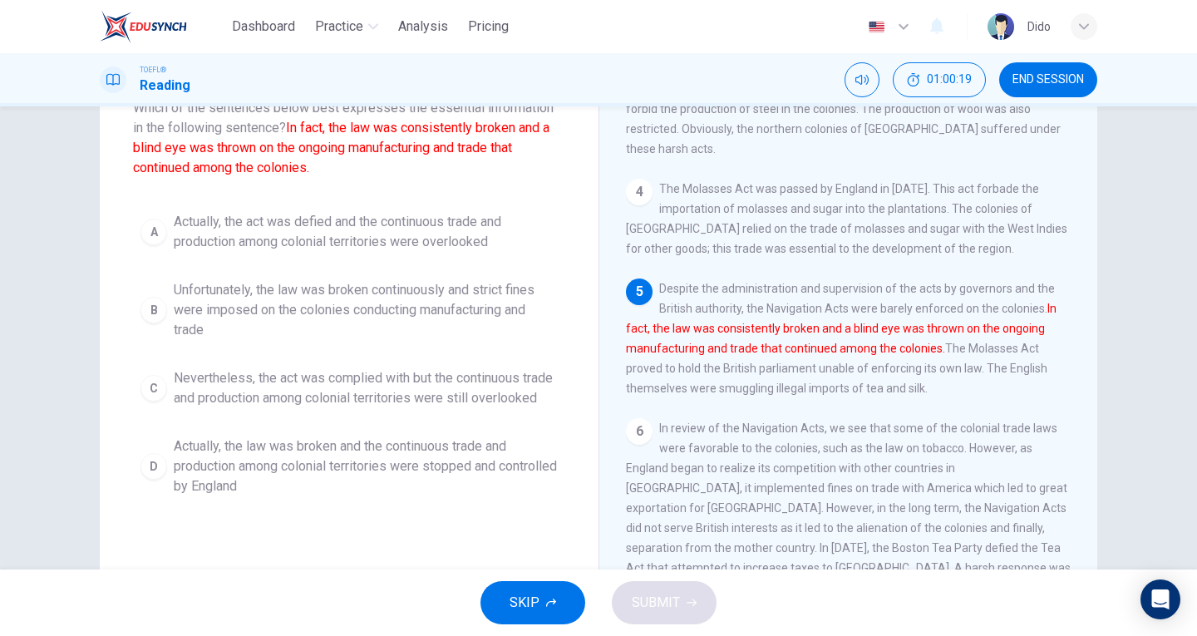
scroll to position [131, 0]
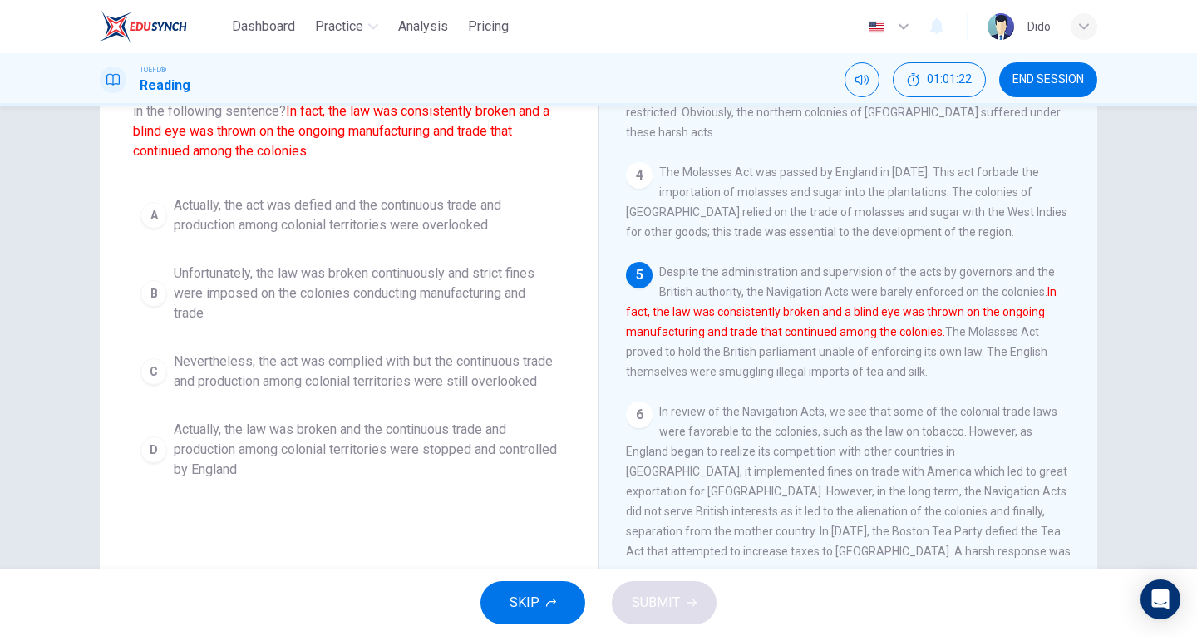
click at [377, 222] on span "Actually, the act was defied and the continuous trade and production among colo…" at bounding box center [366, 215] width 384 height 40
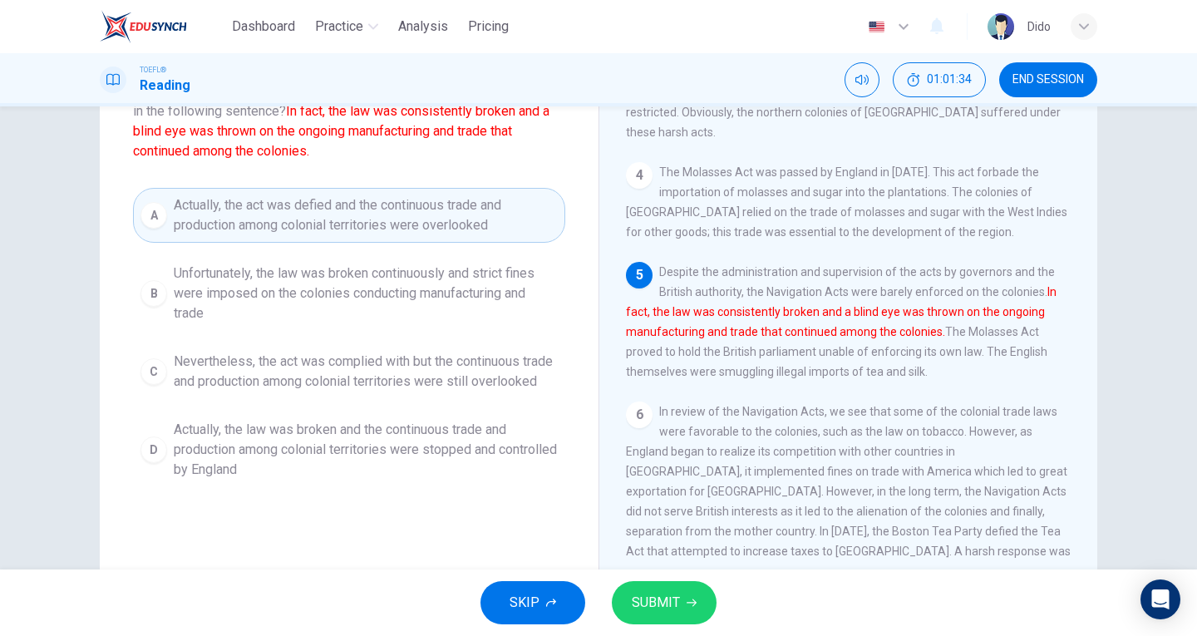
click at [687, 600] on icon "button" at bounding box center [692, 603] width 10 height 10
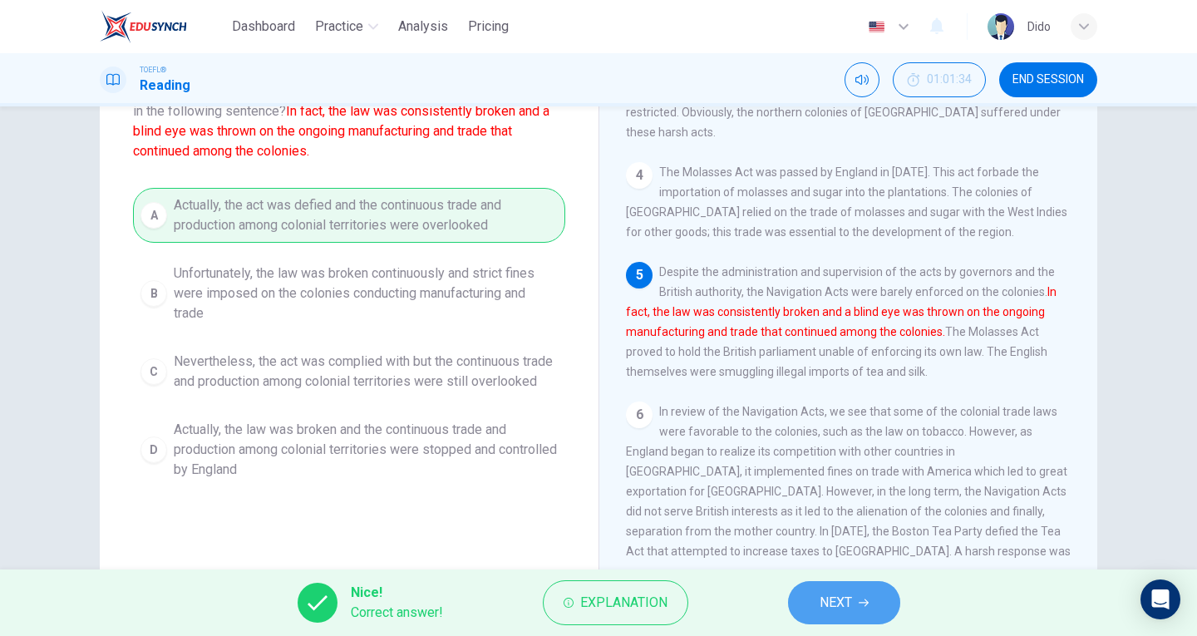
click at [847, 596] on span "NEXT" at bounding box center [836, 602] width 32 height 23
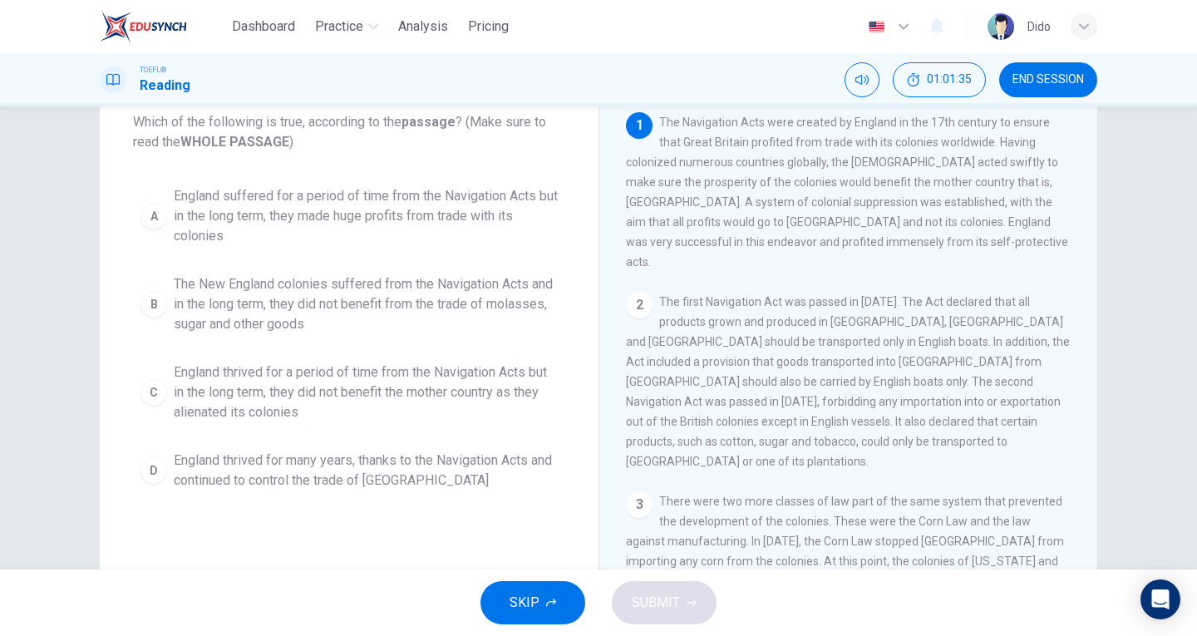
scroll to position [0, 0]
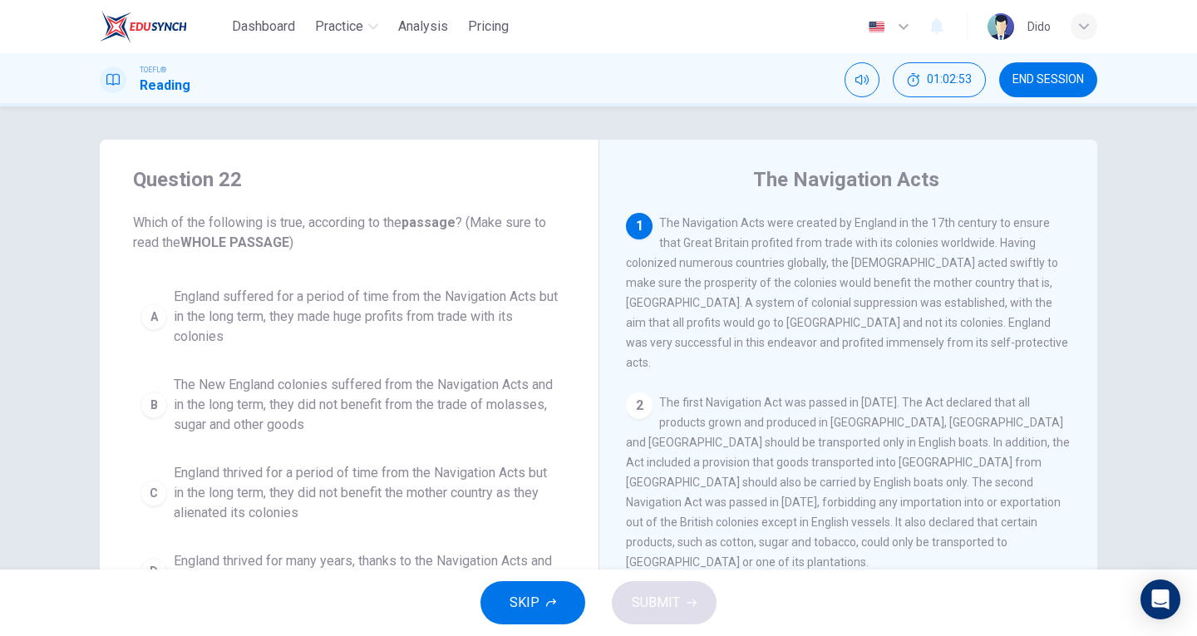
click at [285, 253] on div "Question 22 Which of the following is true, according to the passage ? (Make su…" at bounding box center [349, 382] width 499 height 485
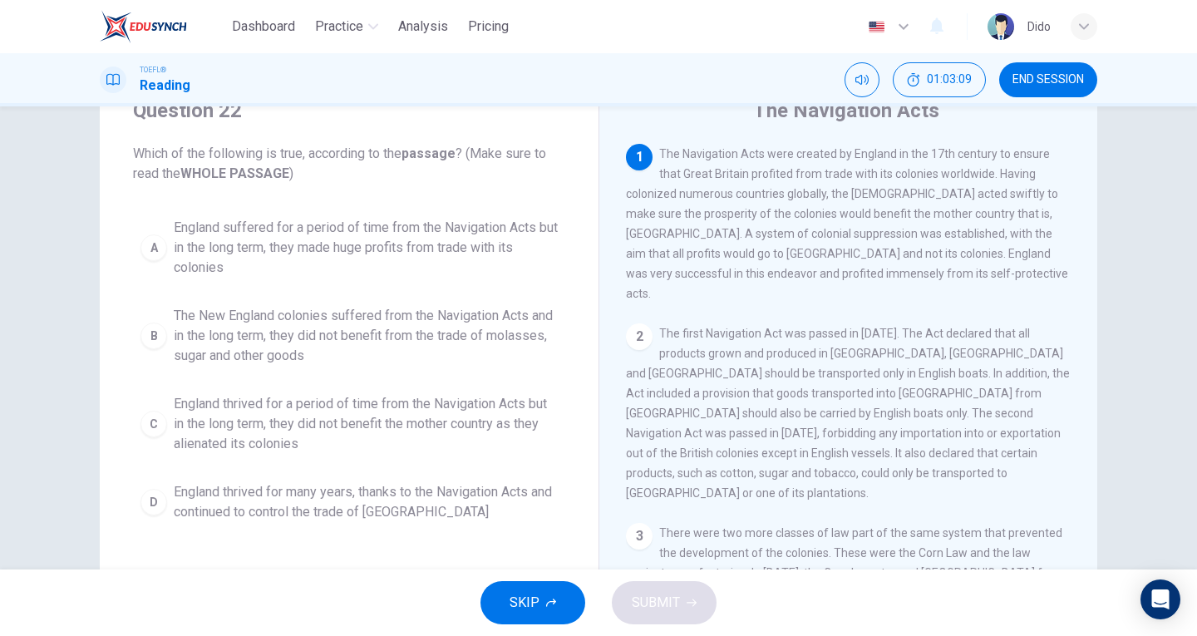
scroll to position [83, 0]
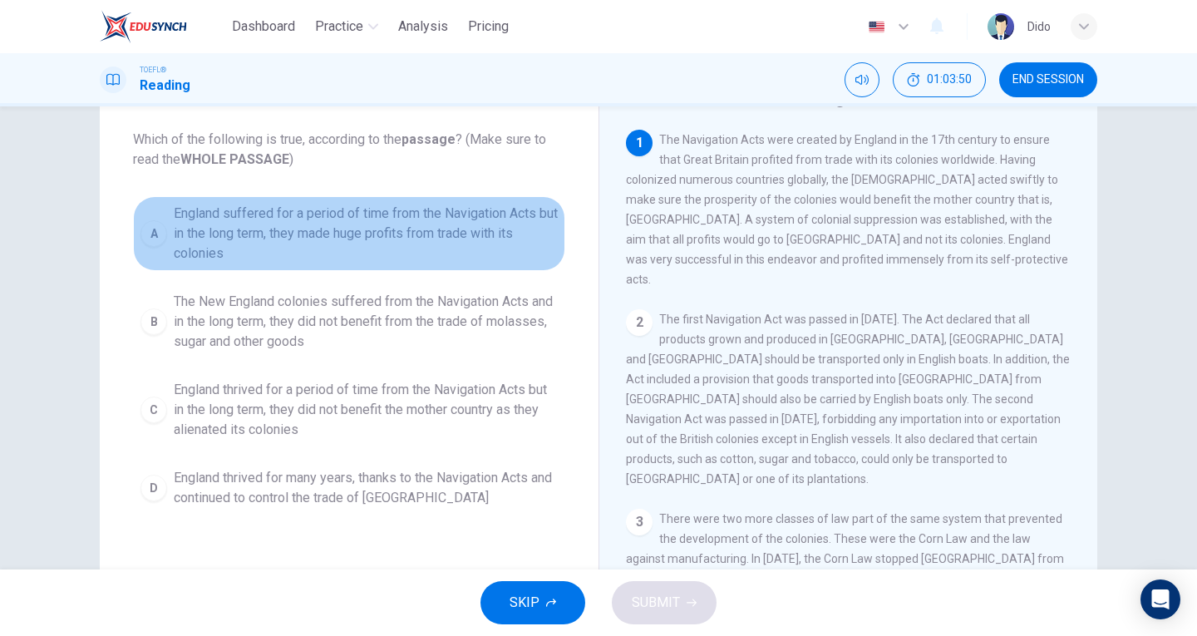
click at [359, 233] on span "England suffered for a period of time from the Navigation Acts but in the long …" at bounding box center [366, 234] width 384 height 60
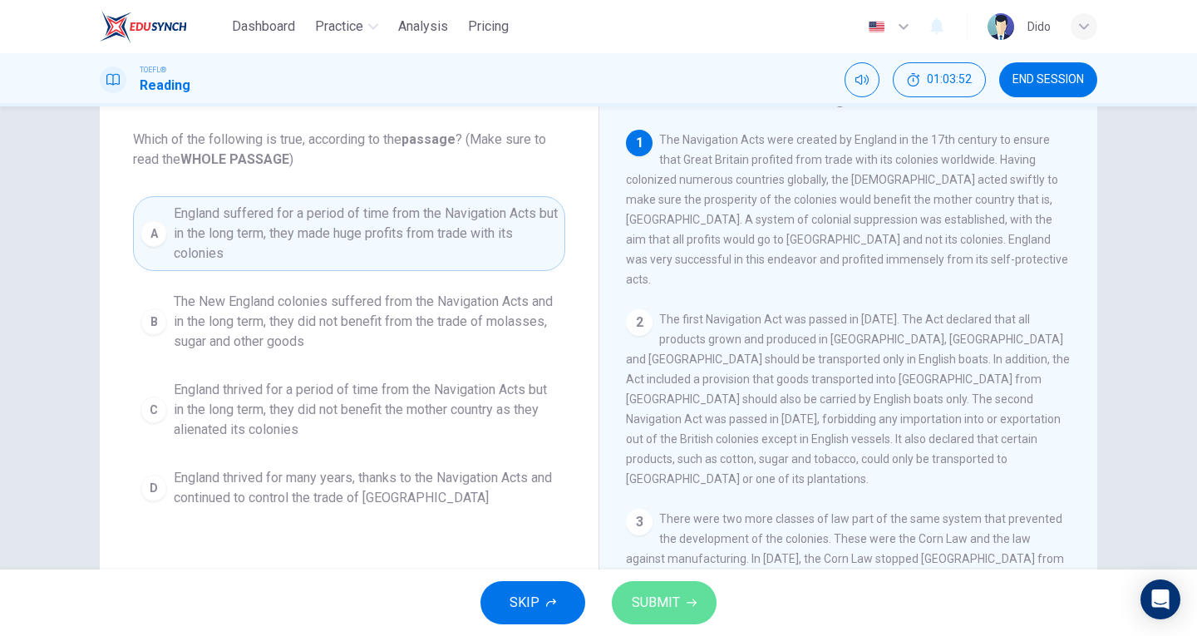
click at [681, 603] on button "SUBMIT" at bounding box center [664, 602] width 105 height 43
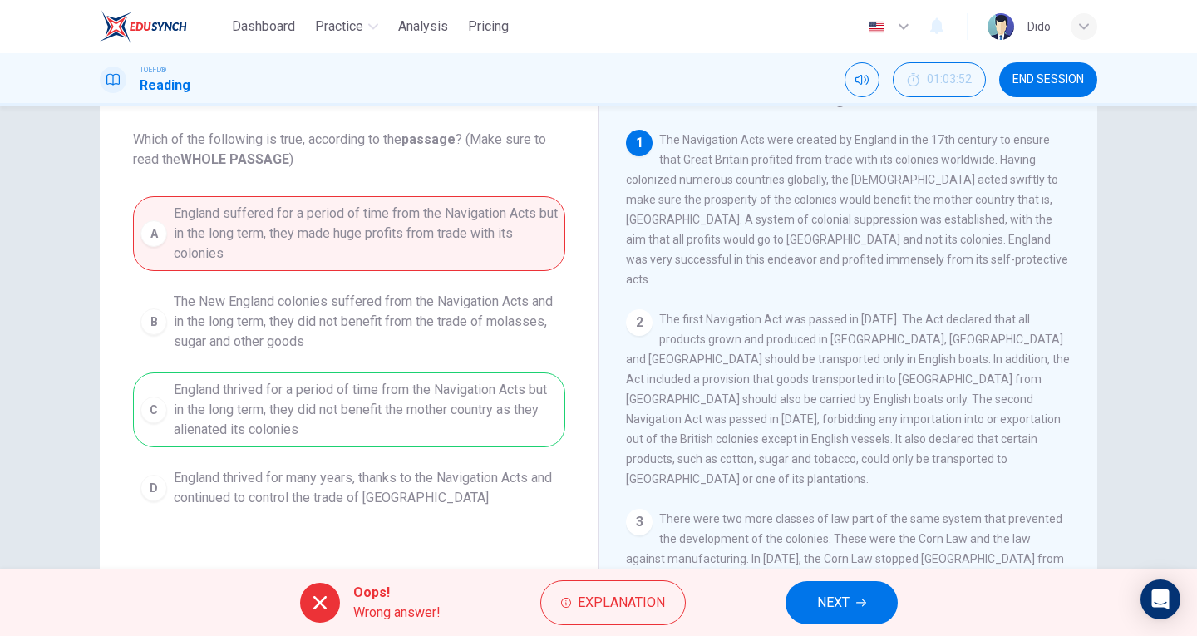
click at [850, 606] on button "NEXT" at bounding box center [841, 602] width 112 height 43
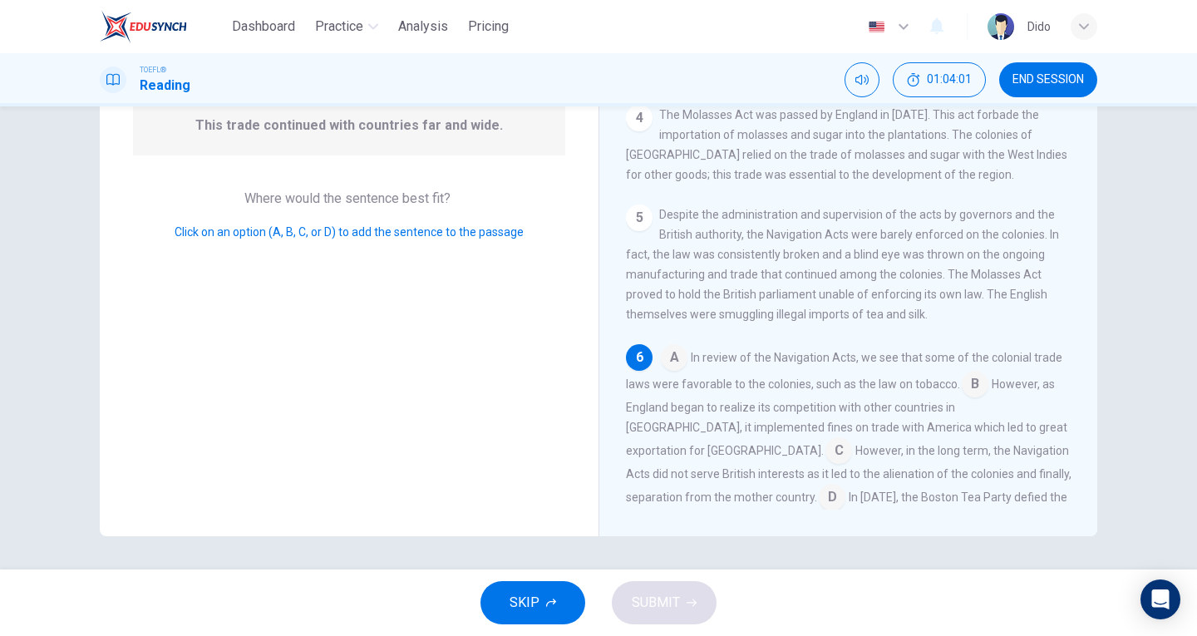
scroll to position [581, 0]
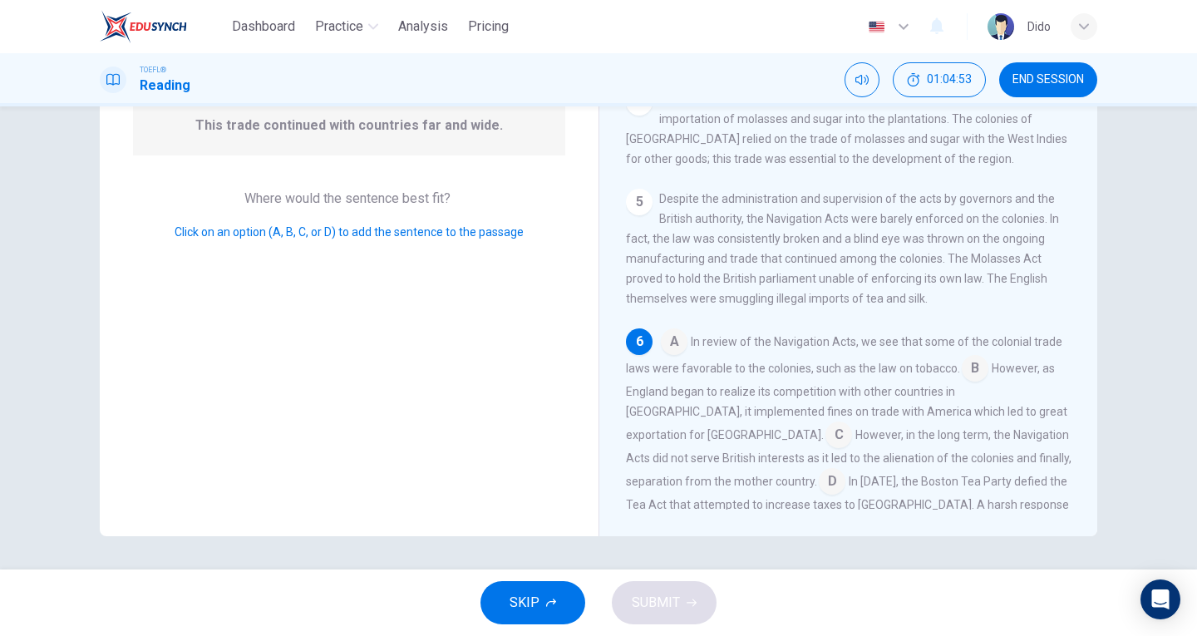
click at [970, 357] on input at bounding box center [975, 370] width 27 height 27
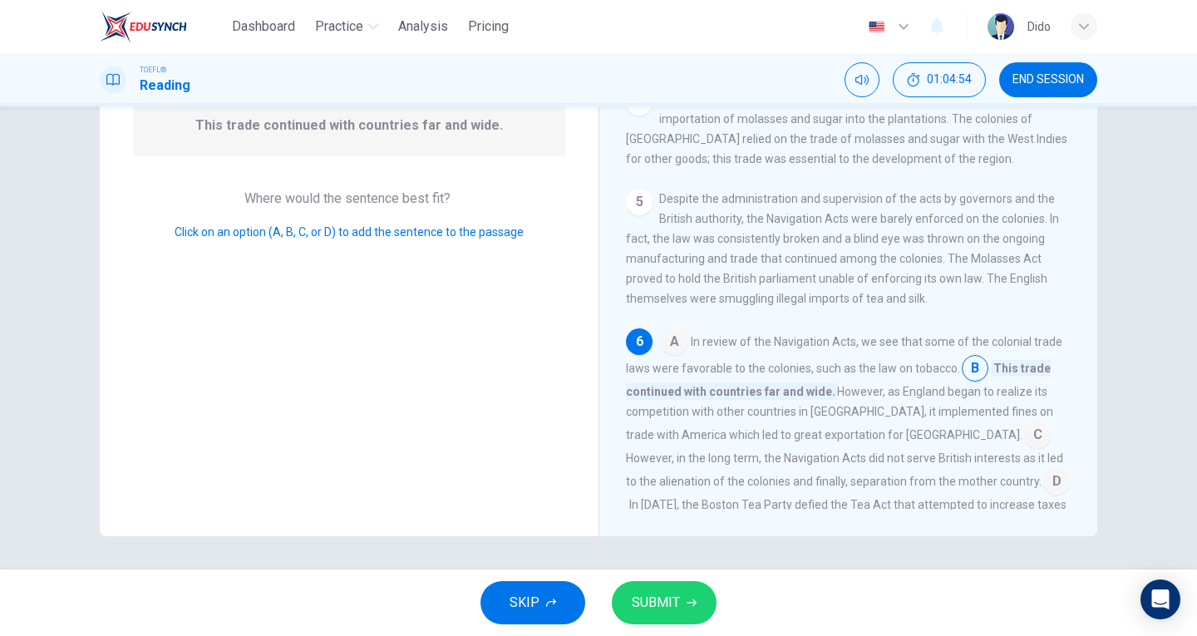
click at [662, 603] on span "SUBMIT" at bounding box center [656, 602] width 48 height 23
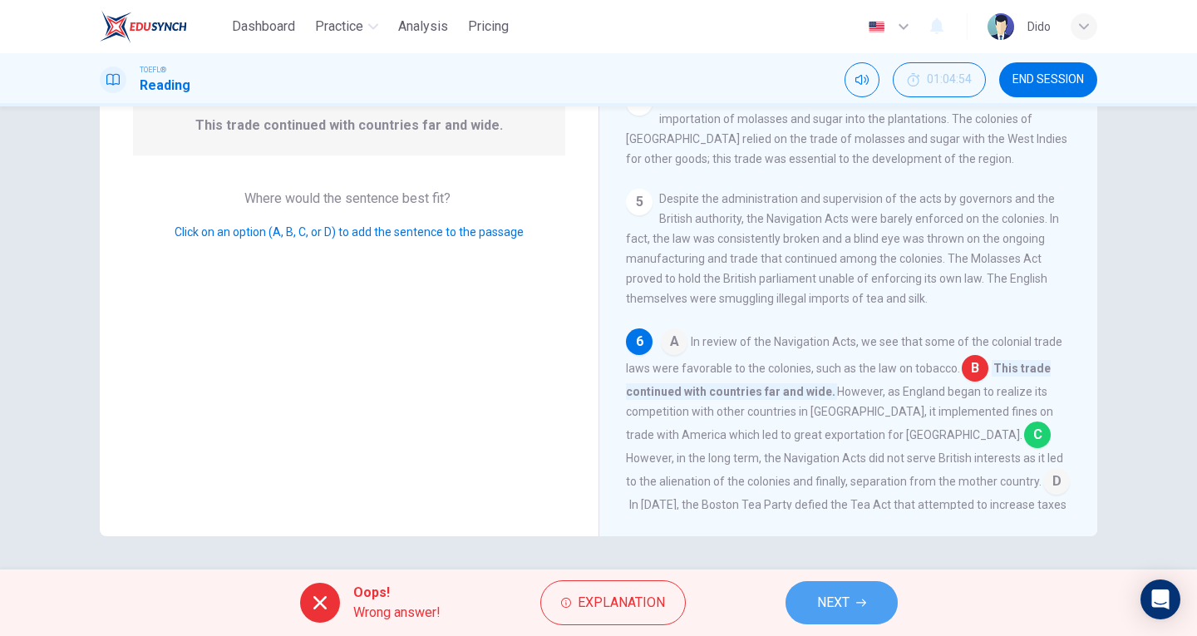
click at [862, 612] on button "NEXT" at bounding box center [841, 602] width 112 height 43
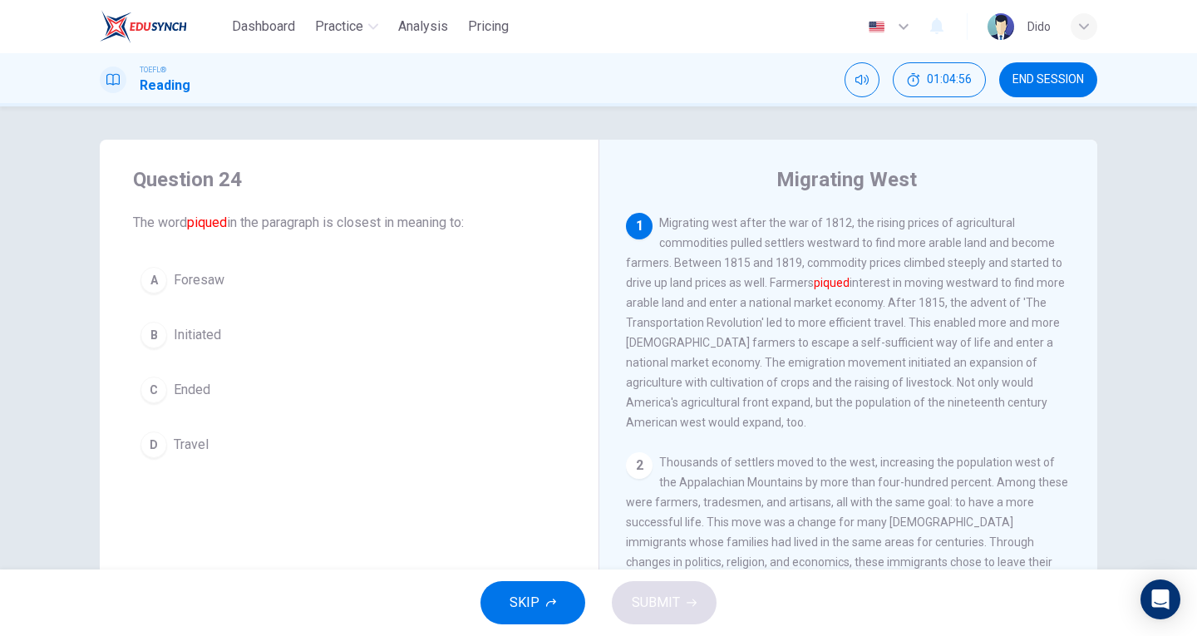
click at [1079, 82] on span "END SESSION" at bounding box center [1047, 79] width 71 height 13
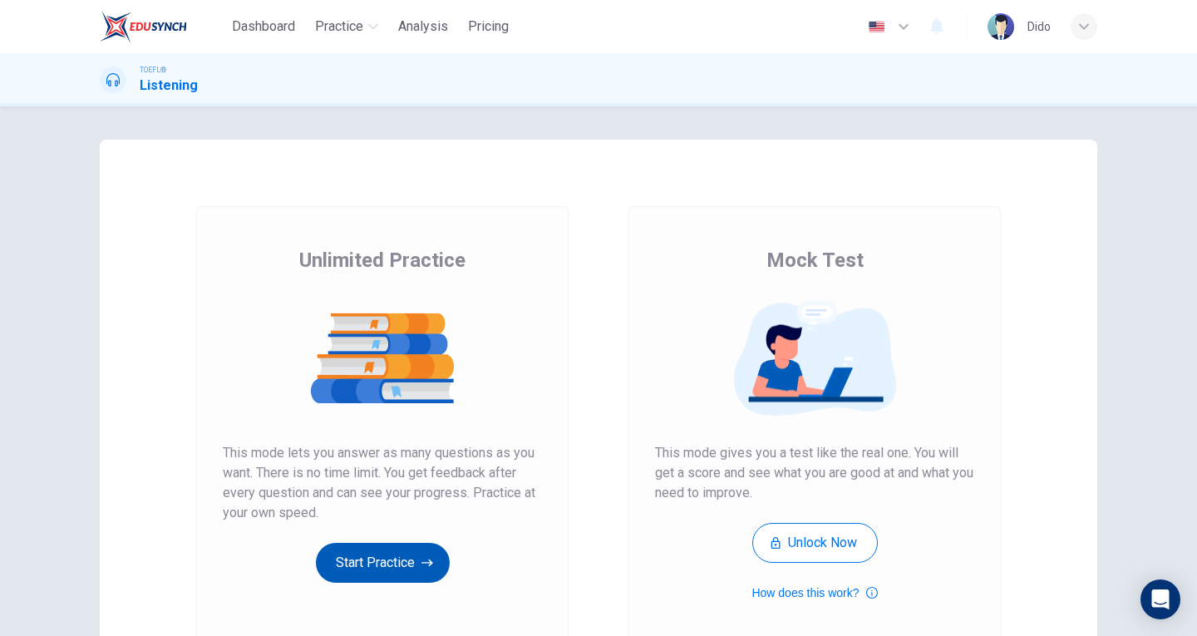
click at [390, 563] on button "Start Practice" at bounding box center [383, 563] width 134 height 40
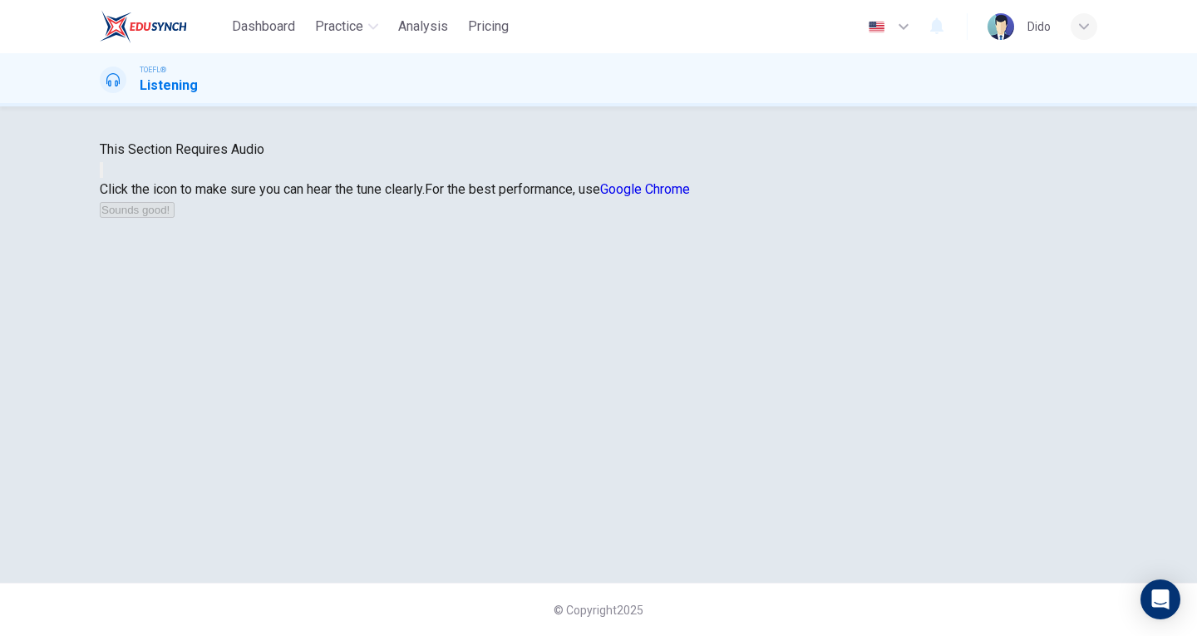
click at [103, 178] on button "button" at bounding box center [101, 170] width 3 height 16
click at [175, 218] on button "Sounds good!" at bounding box center [137, 210] width 75 height 16
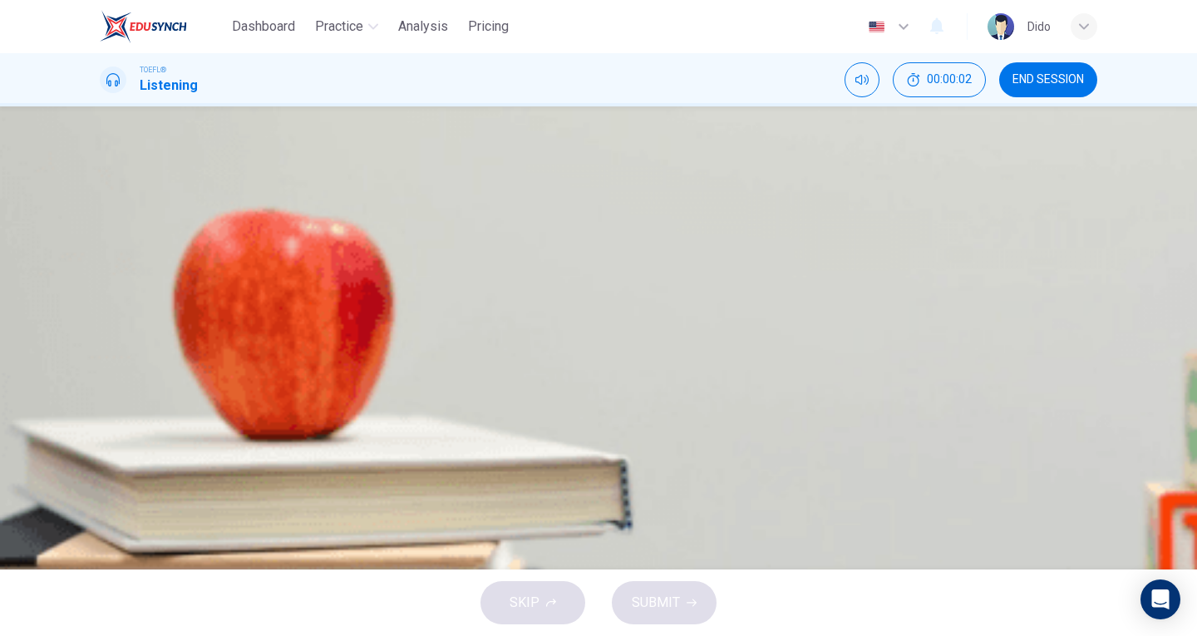
click at [101, 426] on icon "button" at bounding box center [101, 426] width 0 height 0
drag, startPoint x: 175, startPoint y: 293, endPoint x: 134, endPoint y: 301, distance: 41.4
click at [134, 412] on div "06m 33s" at bounding box center [598, 454] width 997 height 85
click at [110, 412] on div at bounding box center [598, 412] width 997 height 0
click at [101, 426] on icon "button" at bounding box center [101, 426] width 0 height 0
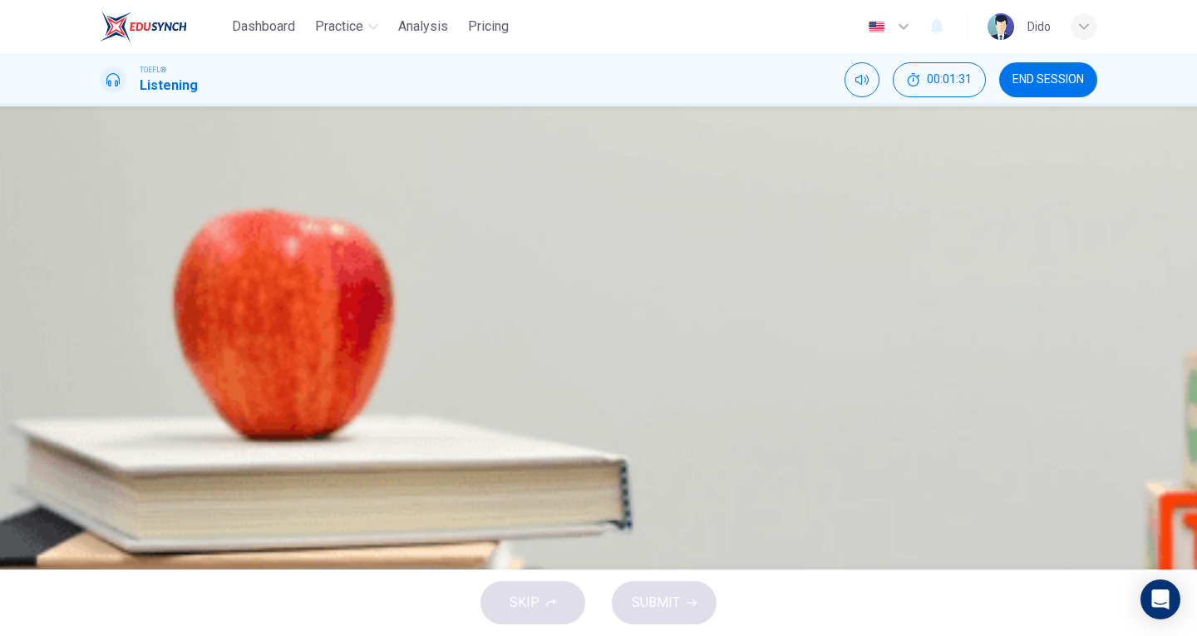
click at [103, 415] on button "button" at bounding box center [101, 423] width 3 height 16
type input "0"
click at [576, 382] on span "How Indigenous people can be integrated into modern society" at bounding box center [358, 372] width 436 height 20
click at [417, 257] on span "The difficulties in defining the term "Indigenous"" at bounding box center [278, 247] width 277 height 20
click at [660, 597] on span "SUBMIT" at bounding box center [656, 602] width 48 height 23
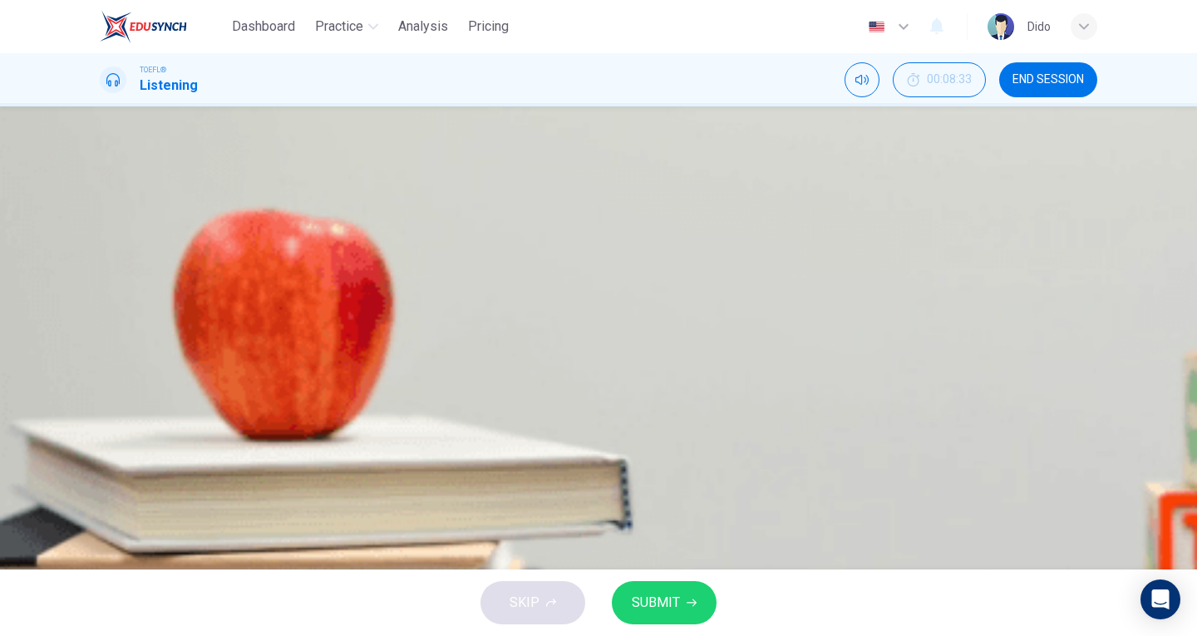
click at [417, 257] on span "The difficulties in defining the term "Indigenous"" at bounding box center [278, 247] width 277 height 20
click at [648, 600] on span "SUBMIT" at bounding box center [656, 602] width 48 height 23
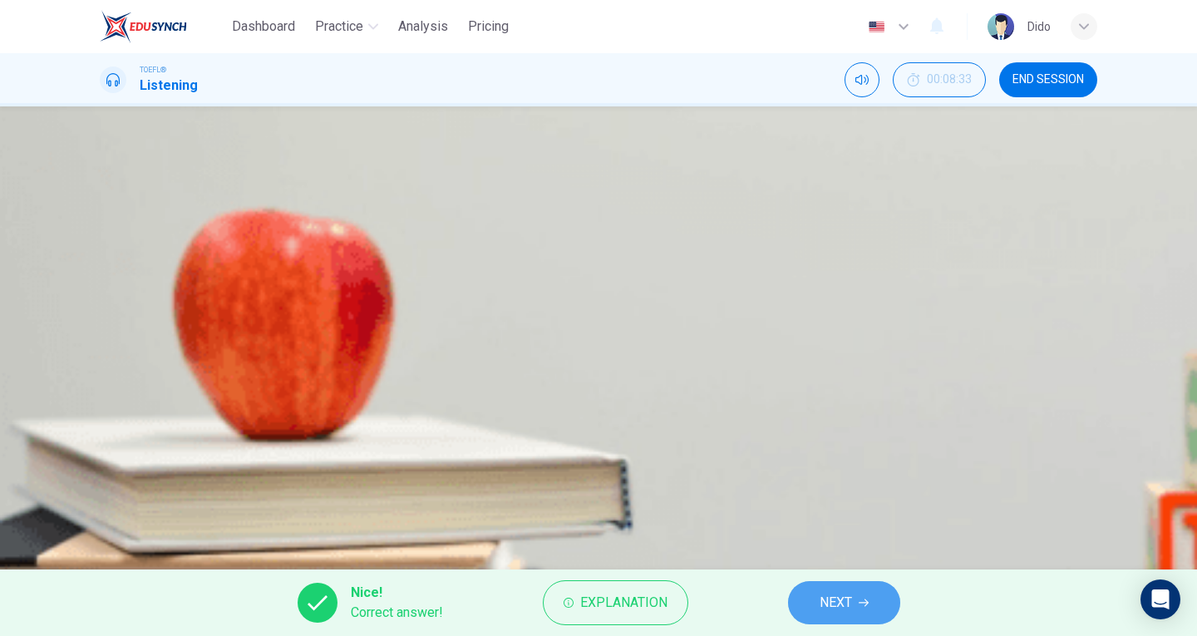
click at [870, 608] on button "NEXT" at bounding box center [844, 602] width 112 height 43
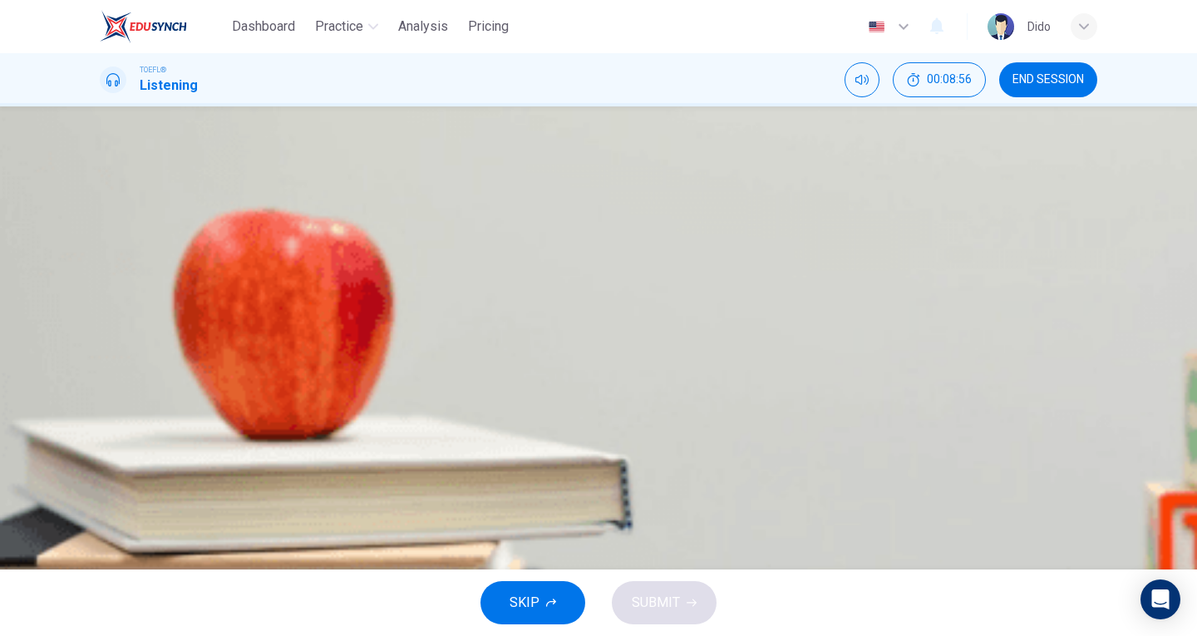
click at [531, 382] on span "Colonial descendants in these countries are considered indigenous" at bounding box center [335, 372] width 391 height 20
click at [682, 598] on button "SUBMIT" at bounding box center [664, 602] width 105 height 43
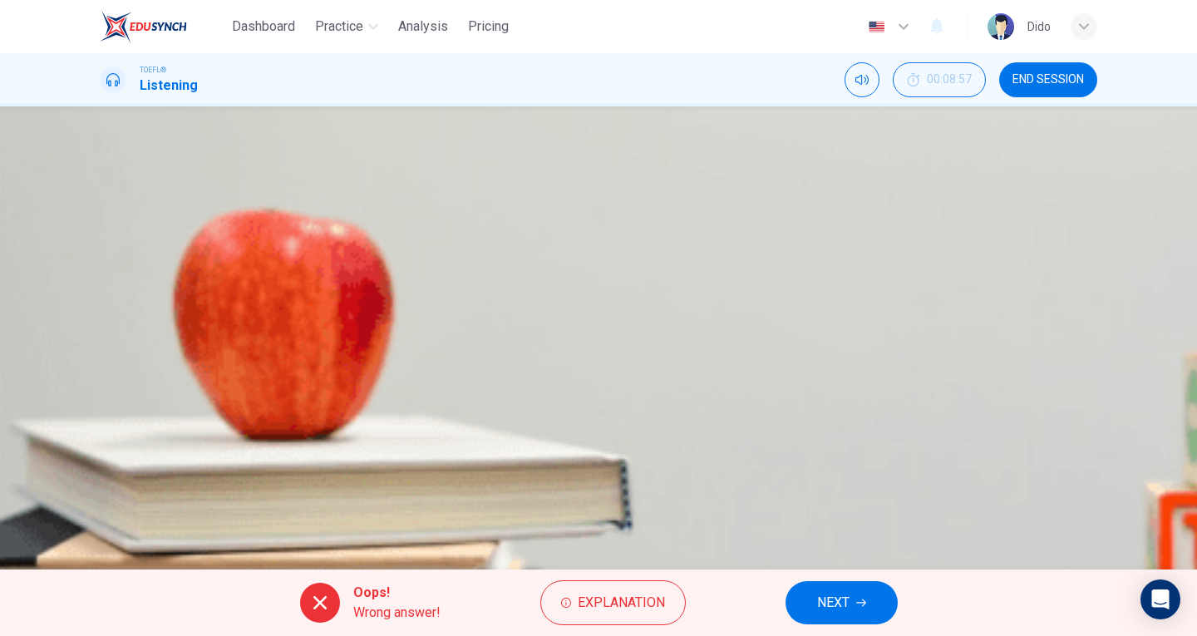
click at [57, 170] on div "Question 2 What does the professor imply about Mexico, Fiji and Bolivia? A The …" at bounding box center [598, 337] width 1197 height 463
click at [28, 254] on div "Question 2 What does the professor imply about Mexico, Fiji and Bolivia? A The …" at bounding box center [598, 337] width 1197 height 463
click at [862, 616] on button "NEXT" at bounding box center [841, 602] width 112 height 43
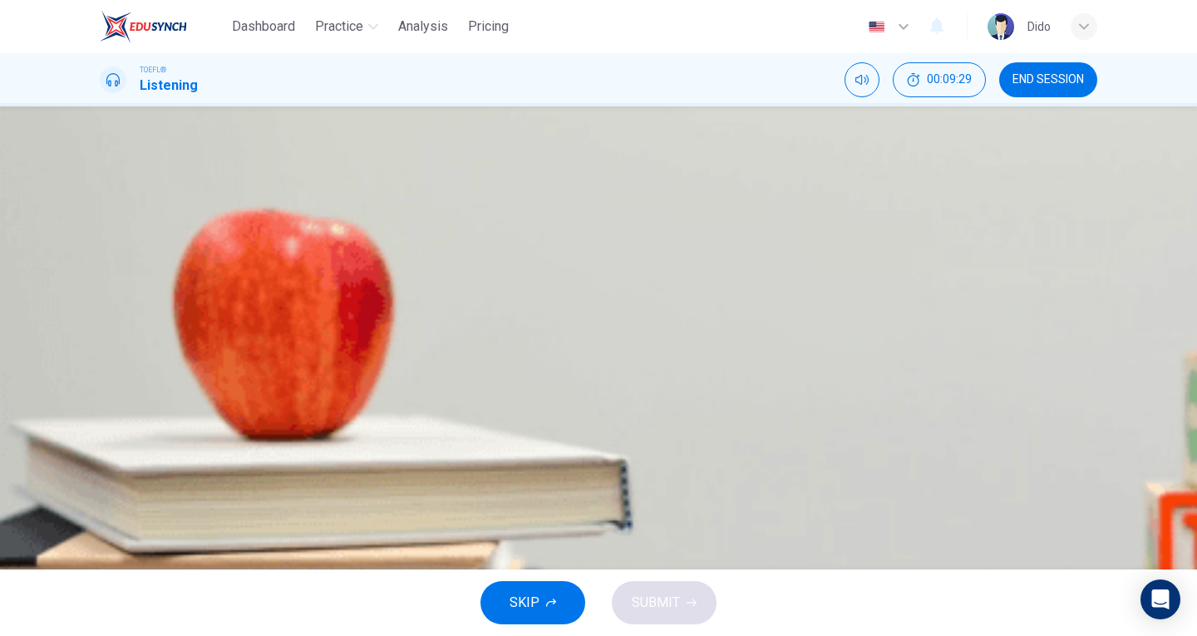
click at [12, 304] on div "Question 3 Why does the professor mention his white American colleague? A Becau…" at bounding box center [598, 337] width 1197 height 463
click at [593, 298] on span "Because she does not consider herself to be defined by her indigenous group" at bounding box center [366, 288] width 453 height 20
click at [682, 602] on button "SUBMIT" at bounding box center [664, 602] width 105 height 43
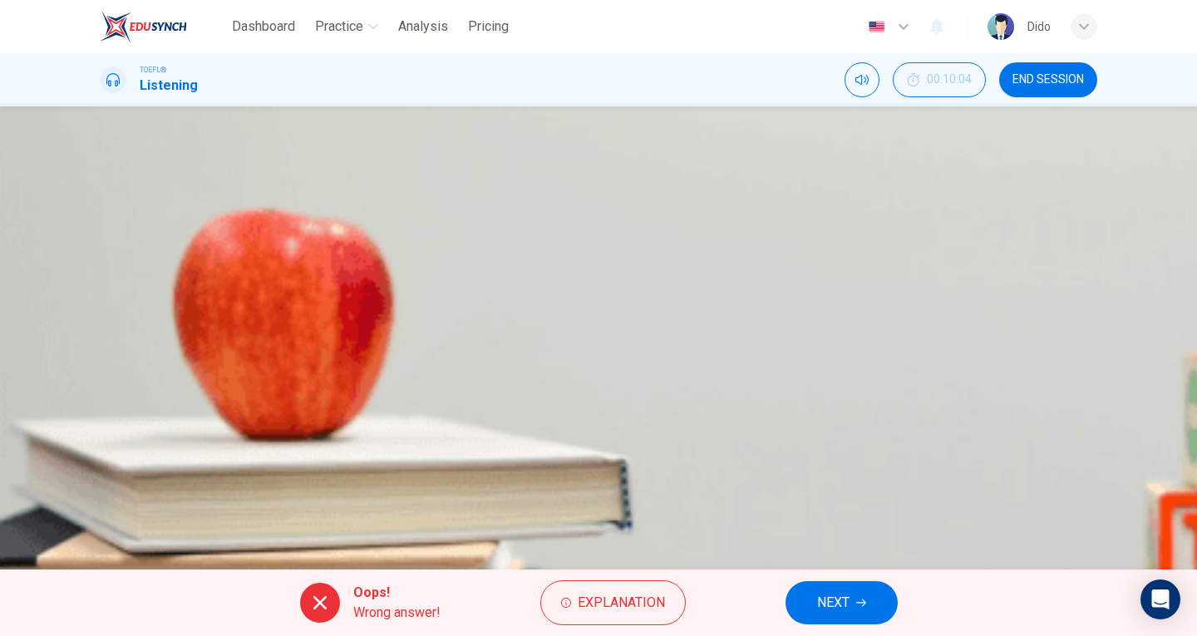
click at [28, 251] on div "Question 3 Why does the professor mention his white American colleague? A Becau…" at bounding box center [598, 337] width 1197 height 463
click at [850, 605] on button "NEXT" at bounding box center [841, 602] width 112 height 43
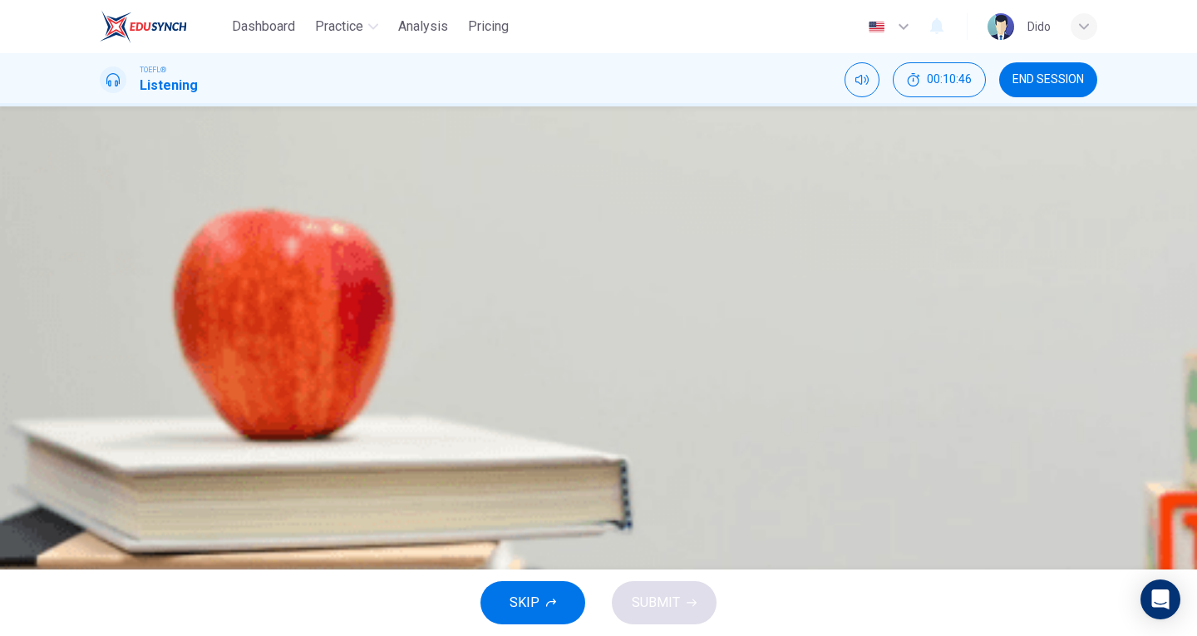
click at [7, 230] on div "Question 4 What does the lecturer imply about people in Russia? A Subjective de…" at bounding box center [598, 337] width 1197 height 463
click at [641, 257] on span "Subjective decisions are made as to whether a group is indigenous or not" at bounding box center [390, 247] width 500 height 20
click at [682, 608] on button "SUBMIT" at bounding box center [664, 602] width 105 height 43
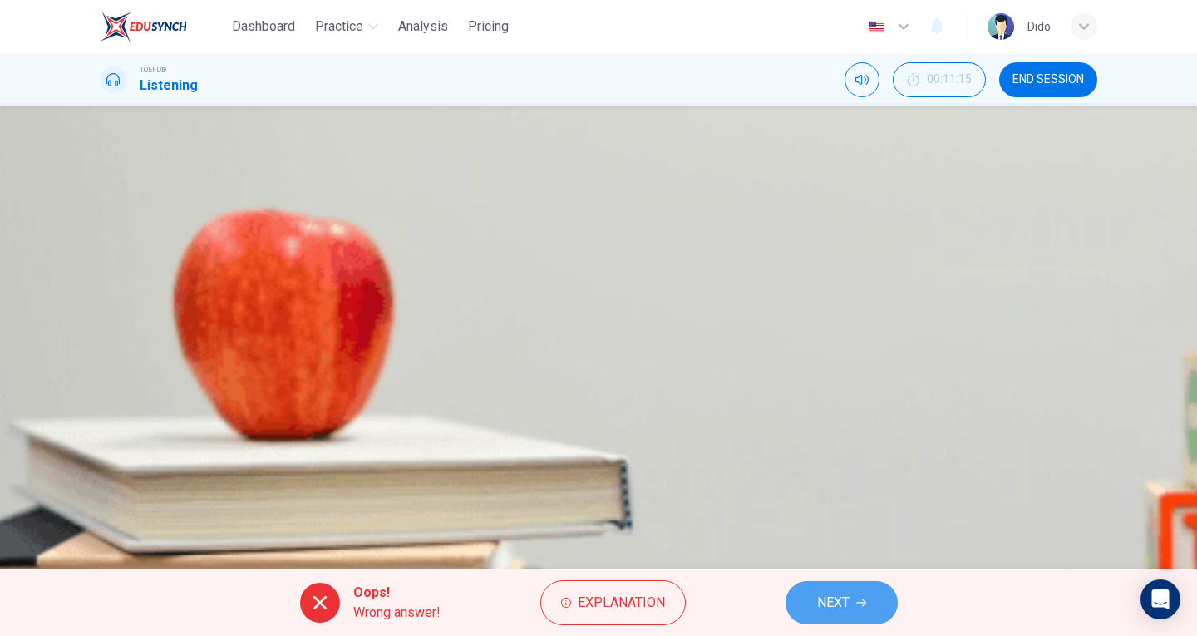
click at [868, 597] on button "NEXT" at bounding box center [841, 602] width 112 height 43
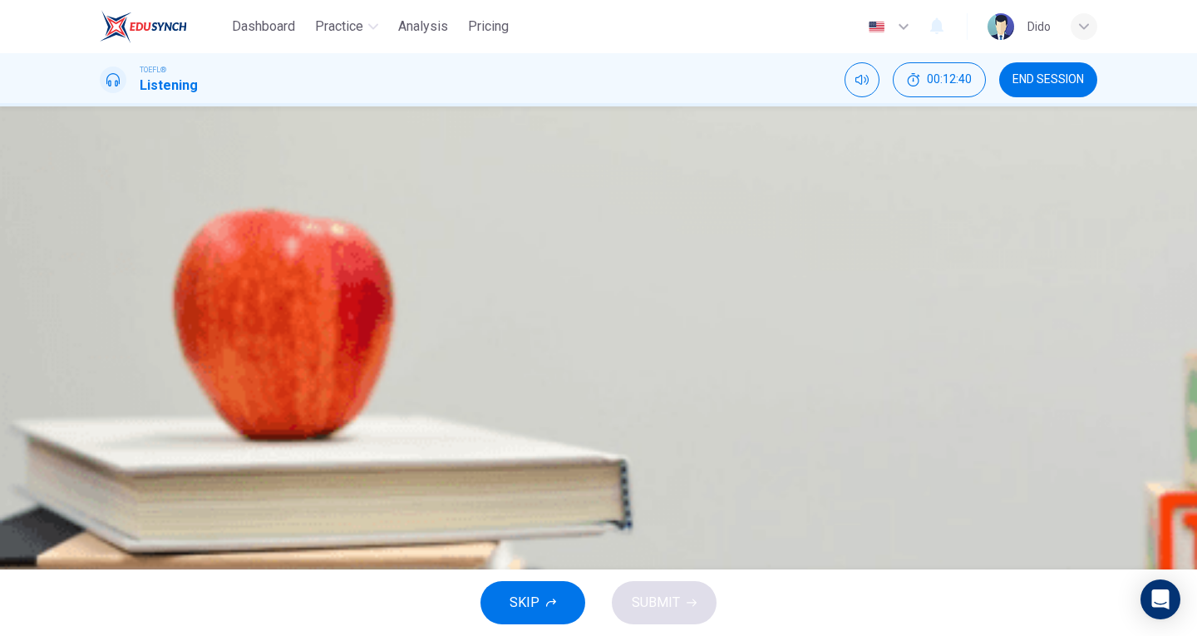
click at [616, 382] on span "Each circumstance will requires its own definition of the term "Indigenous Peop…" at bounding box center [377, 372] width 475 height 20
click at [667, 605] on span "SUBMIT" at bounding box center [656, 602] width 48 height 23
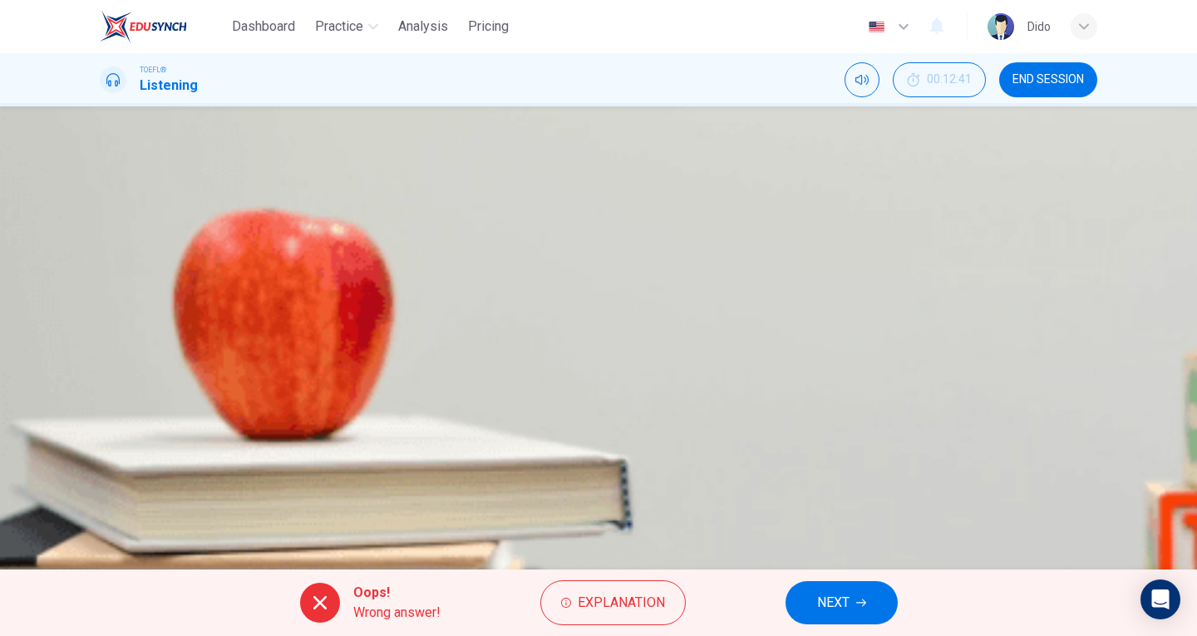
drag, startPoint x: 700, startPoint y: 439, endPoint x: 770, endPoint y: 439, distance: 69.8
click at [770, 392] on div "A The definition of "Indigenous People" must be clarified in order to help inte…" at bounding box center [598, 309] width 997 height 166
click at [1120, 476] on div "Question 5 What does the professor recommend at the end of the lecture? A The d…" at bounding box center [598, 337] width 1197 height 463
click at [875, 603] on button "NEXT" at bounding box center [841, 602] width 112 height 43
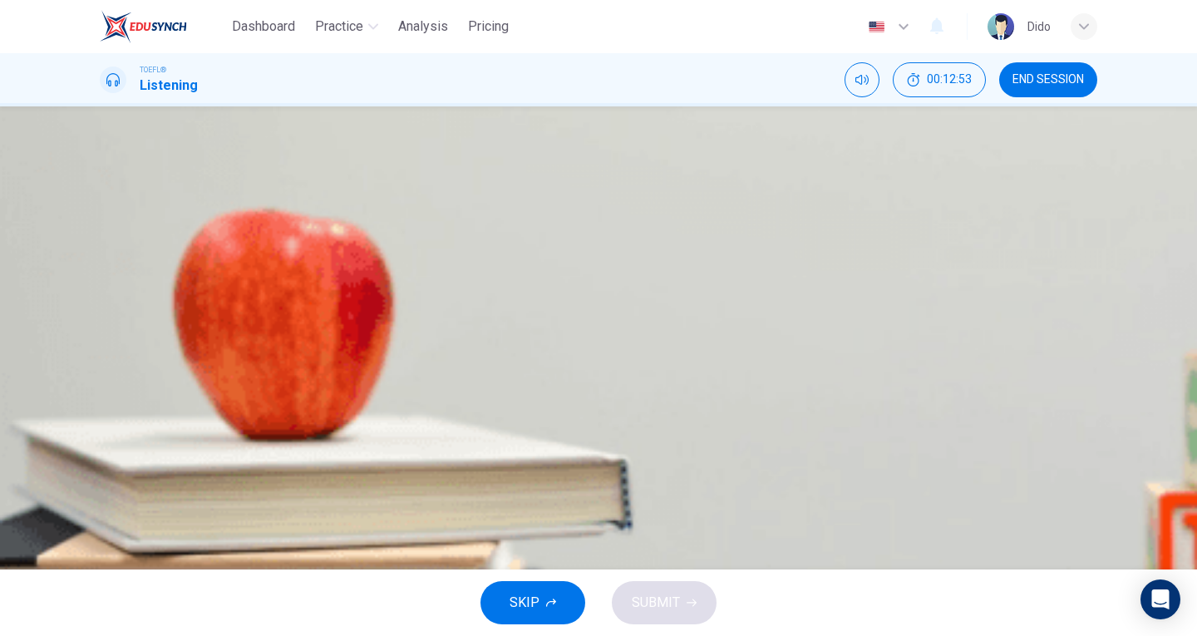
click at [101, 426] on icon "button" at bounding box center [101, 426] width 0 height 0
click at [103, 415] on button "button" at bounding box center [101, 423] width 3 height 16
drag, startPoint x: 231, startPoint y: 295, endPoint x: 219, endPoint y: 298, distance: 11.9
click at [100, 434] on span at bounding box center [100, 434] width 0 height 0
click at [101, 426] on icon "button" at bounding box center [101, 426] width 0 height 0
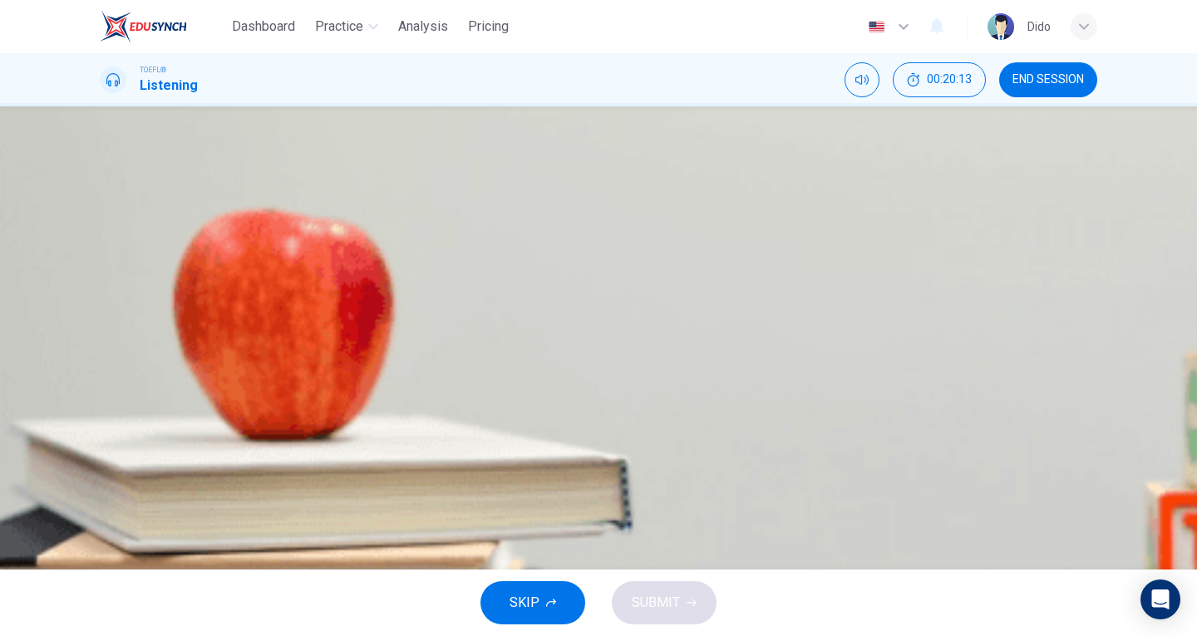
type input "0"
click at [302, 382] on span "A water-dwelling vertebrate" at bounding box center [220, 372] width 161 height 20
click at [670, 601] on span "SUBMIT" at bounding box center [656, 602] width 48 height 23
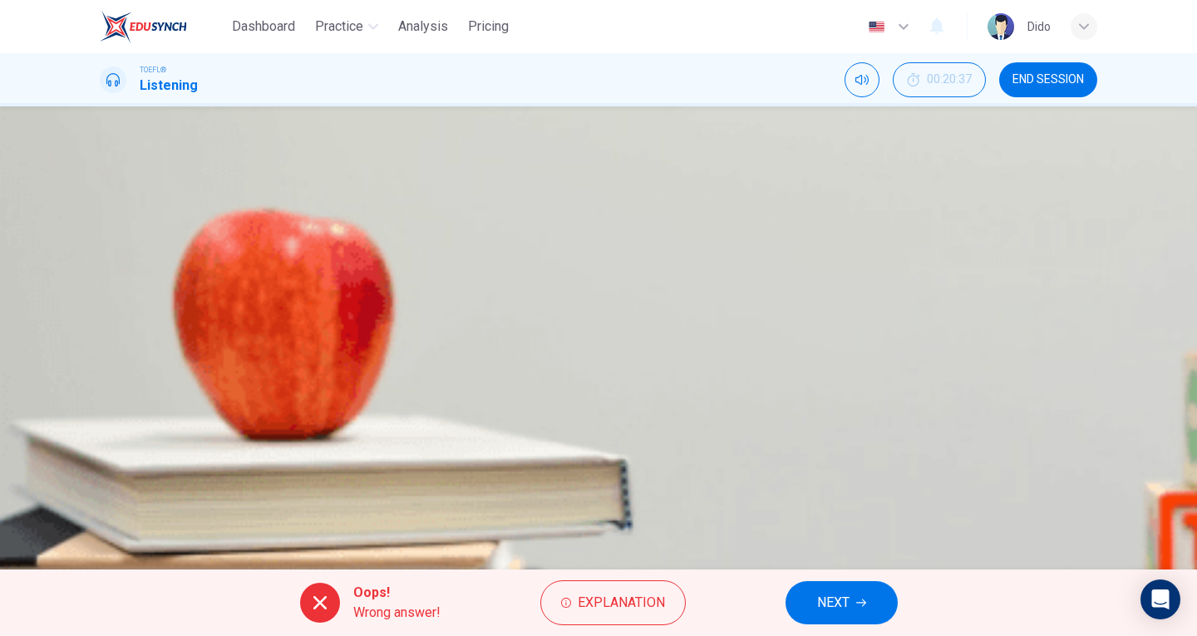
drag, startPoint x: 760, startPoint y: 292, endPoint x: 839, endPoint y: 304, distance: 79.9
click at [839, 304] on div "A A vertebrate which is not a tetrapod (B,C,D) B Anything which is not an amphi…" at bounding box center [598, 309] width 997 height 166
click at [860, 615] on button "NEXT" at bounding box center [841, 602] width 112 height 43
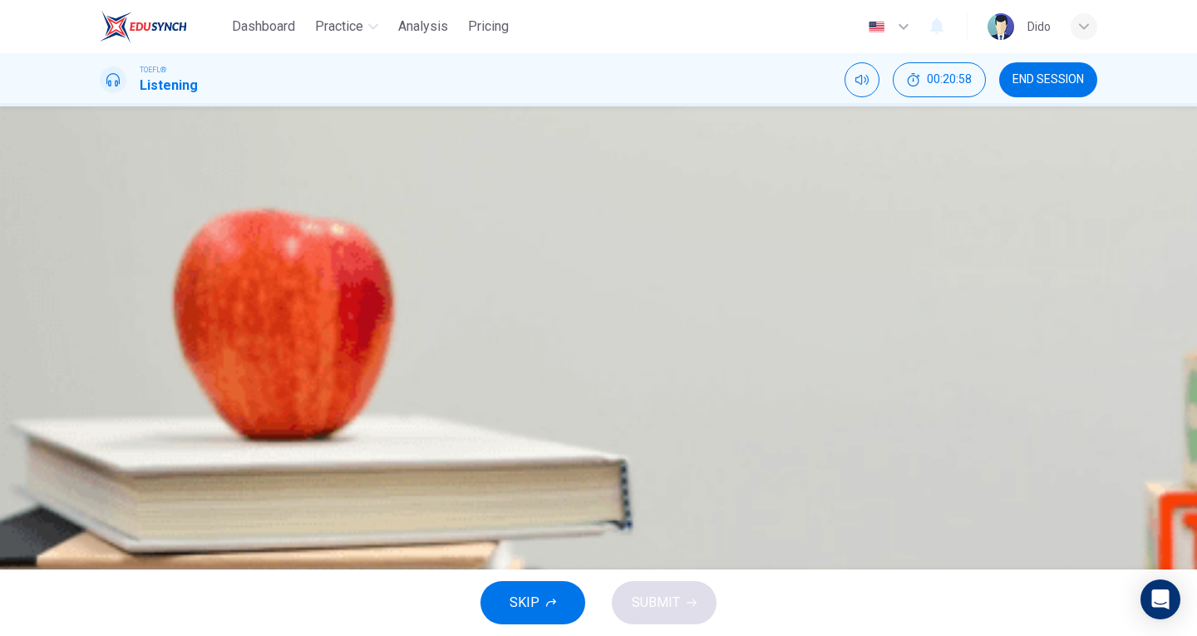
click at [740, 268] on button "A Lampreys have vertebrae and hagfish do not" at bounding box center [598, 247] width 997 height 42
click at [676, 601] on span "SUBMIT" at bounding box center [656, 602] width 48 height 23
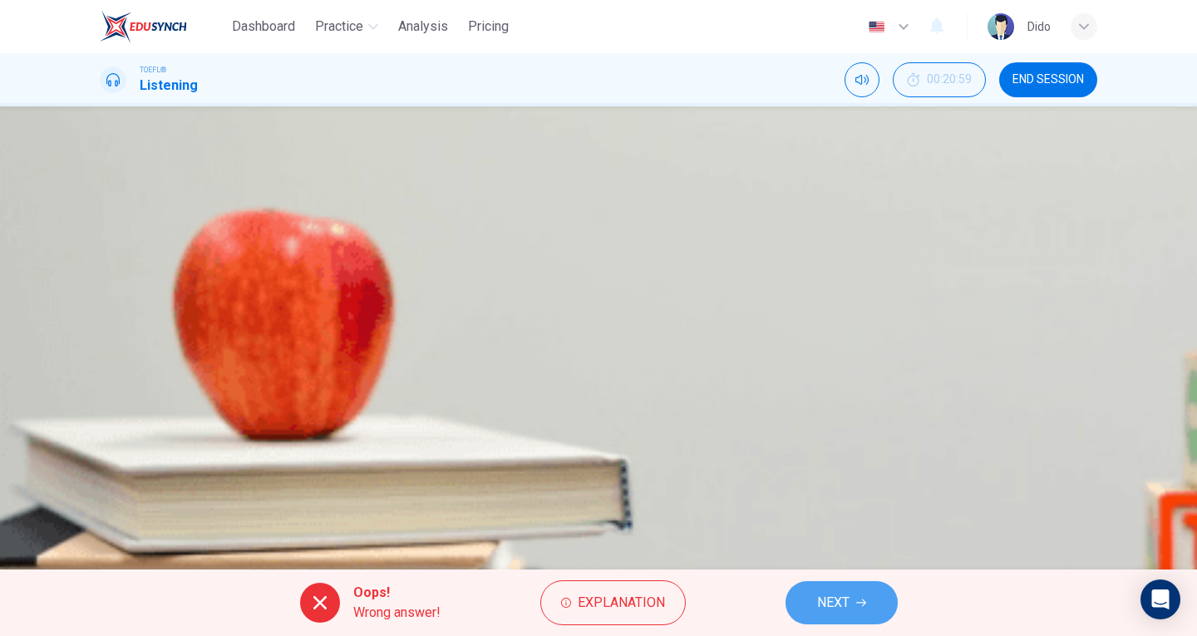
click at [844, 584] on button "NEXT" at bounding box center [841, 602] width 112 height 43
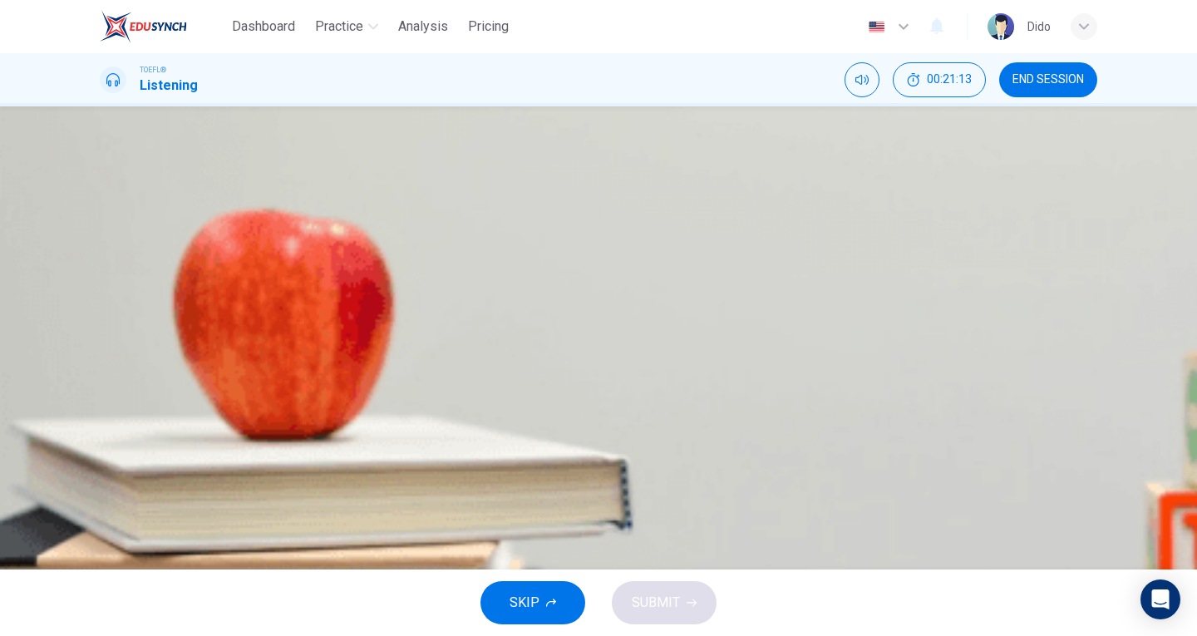
click at [422, 382] on span "The scientific definition of the word has changed" at bounding box center [281, 372] width 282 height 20
click at [685, 611] on button "SUBMIT" at bounding box center [664, 602] width 105 height 43
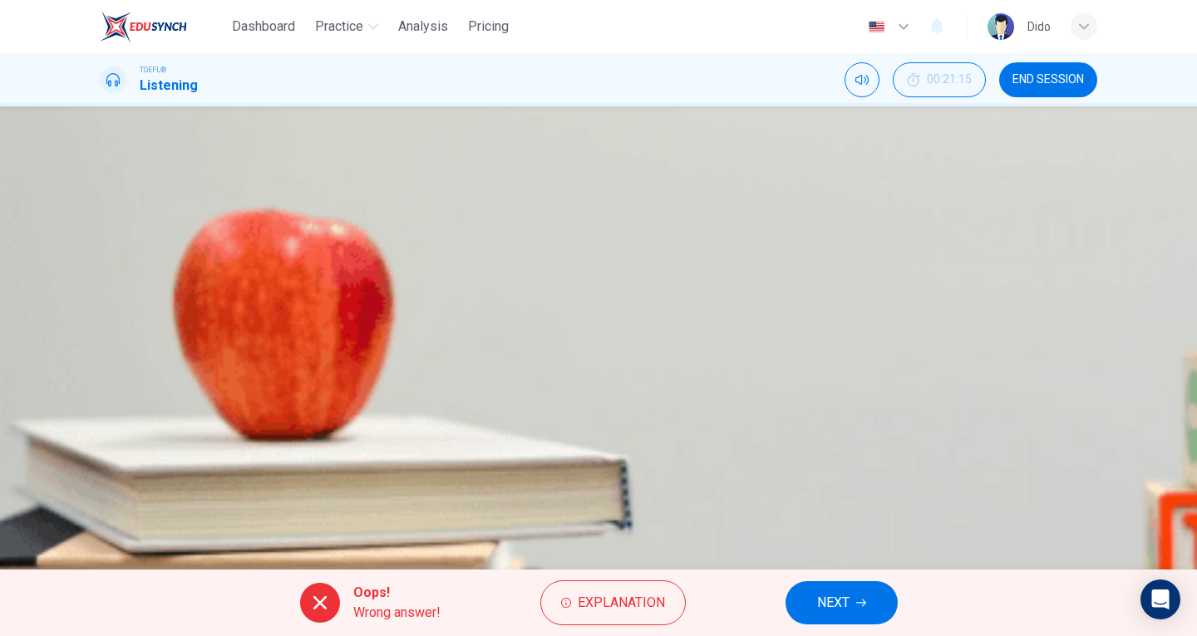
click at [874, 611] on button "NEXT" at bounding box center [841, 602] width 112 height 43
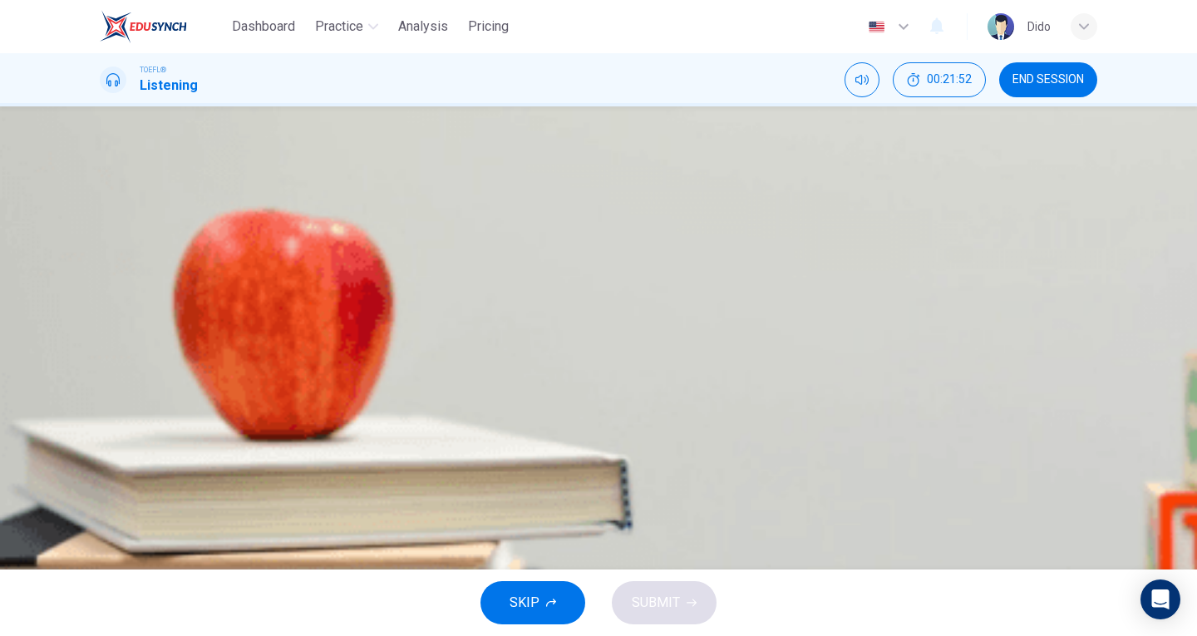
click at [323, 382] on span "It is a group of soft-bodied fish" at bounding box center [231, 372] width 183 height 20
click at [685, 594] on button "SUBMIT" at bounding box center [664, 602] width 105 height 43
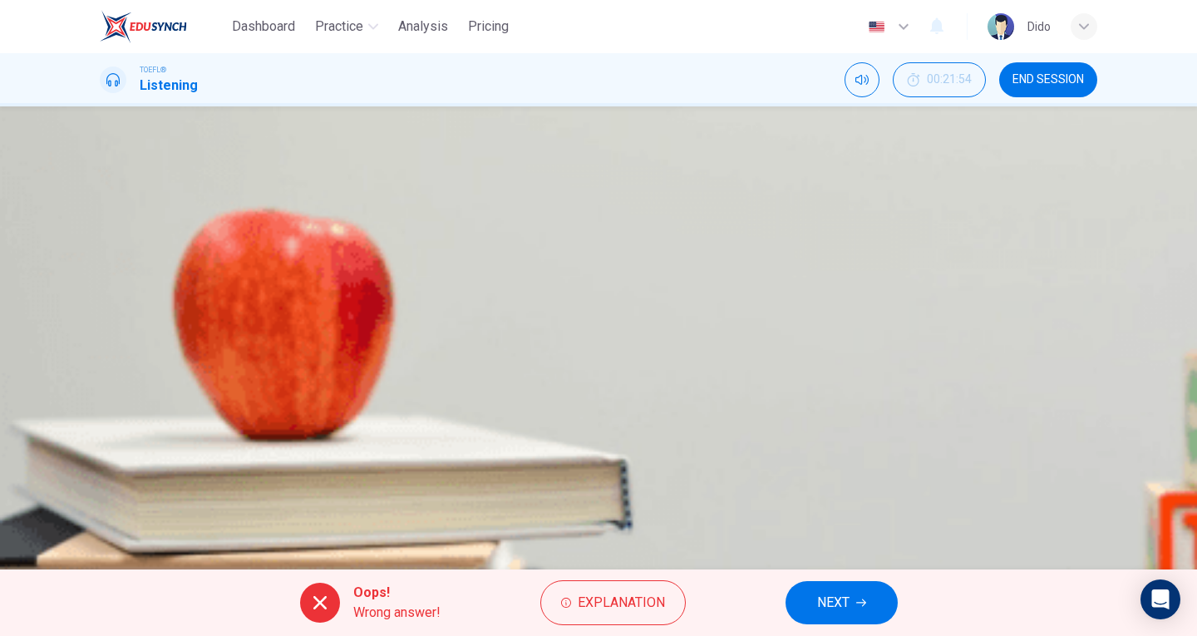
drag, startPoint x: 712, startPoint y: 300, endPoint x: 593, endPoint y: 285, distance: 120.6
click at [593, 285] on div "A It is a primitive backbone B It is a fin that allows for better movement C It…" at bounding box center [598, 309] width 997 height 166
click at [867, 595] on button "NEXT" at bounding box center [841, 602] width 112 height 43
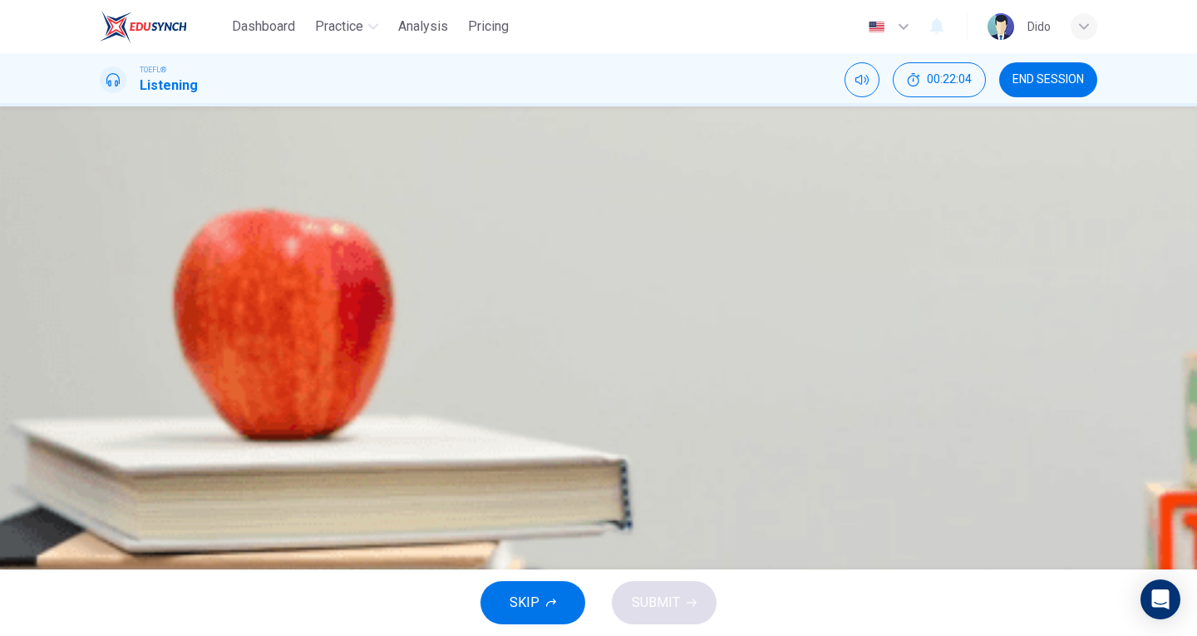
click at [301, 382] on span "Breathe air as well as water" at bounding box center [220, 372] width 160 height 20
click at [702, 610] on button "SUBMIT" at bounding box center [664, 602] width 105 height 43
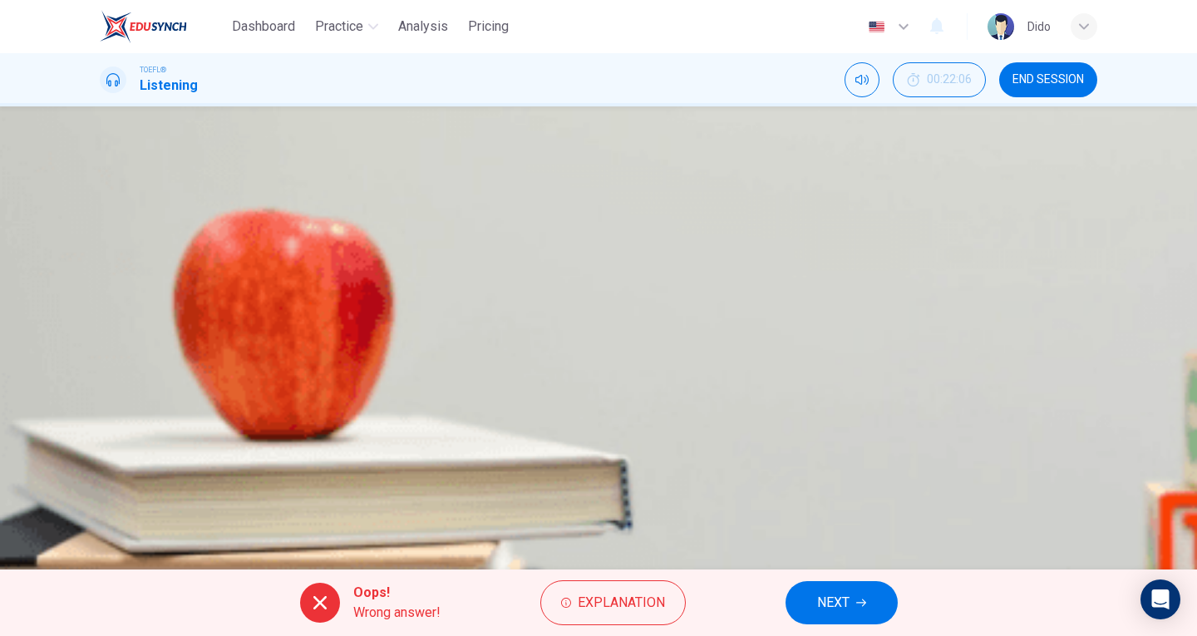
click at [849, 605] on span "NEXT" at bounding box center [833, 602] width 32 height 23
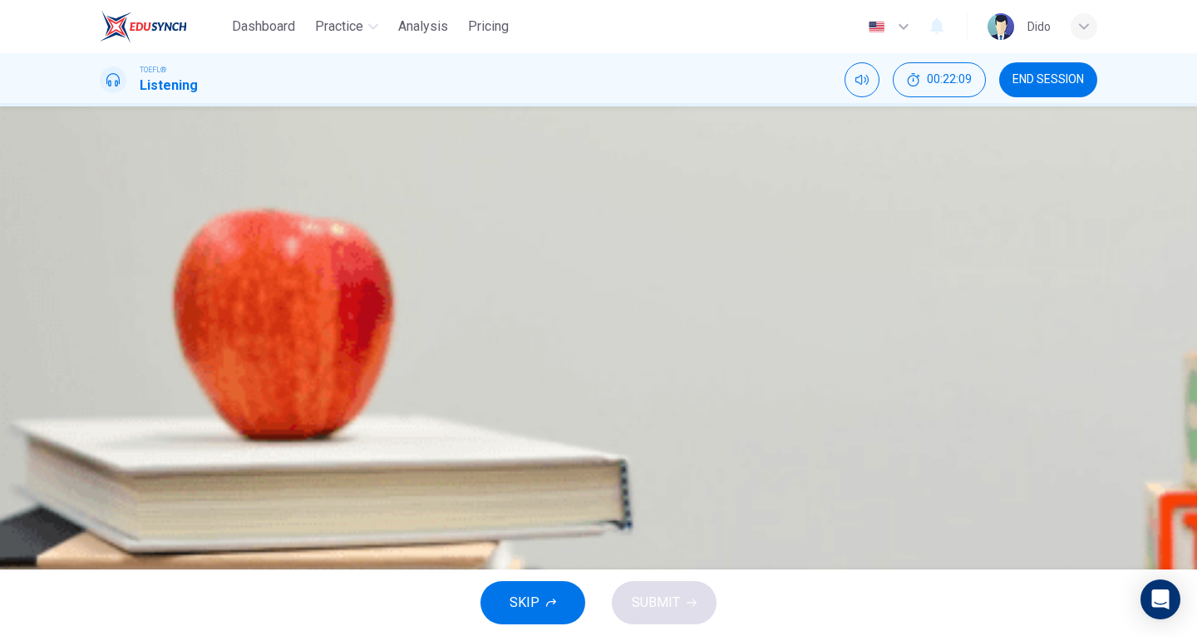
click at [1046, 76] on span "END SESSION" at bounding box center [1047, 79] width 71 height 13
